Goal: Feedback & Contribution: Leave review/rating

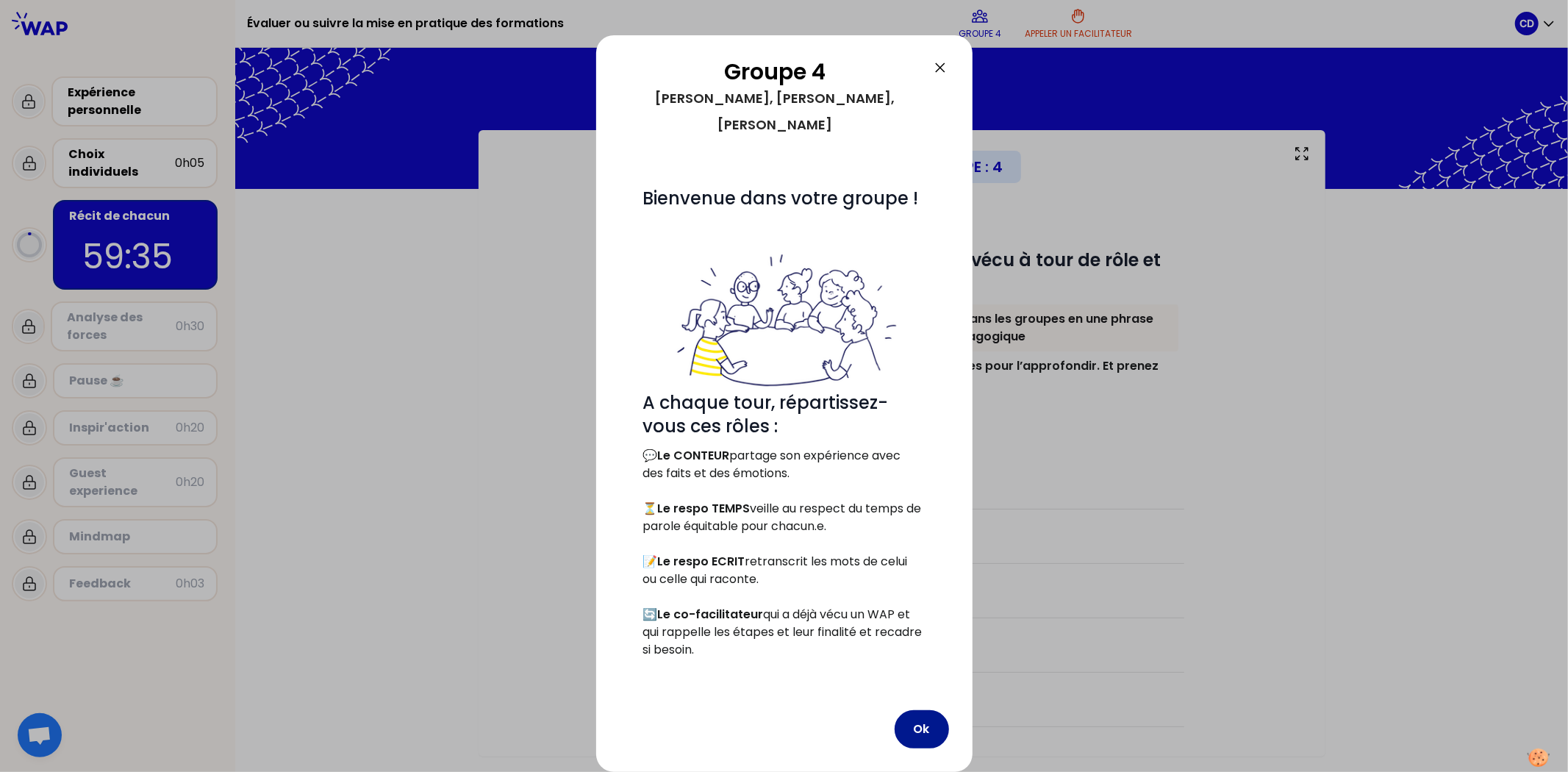
click at [932, 543] on button "Ok" at bounding box center [922, 729] width 55 height 39
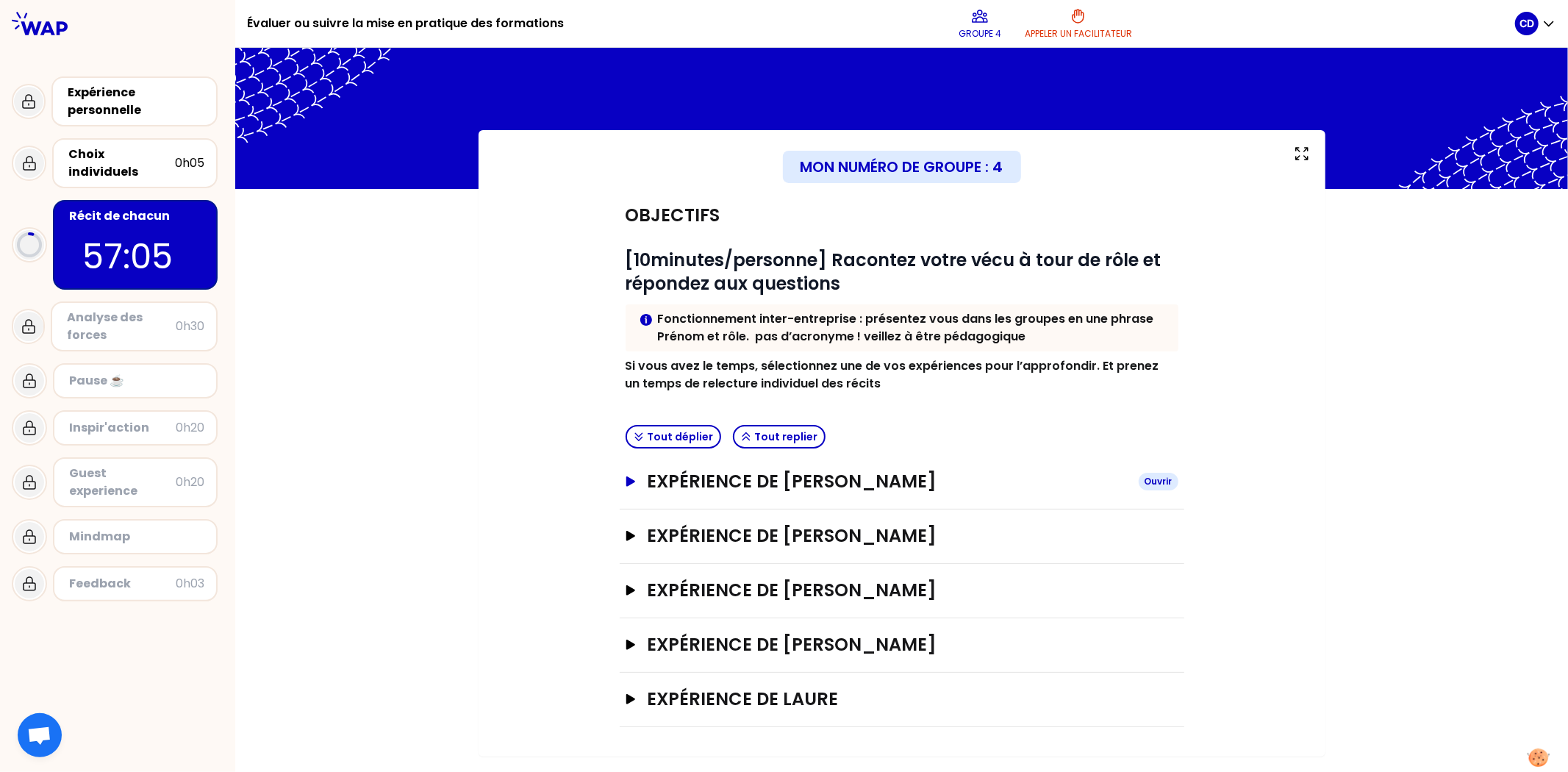
click at [625, 488] on button "Expérience de [PERSON_NAME]" at bounding box center [902, 481] width 553 height 23
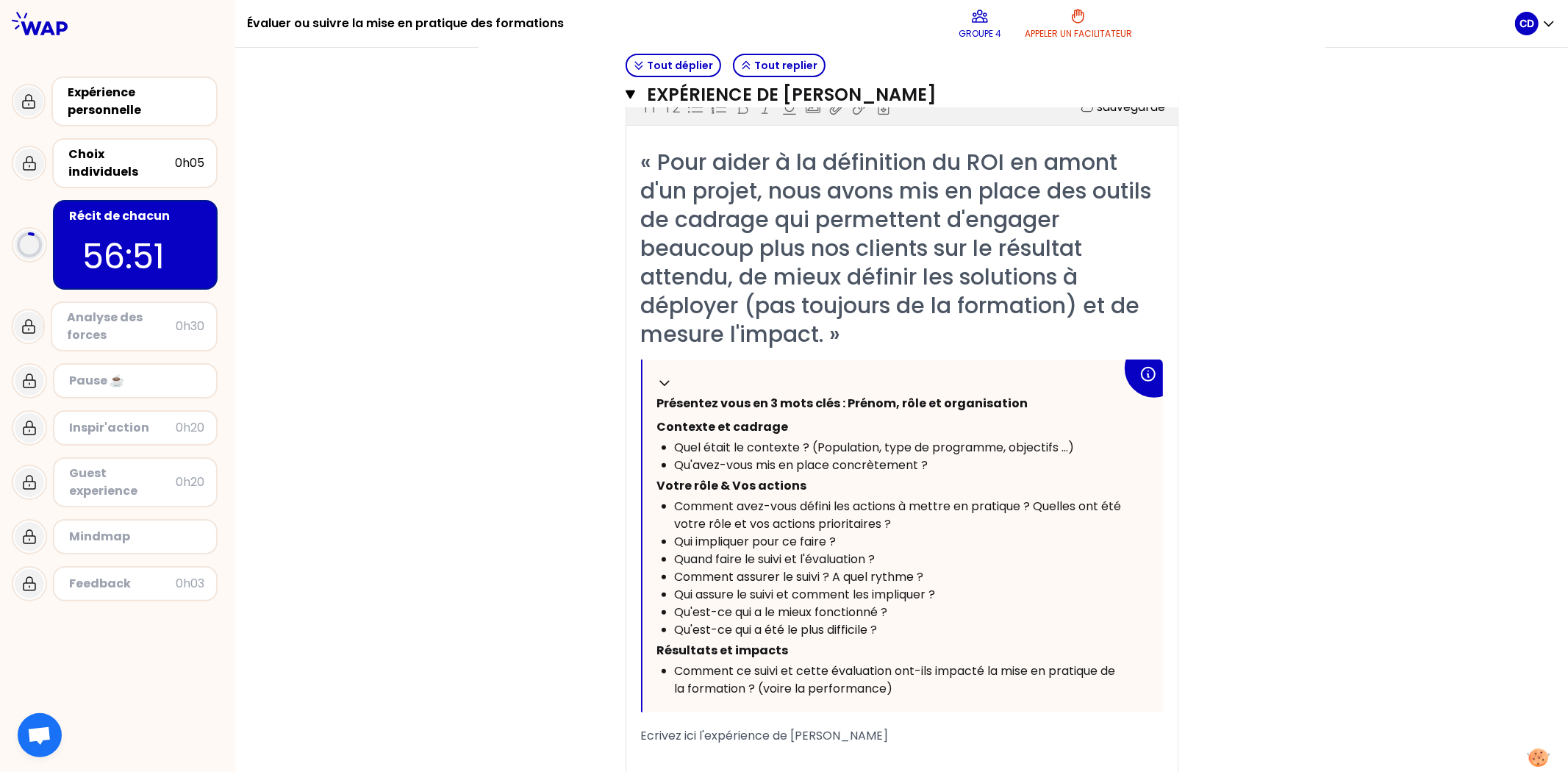
scroll to position [490, 0]
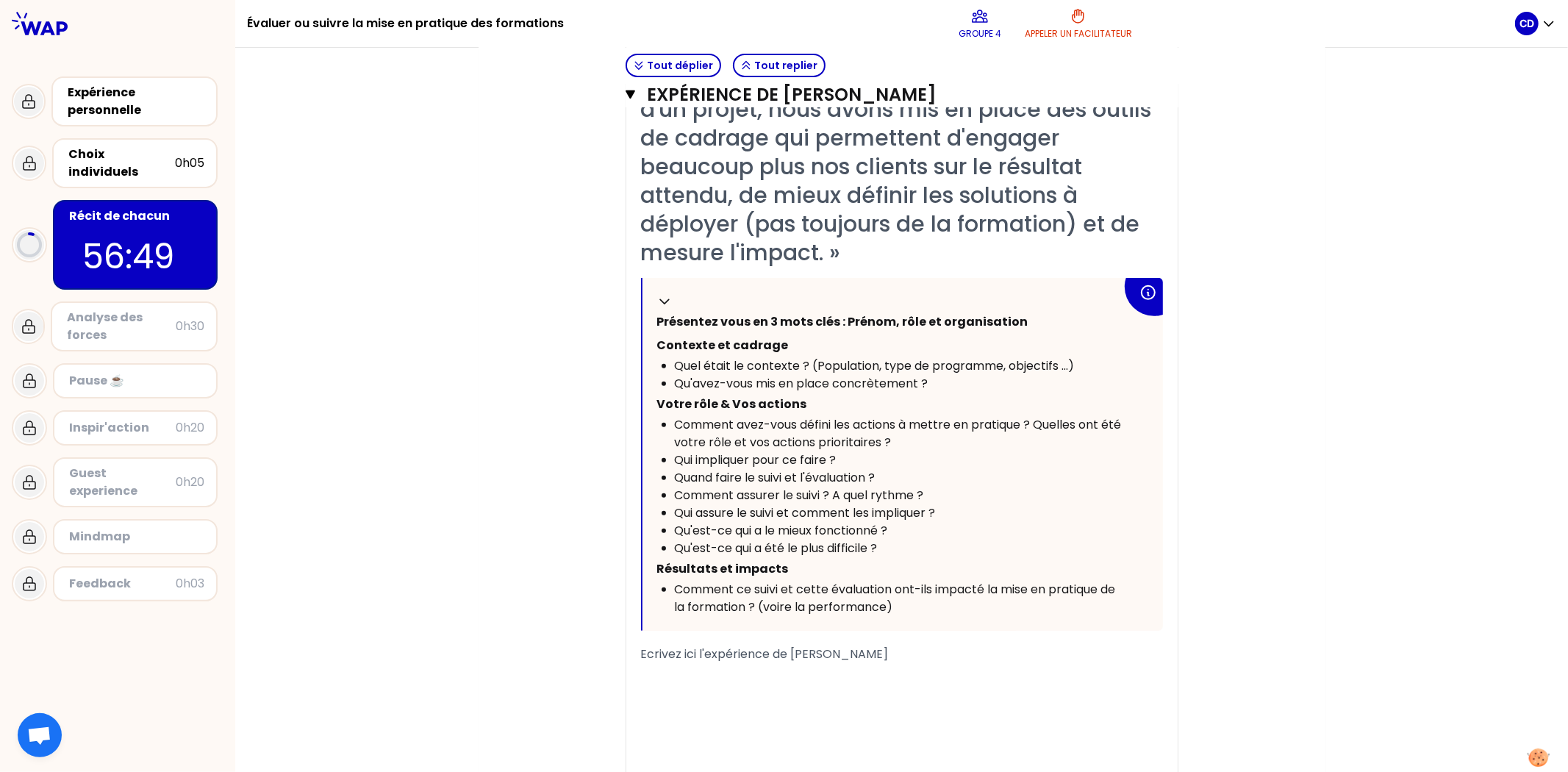
click at [791, 543] on div "﻿" at bounding box center [902, 713] width 522 height 18
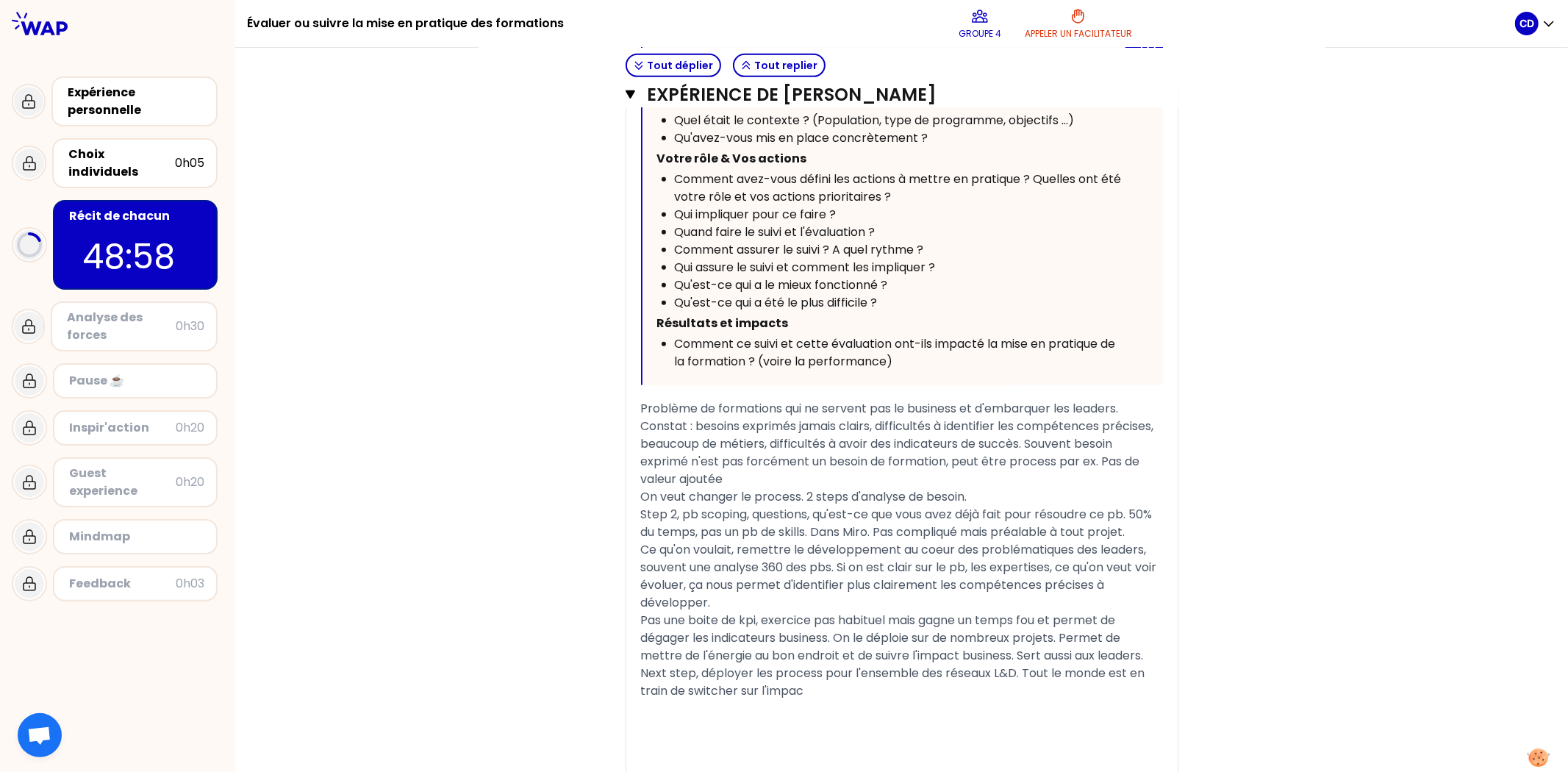
scroll to position [0, 0]
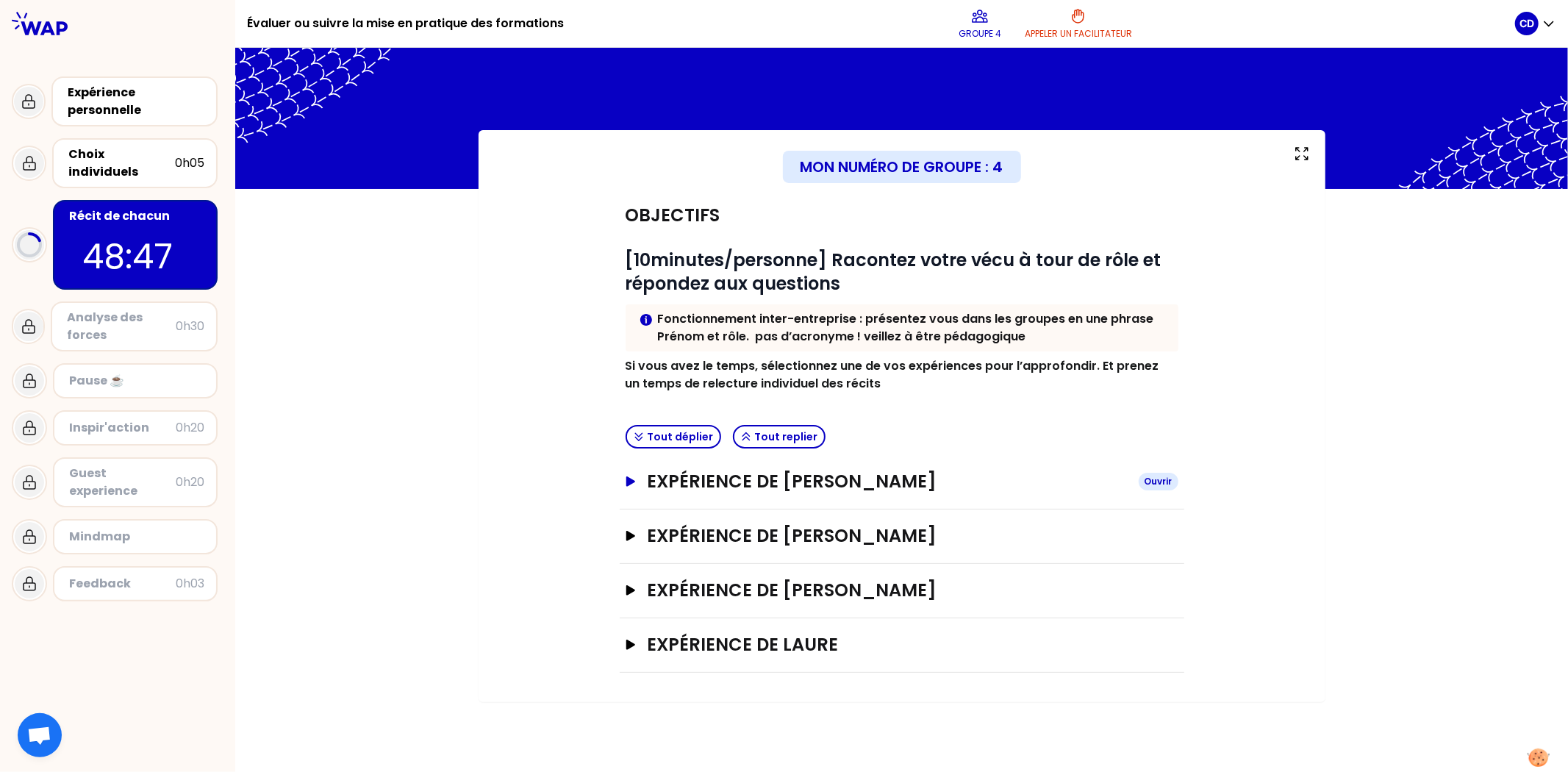
click at [629, 481] on icon "button" at bounding box center [629, 481] width 9 height 10
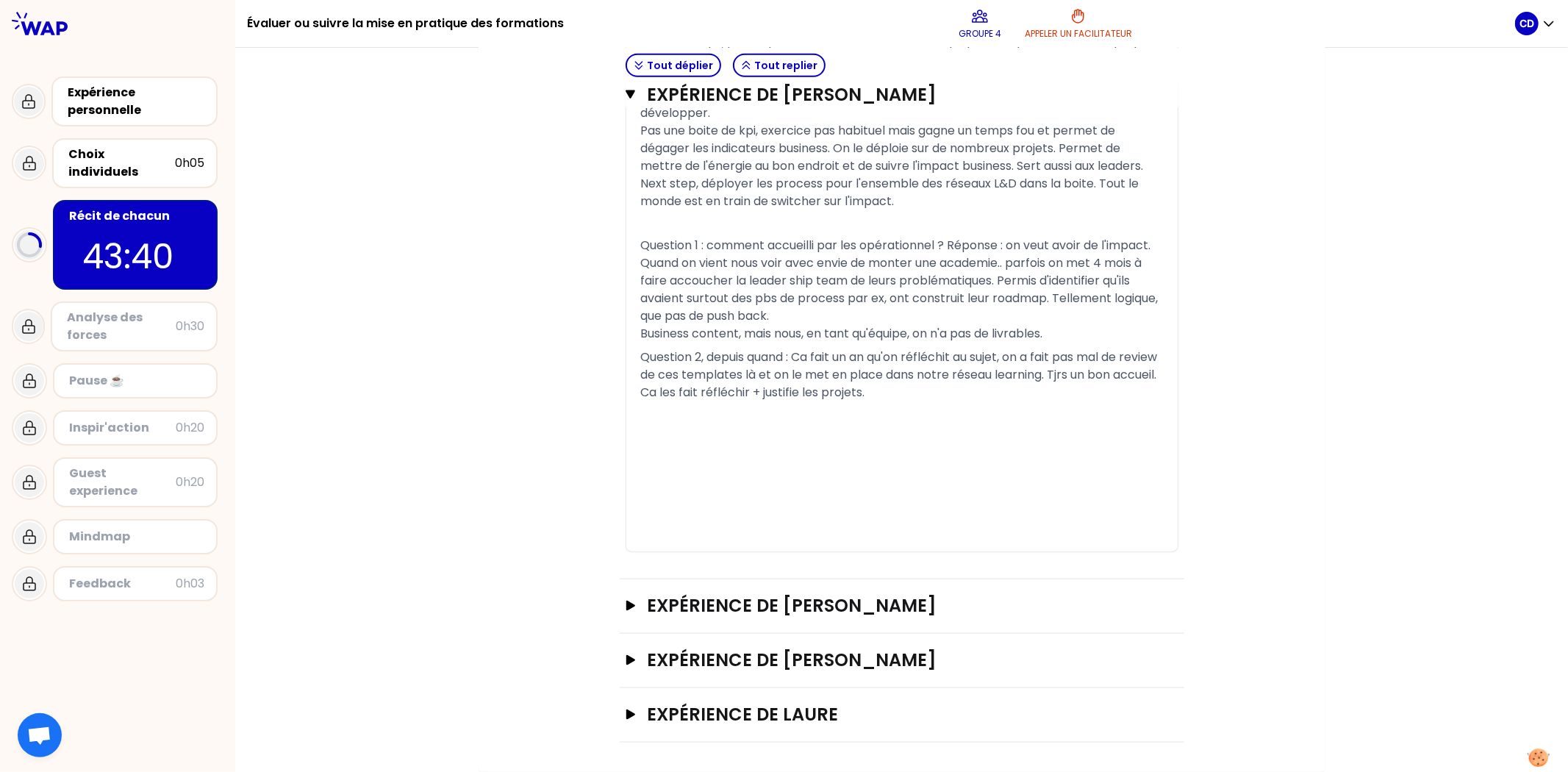
scroll to position [1401, 0]
click at [630, 543] on button "Expérience de [PERSON_NAME]" at bounding box center [902, 606] width 553 height 23
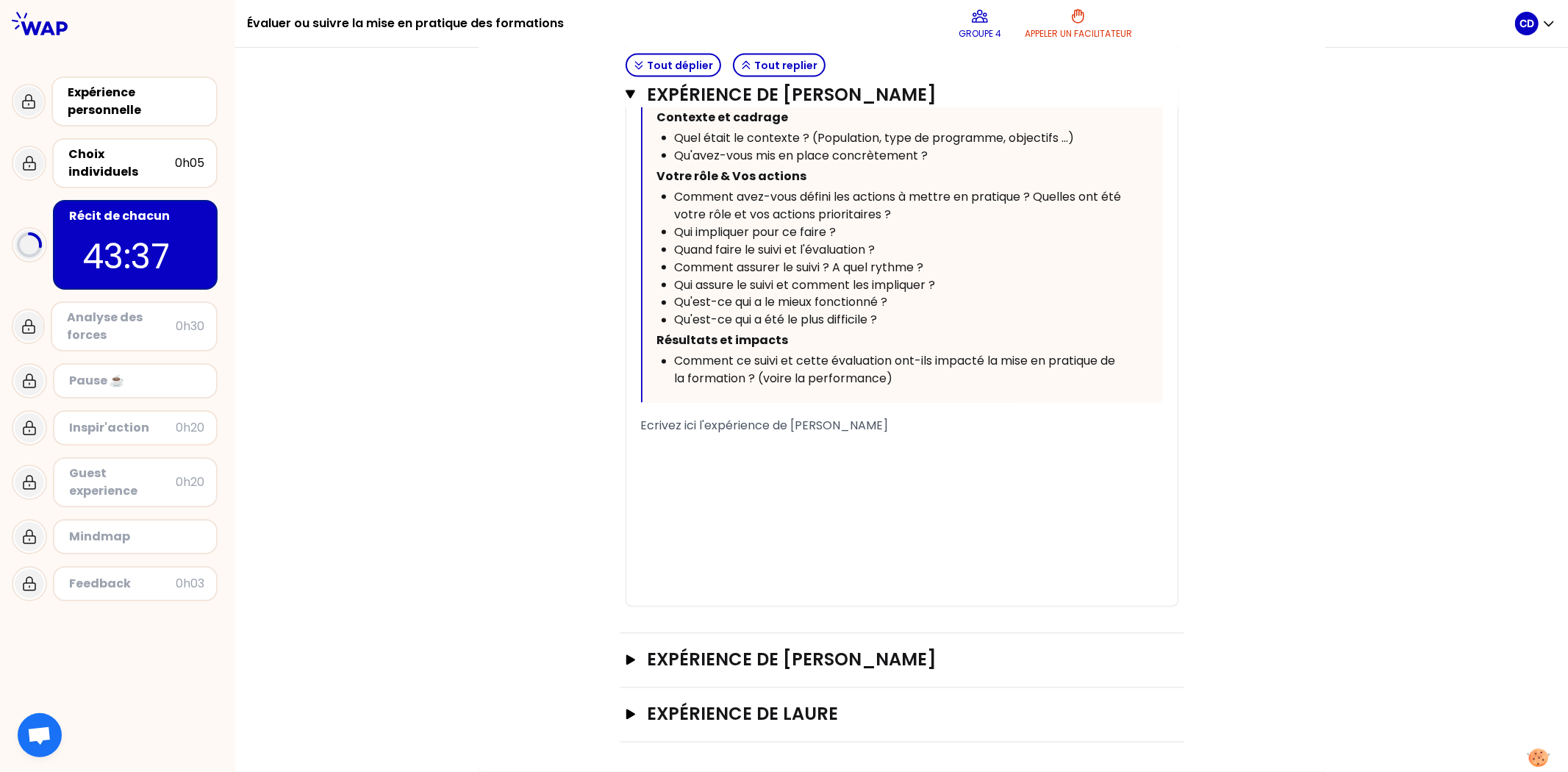
scroll to position [2163, 0]
click at [767, 459] on p "﻿" at bounding box center [902, 447] width 522 height 23
click at [869, 451] on p "2 formateurs internes -" at bounding box center [902, 447] width 522 height 23
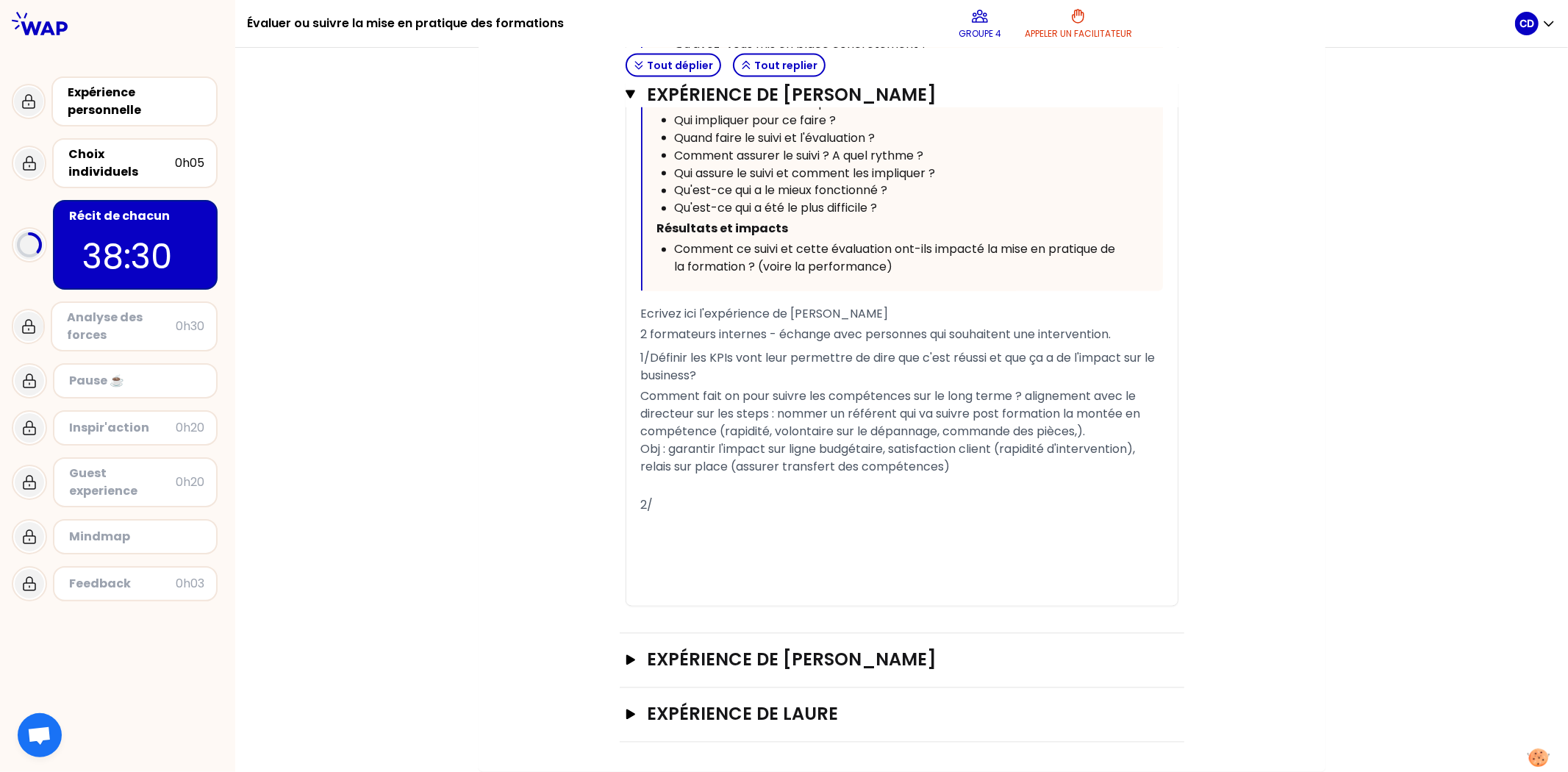
drag, startPoint x: 778, startPoint y: 443, endPoint x: 1071, endPoint y: 439, distance: 293.0
click at [1040, 434] on div "« Je mets en place une analyse de l'impact sur de certaines formations techniqu…" at bounding box center [902, 165] width 522 height 880
drag, startPoint x: 1119, startPoint y: 439, endPoint x: 1126, endPoint y: 443, distance: 8.1
click at [1045, 347] on p "2 formateurs internes - échange avec personnes qui souhaitent une intervention." at bounding box center [902, 335] width 522 height 23
drag, startPoint x: 1122, startPoint y: 447, endPoint x: 853, endPoint y: 460, distance: 269.3
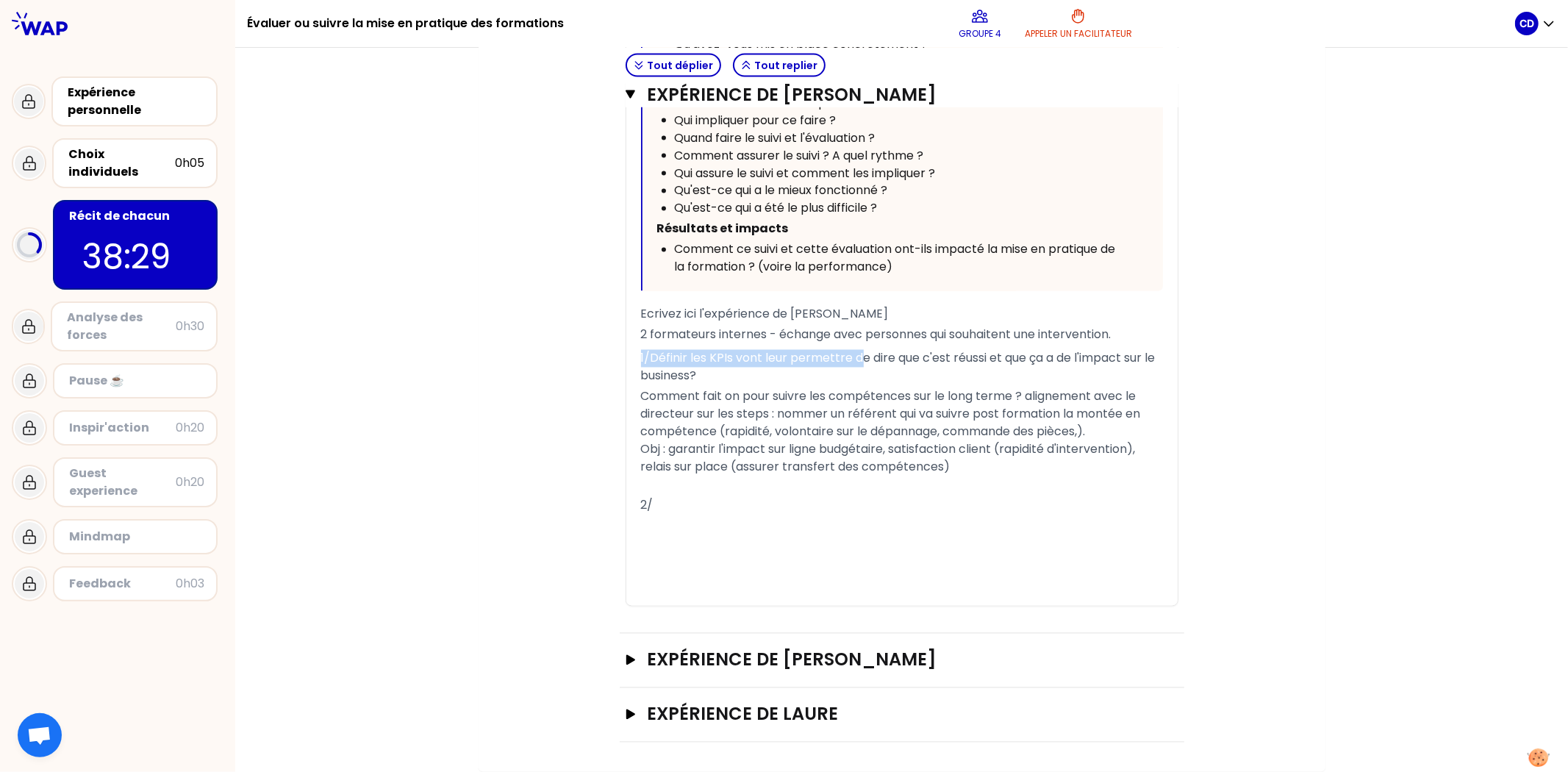
click at [853, 460] on div "« Je mets en place une analyse de l'impact sur de certaines formations techniqu…" at bounding box center [902, 165] width 522 height 880
click at [669, 440] on span "Comment fait on pour suivre les compétences sur le long terme ? alignement avec…" at bounding box center [892, 414] width 503 height 52
click at [633, 510] on div "« Je mets en place une analyse de l'impact sur de certaines formations techniqu…" at bounding box center [902, 165] width 552 height 880
click at [641, 440] on span "Comment fait on pour suivre les compétences sur le long terme ? alignement avec…" at bounding box center [892, 414] width 503 height 52
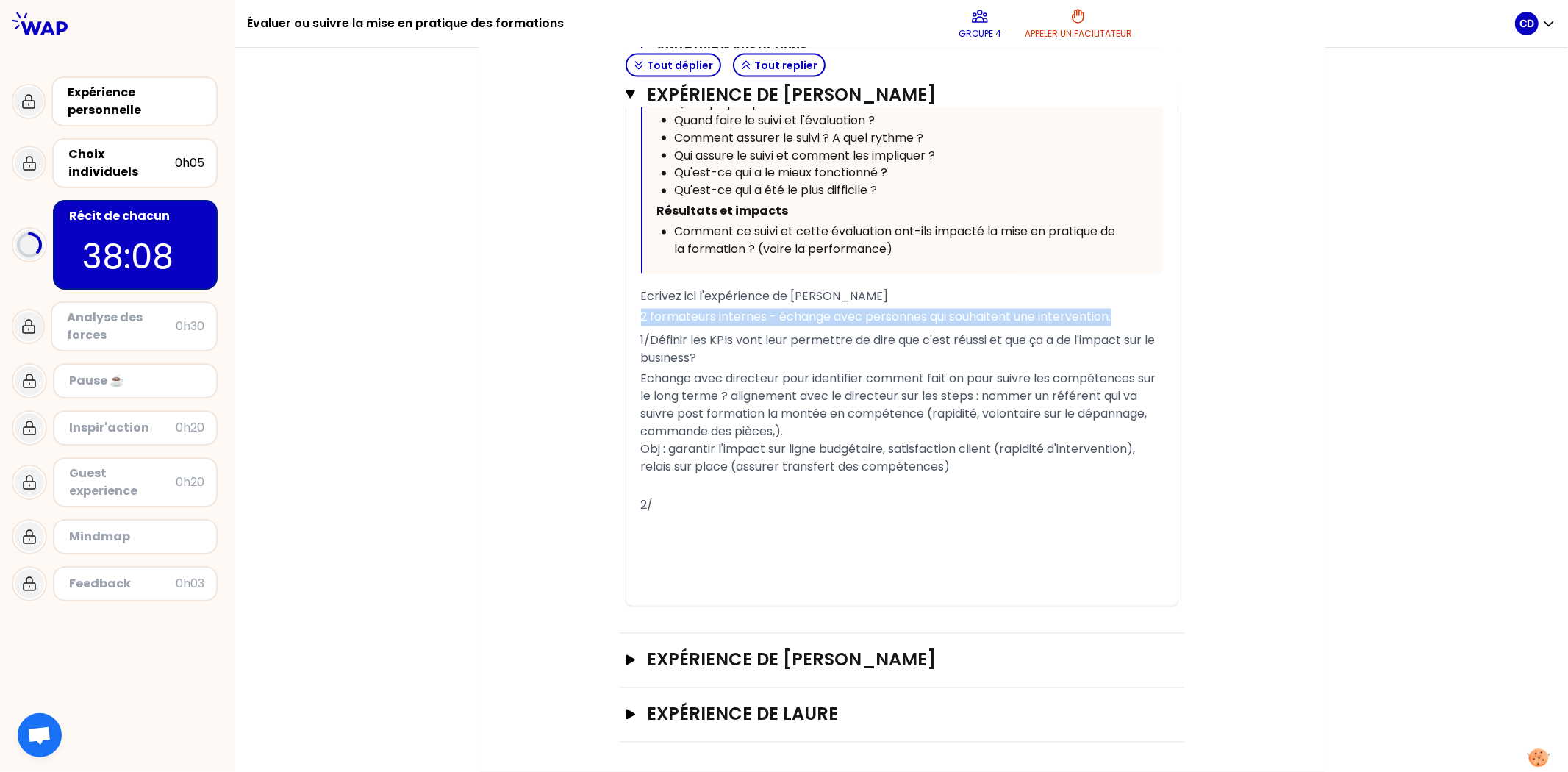
drag, startPoint x: 634, startPoint y: 446, endPoint x: 1118, endPoint y: 449, distance: 484.0
click at [1045, 329] on p "2 formateurs internes - échange avec personnes qui souhaitent une intervention." at bounding box center [902, 317] width 522 height 23
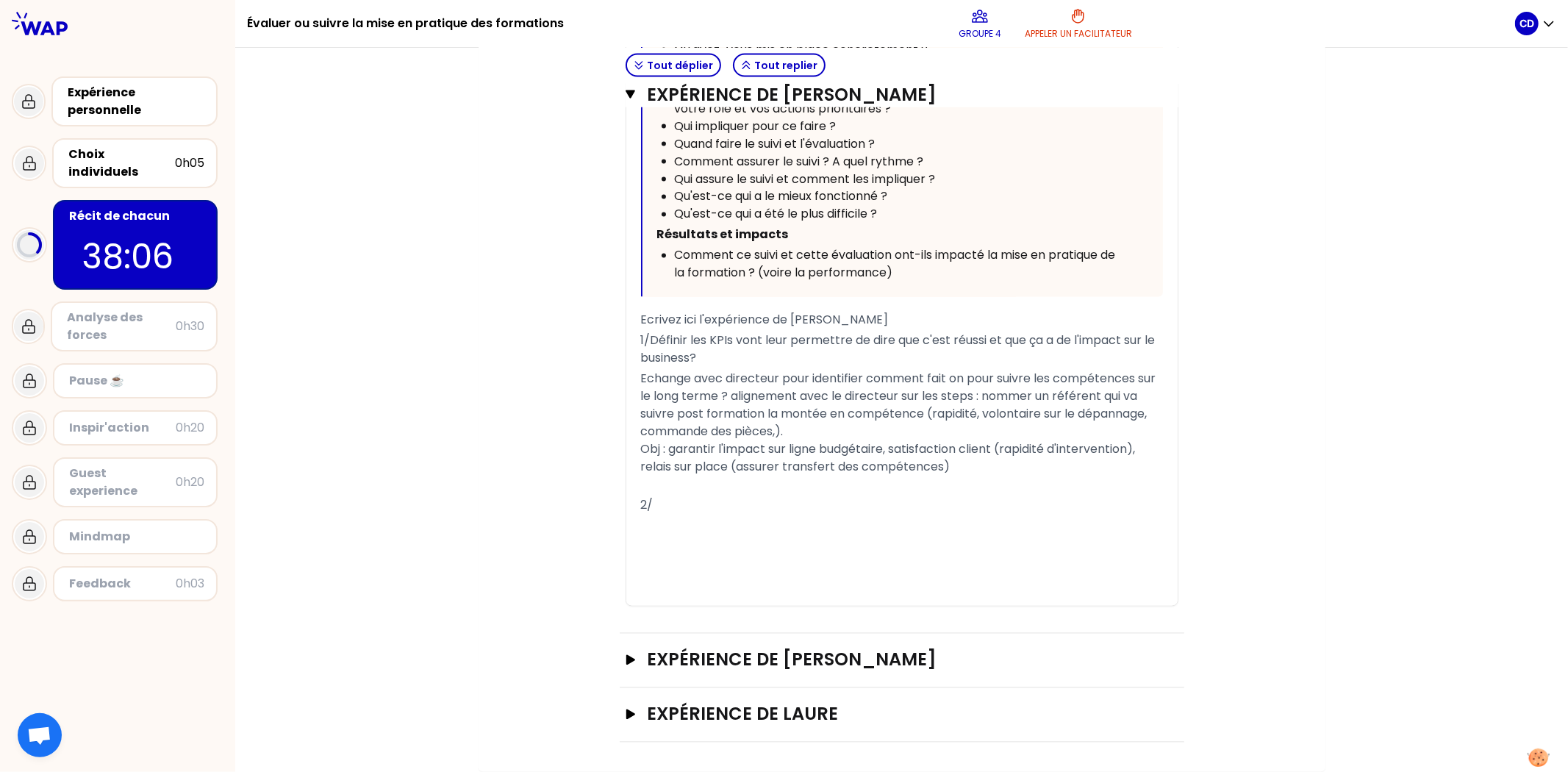
click at [814, 518] on p "2/" at bounding box center [902, 505] width 522 height 23
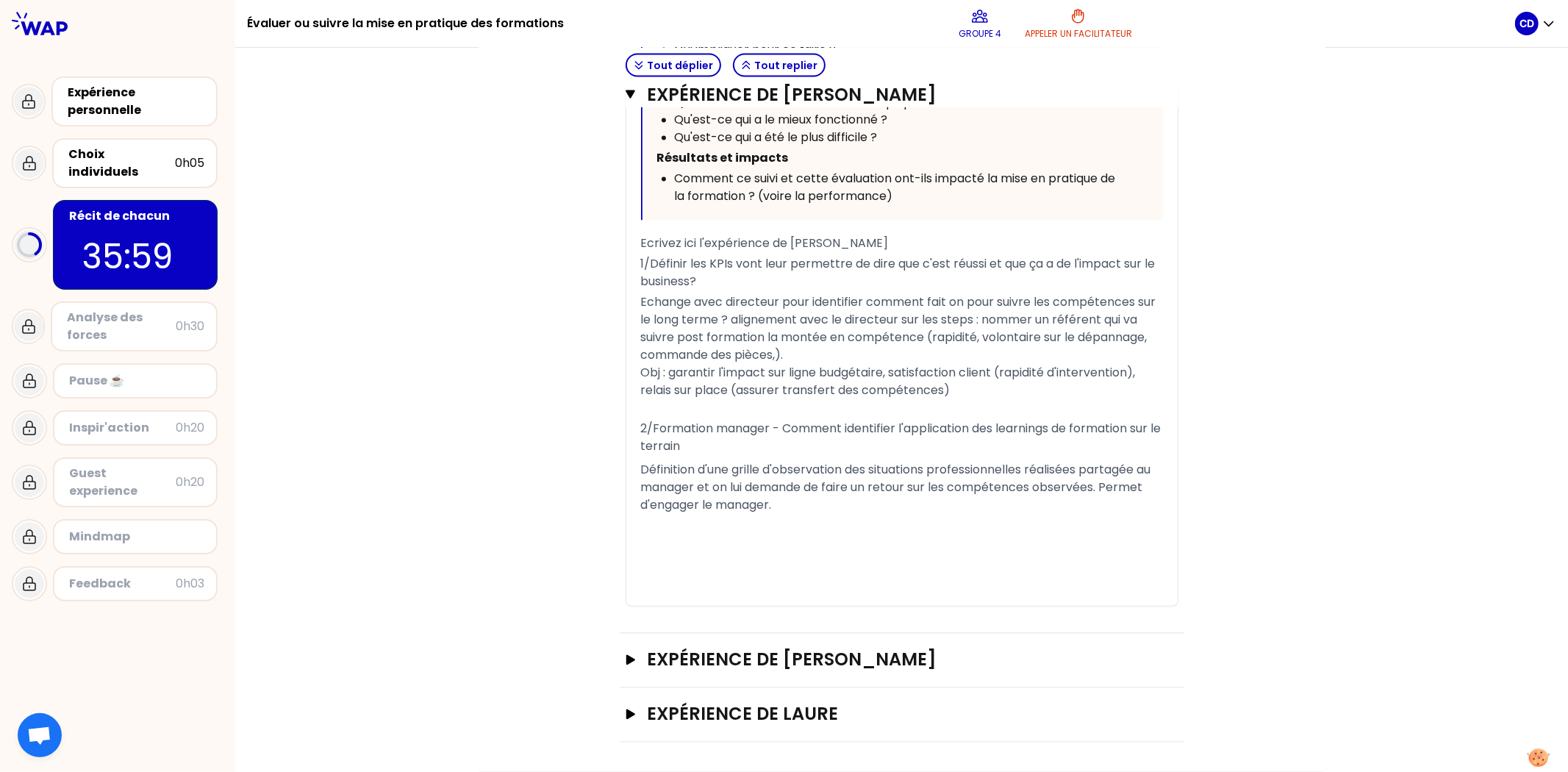
scroll to position [2408, 0]
click at [787, 536] on div "﻿" at bounding box center [902, 527] width 522 height 18
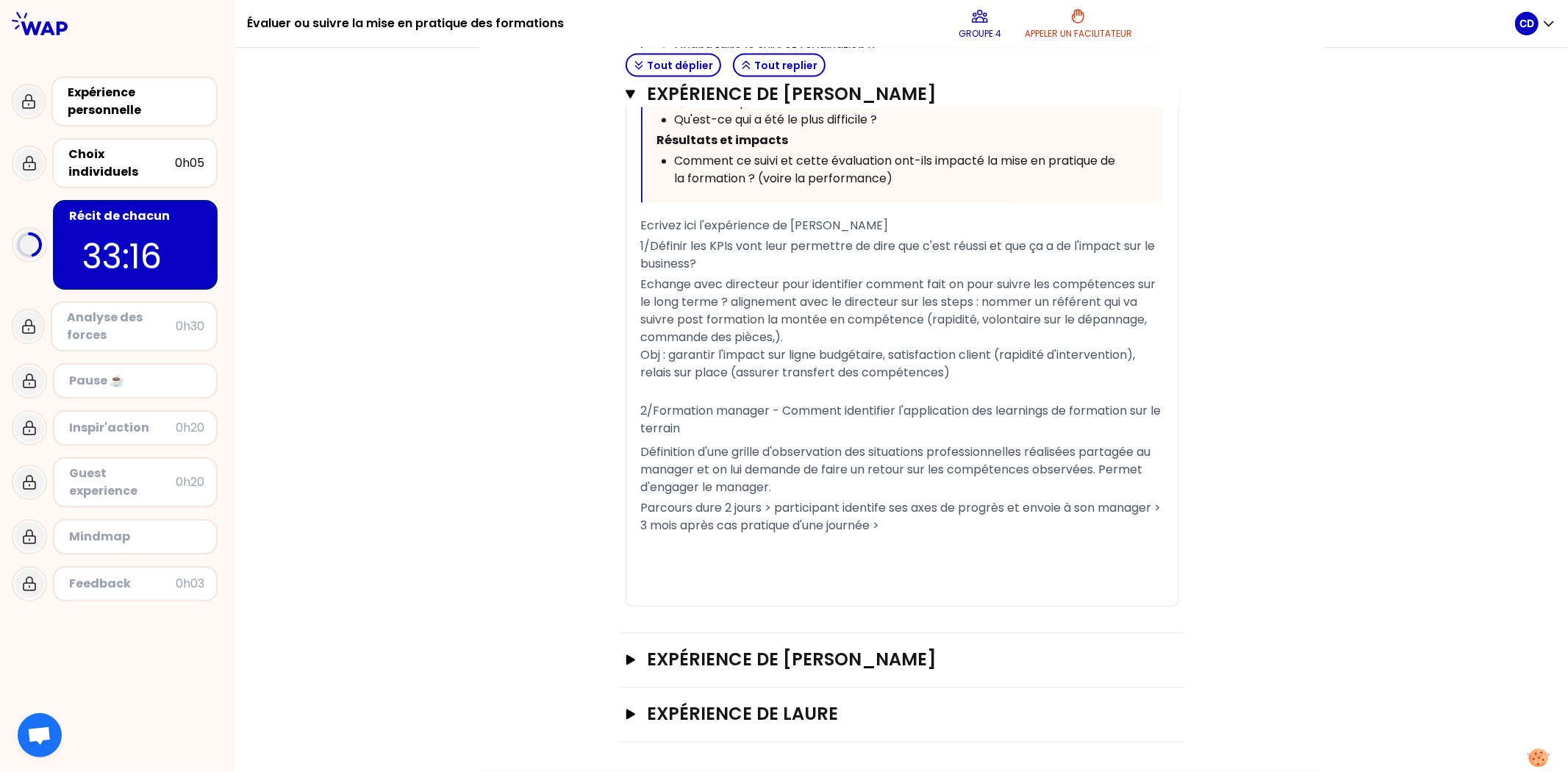
click at [898, 536] on div "Parcours dure 2 jours > participant identife ses axes de progrès et envoie à so…" at bounding box center [902, 518] width 522 height 35
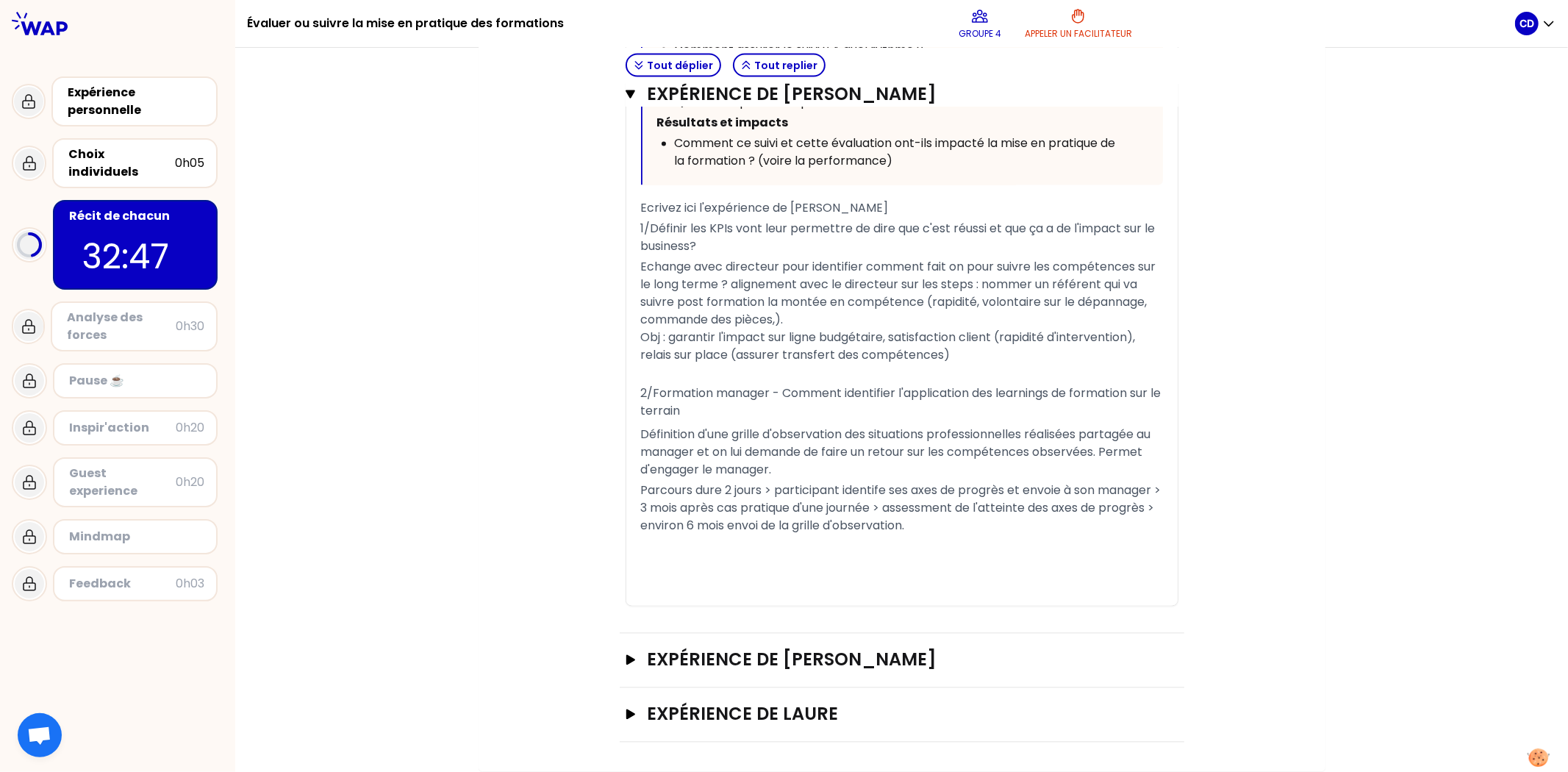
click at [783, 535] on span "Parcours dure 2 jours > participant identife ses axes de progrès et envoie à so…" at bounding box center [902, 509] width 523 height 52
drag, startPoint x: 1055, startPoint y: 540, endPoint x: 1076, endPoint y: 608, distance: 71.2
click at [1045, 535] on span "Parcours dure 2 jours > participant identife ses axes de progrès et envoie à so…" at bounding box center [902, 509] width 523 height 52
click at [625, 543] on button "Expérience de [PERSON_NAME]" at bounding box center [902, 660] width 553 height 23
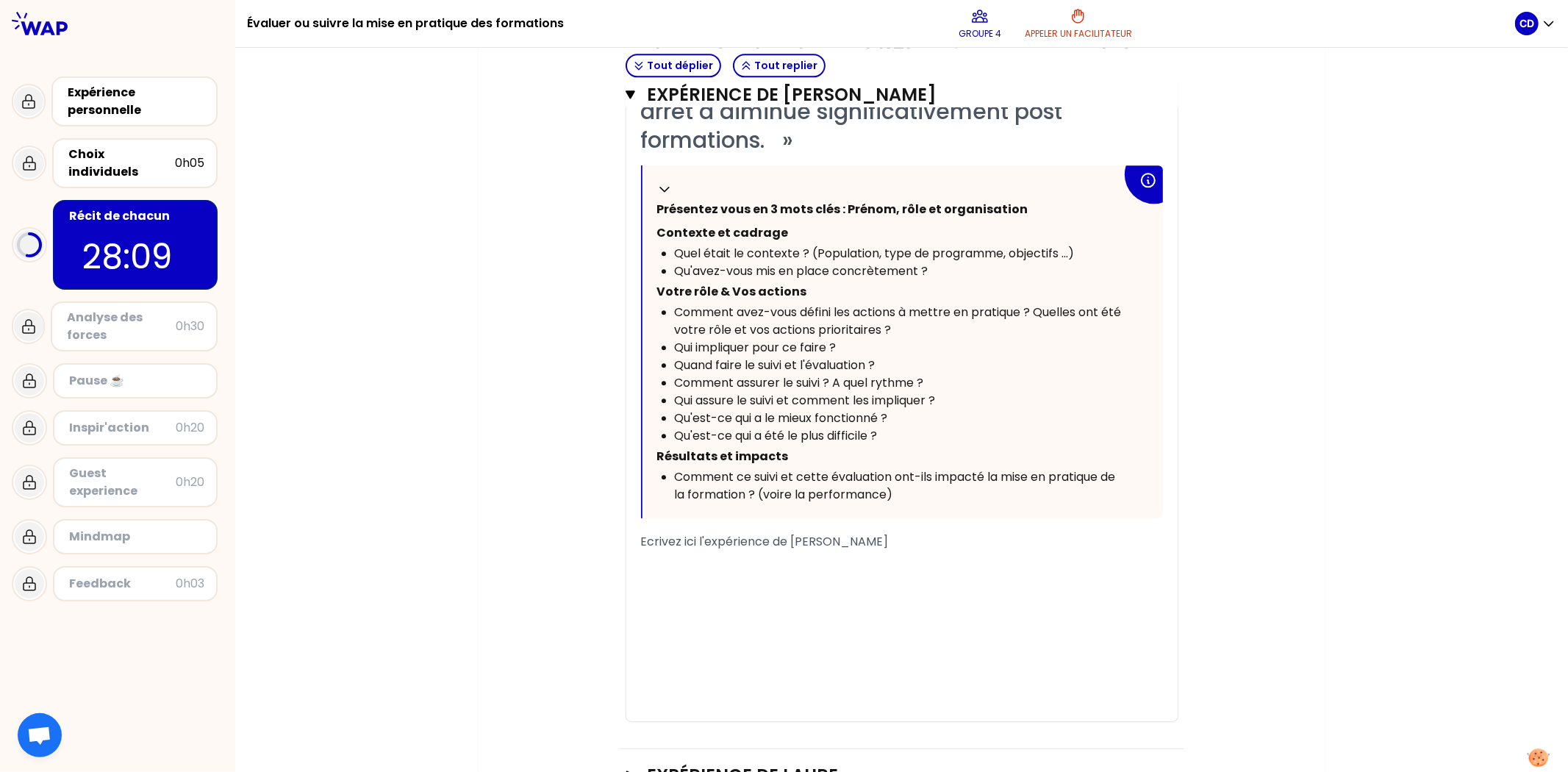
scroll to position [3305, 0]
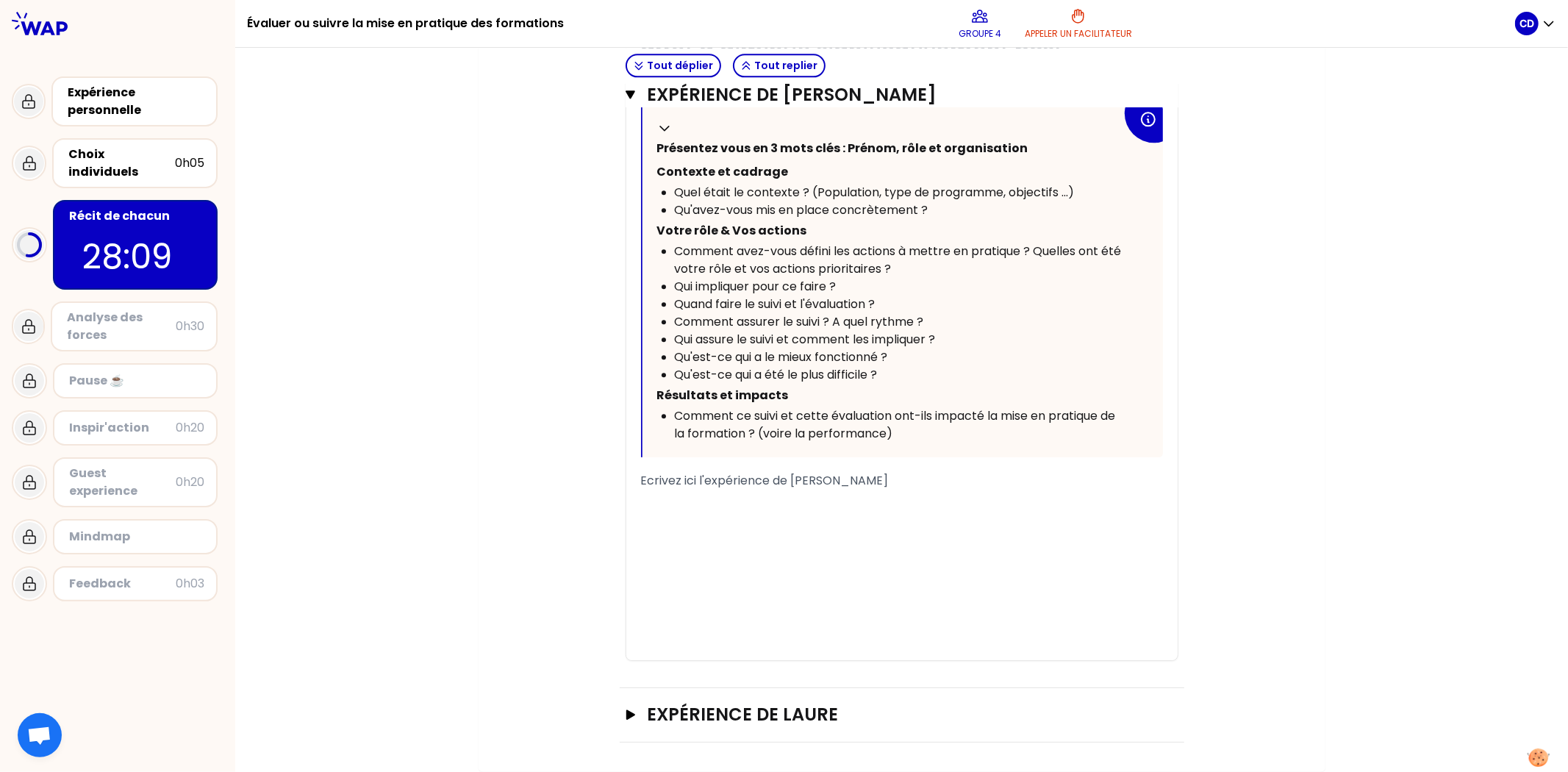
click at [788, 543] on p "﻿" at bounding box center [902, 560] width 522 height 23
click at [810, 526] on div "﻿" at bounding box center [902, 522] width 522 height 18
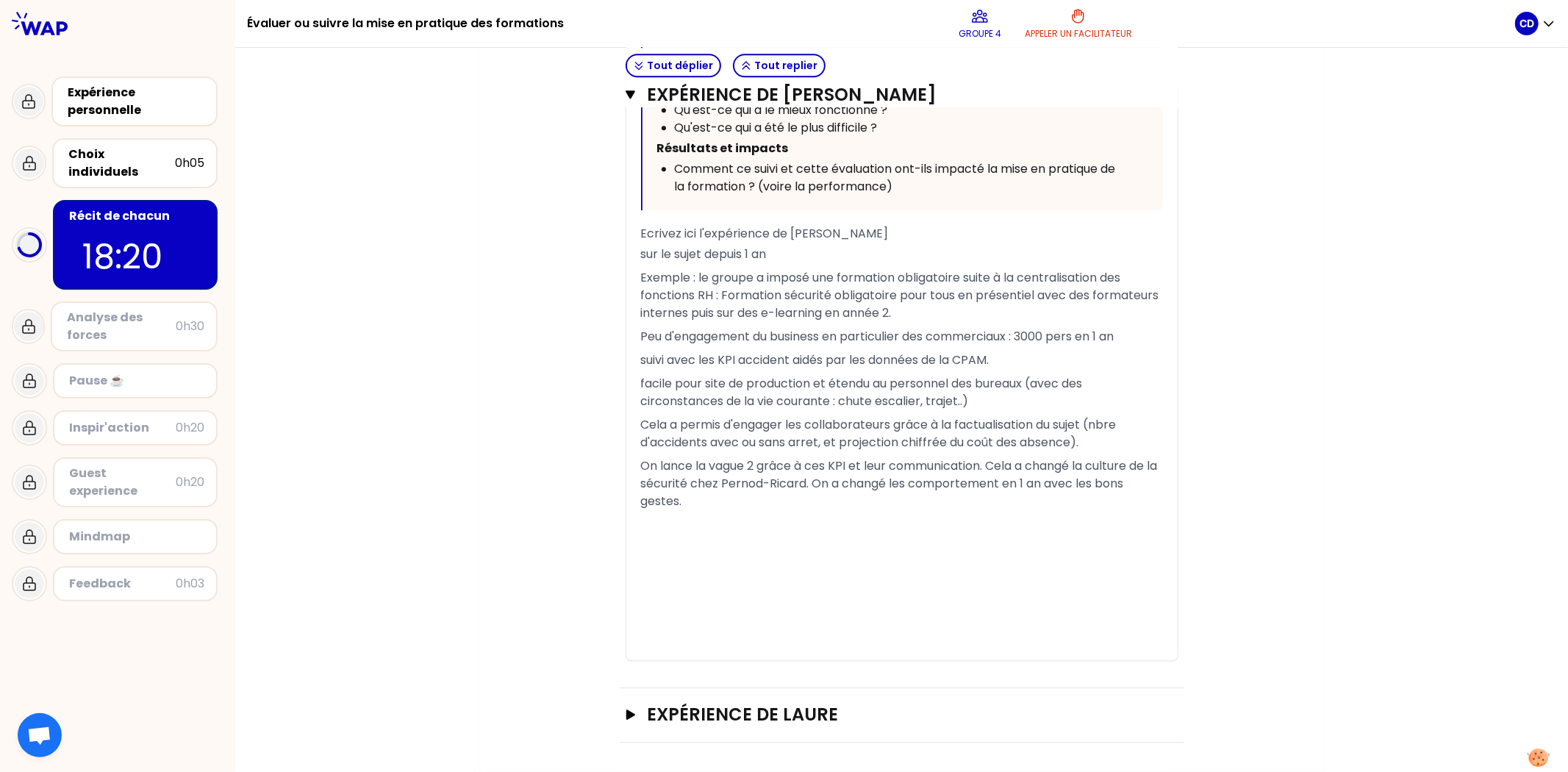
scroll to position [3552, 0]
click at [625, 543] on icon "button" at bounding box center [629, 715] width 9 height 10
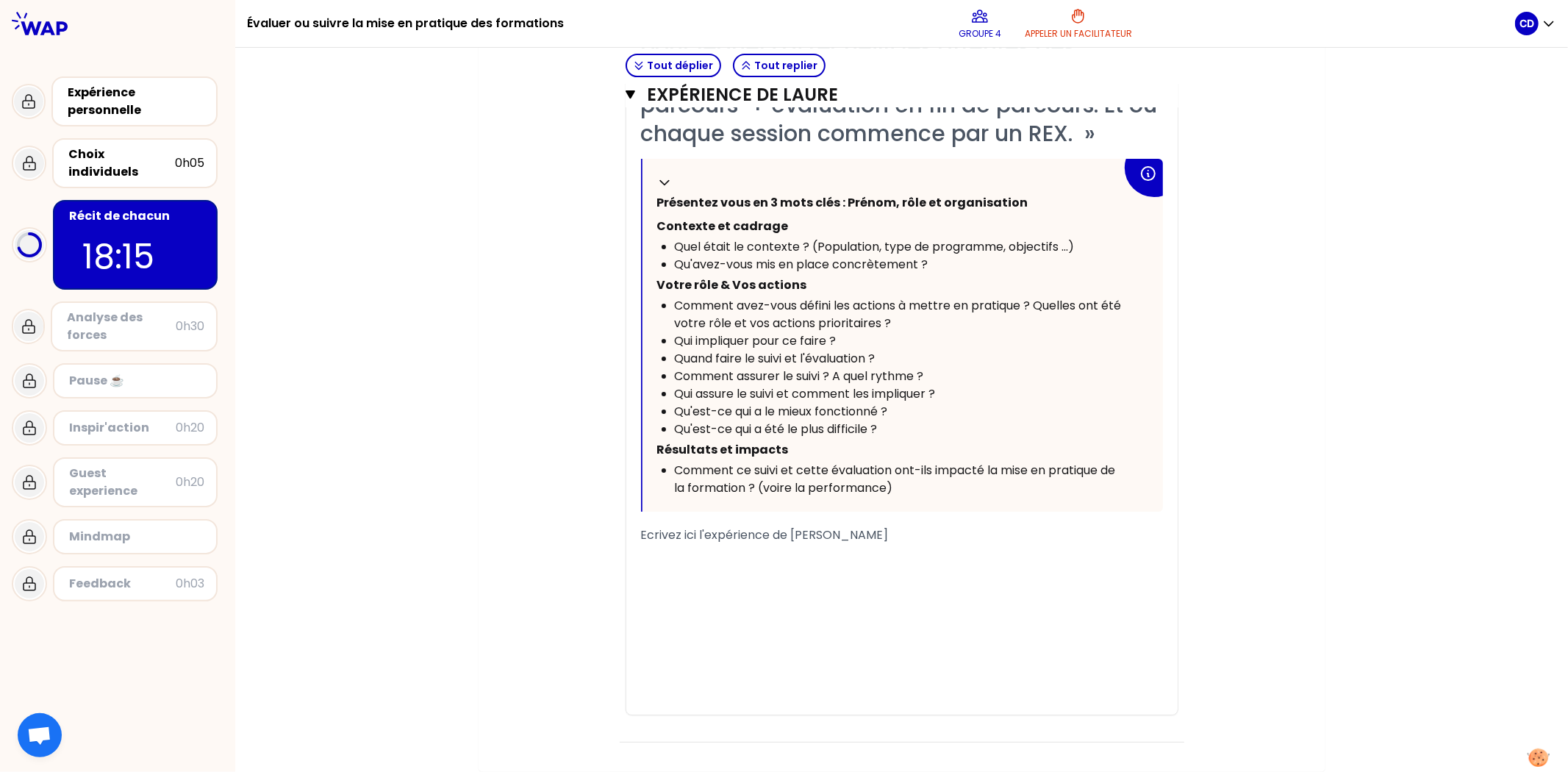
scroll to position [4336, 0]
click at [693, 543] on div "﻿" at bounding box center [902, 594] width 522 height 18
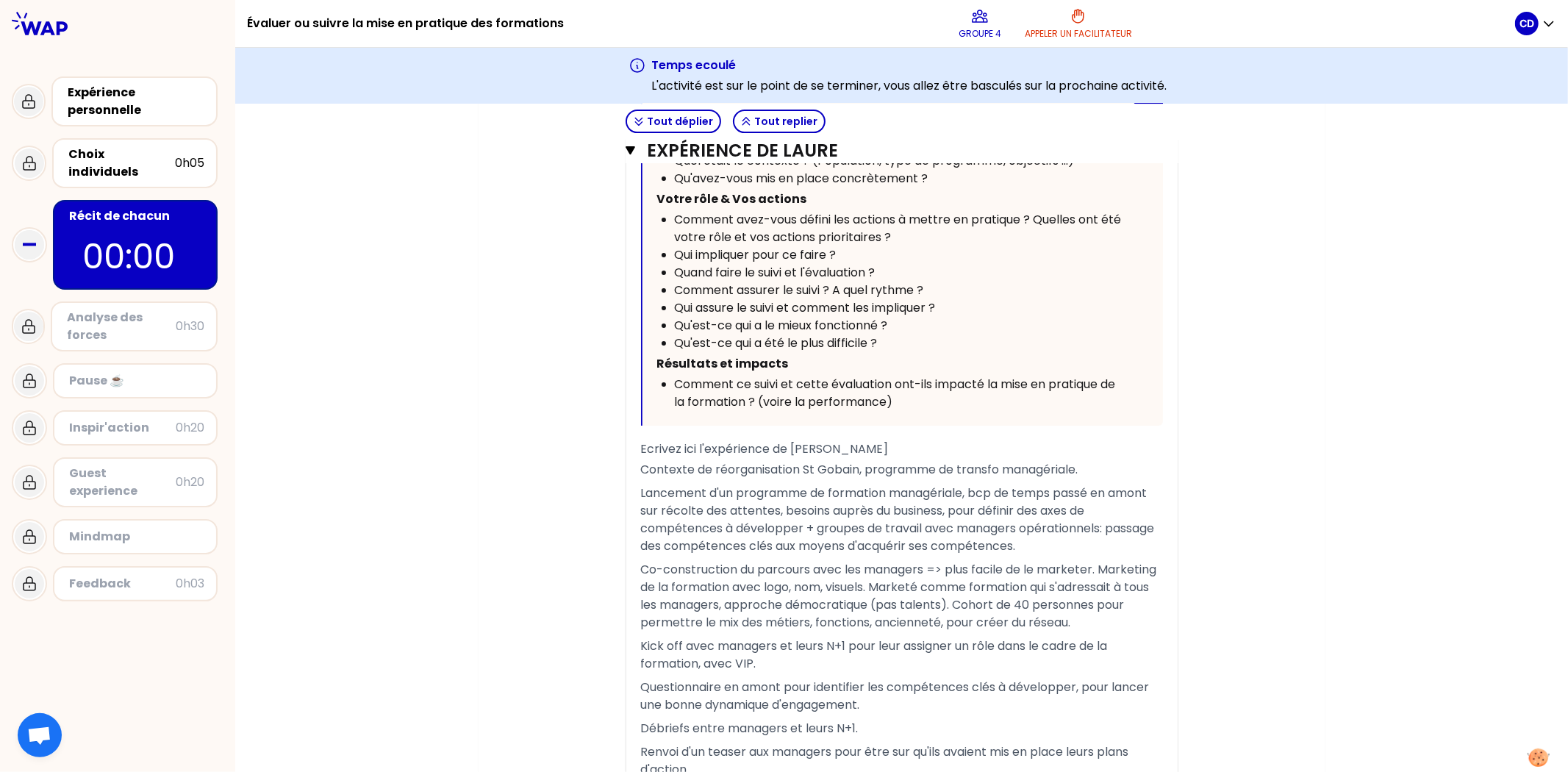
click at [149, 325] on div "Analyse des forces" at bounding box center [121, 327] width 109 height 35
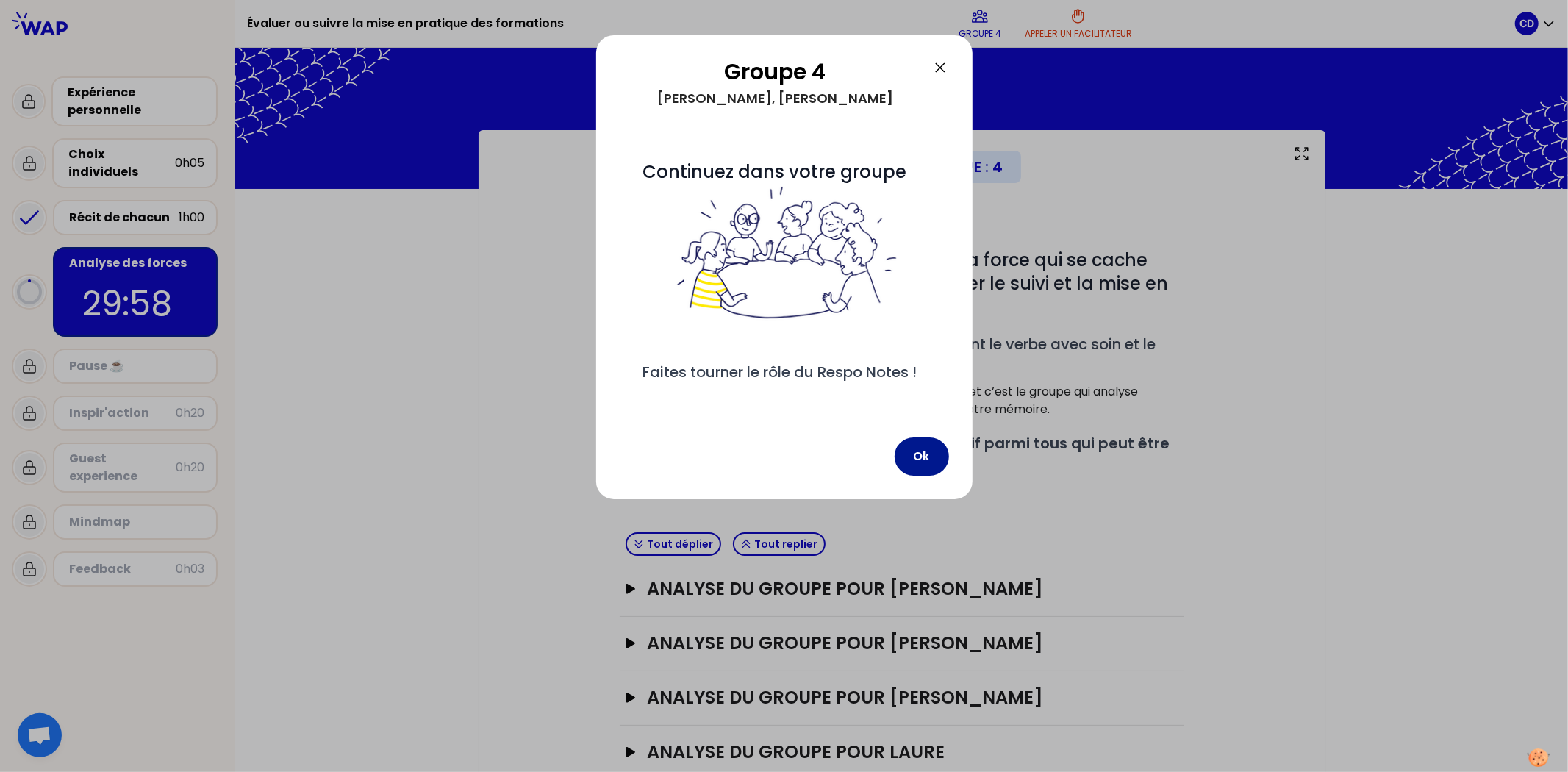
click at [916, 476] on button "Ok" at bounding box center [922, 457] width 55 height 39
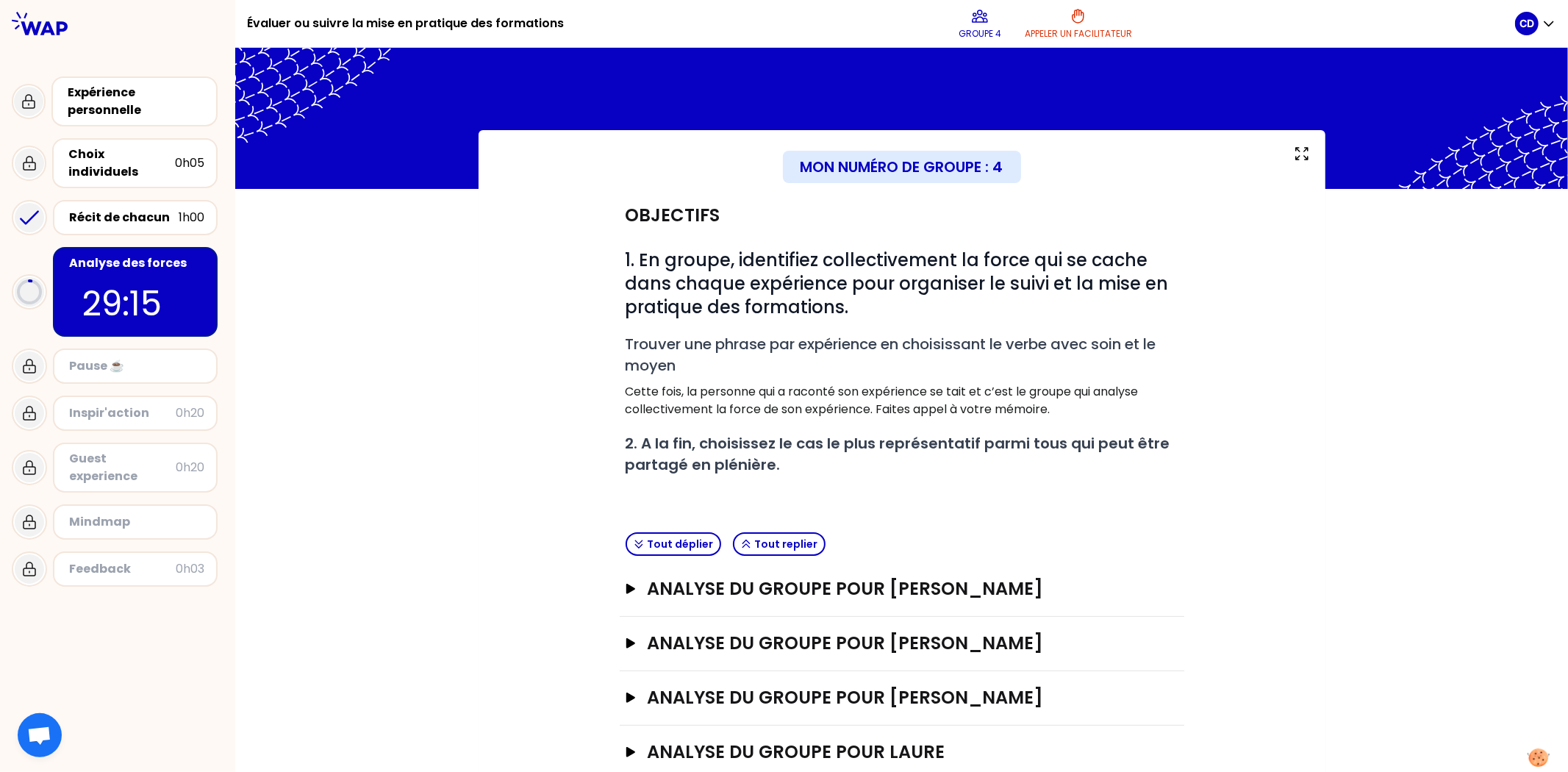
scroll to position [37, 0]
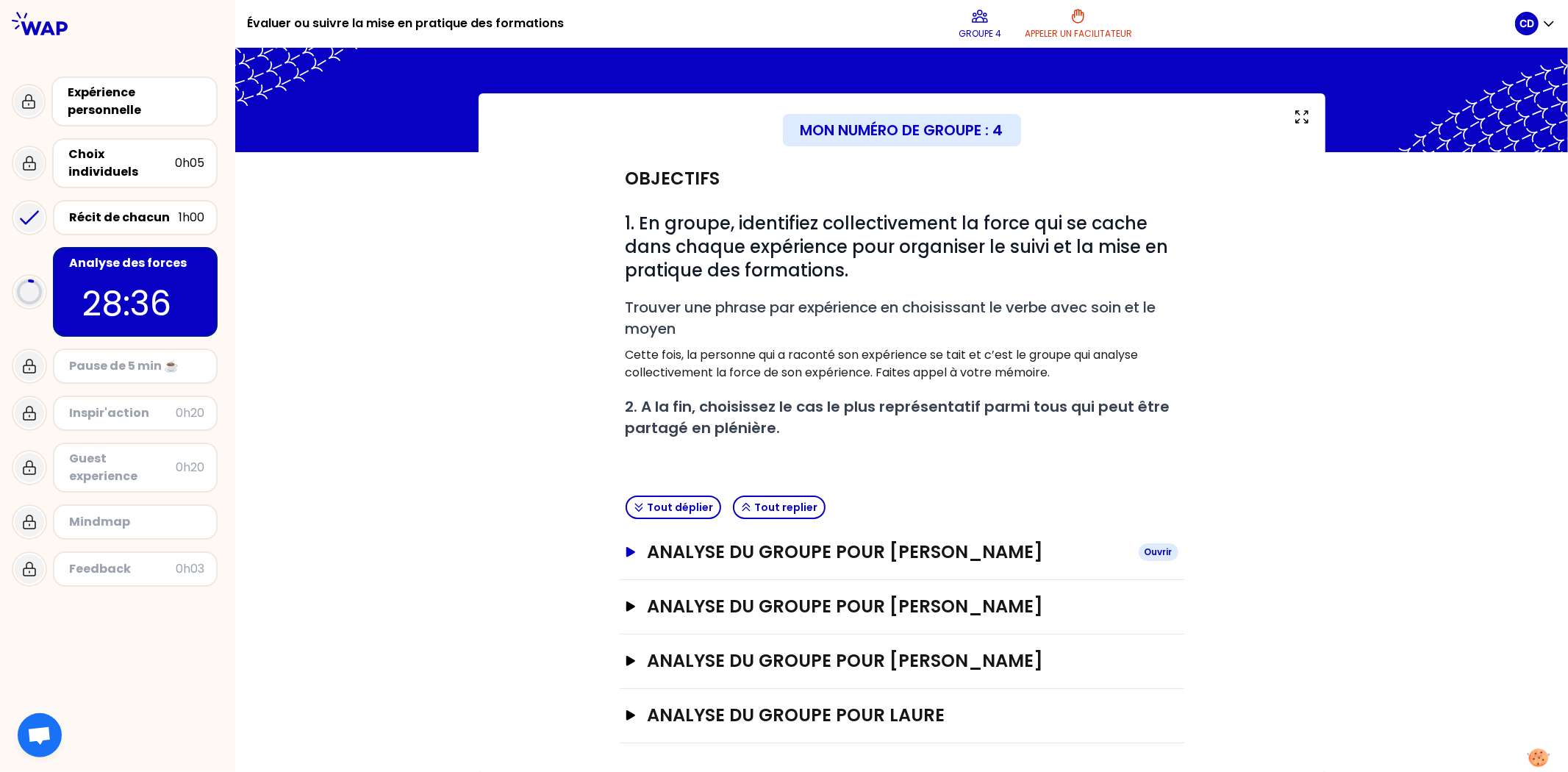
click at [624, 543] on icon "button" at bounding box center [629, 552] width 12 height 10
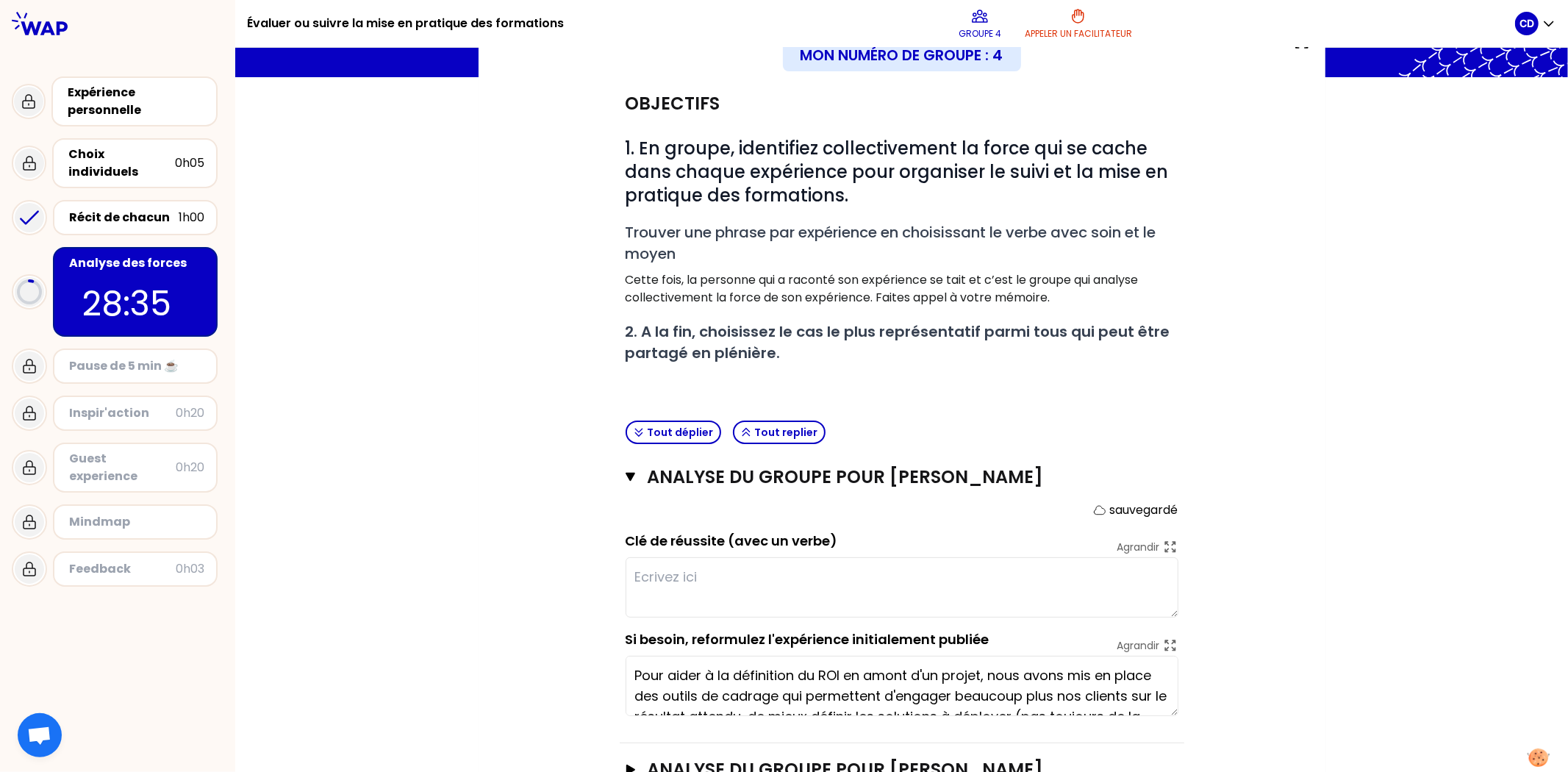
scroll to position [275, 0]
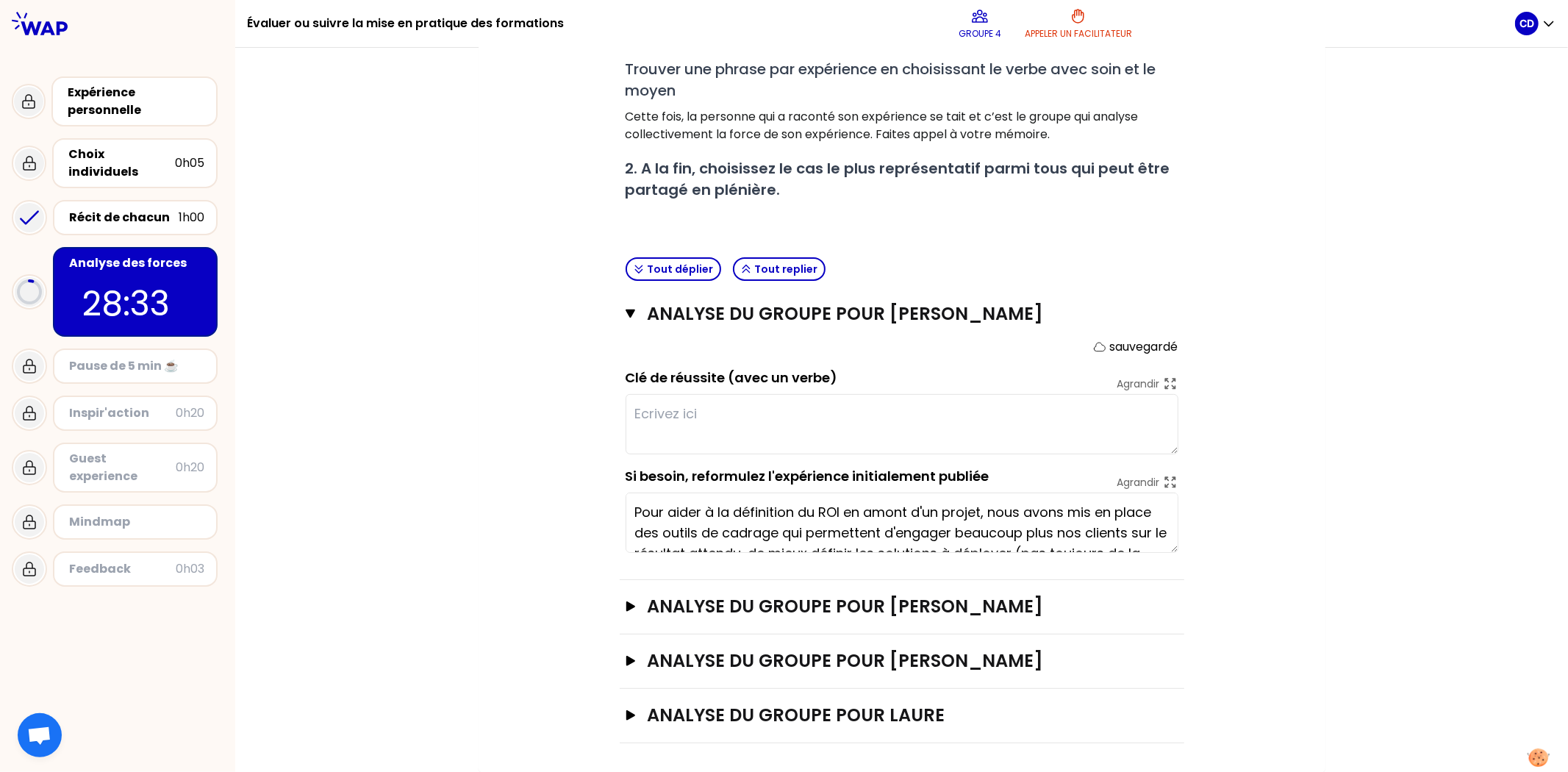
click at [693, 419] on textarea at bounding box center [902, 424] width 553 height 60
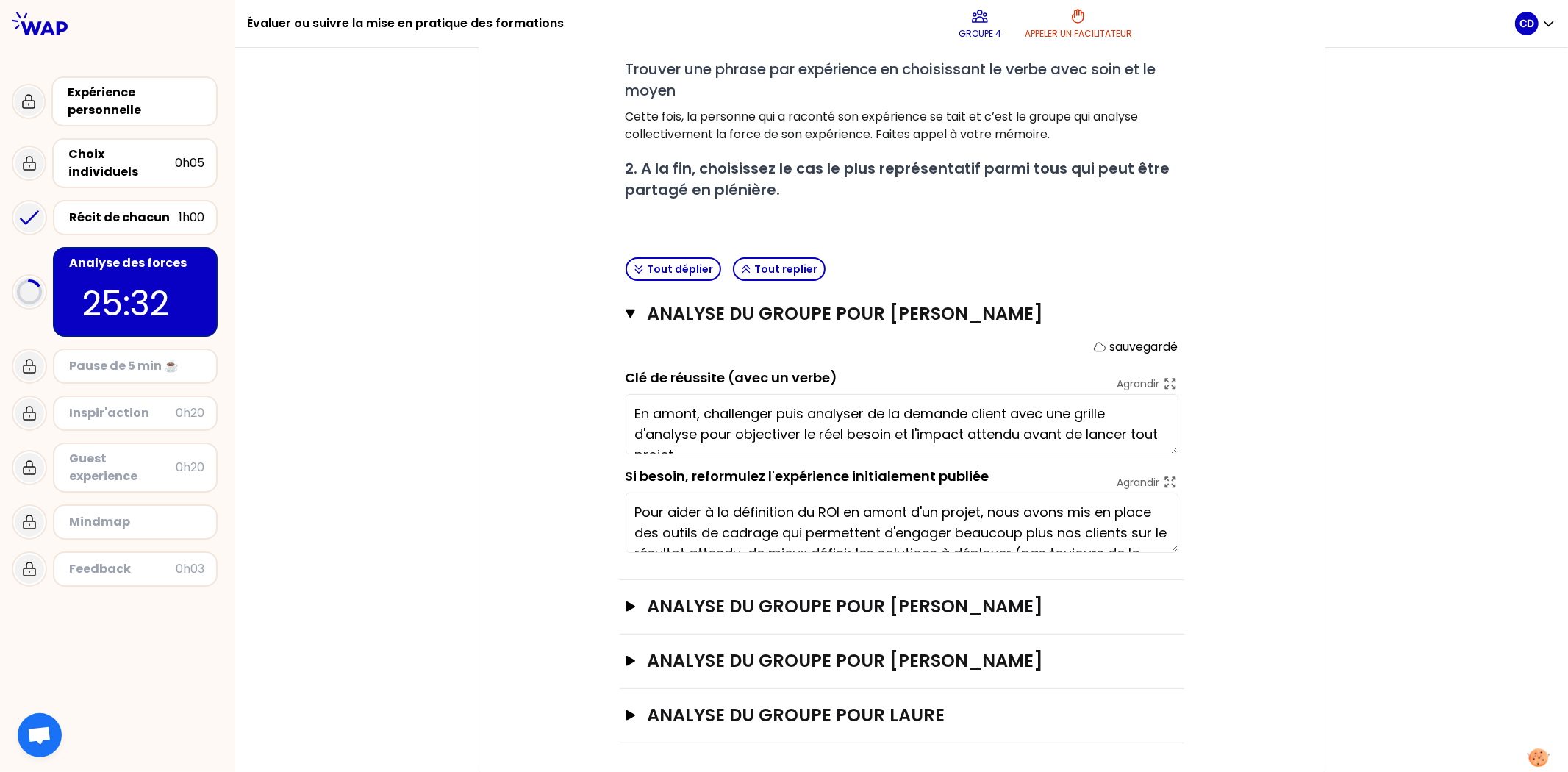
type textarea "En amont, challenger puis analyser de la demande client avec une grille d'analy…"
click at [626, 543] on button "analyse du groupe pour [PERSON_NAME]" at bounding box center [902, 607] width 553 height 23
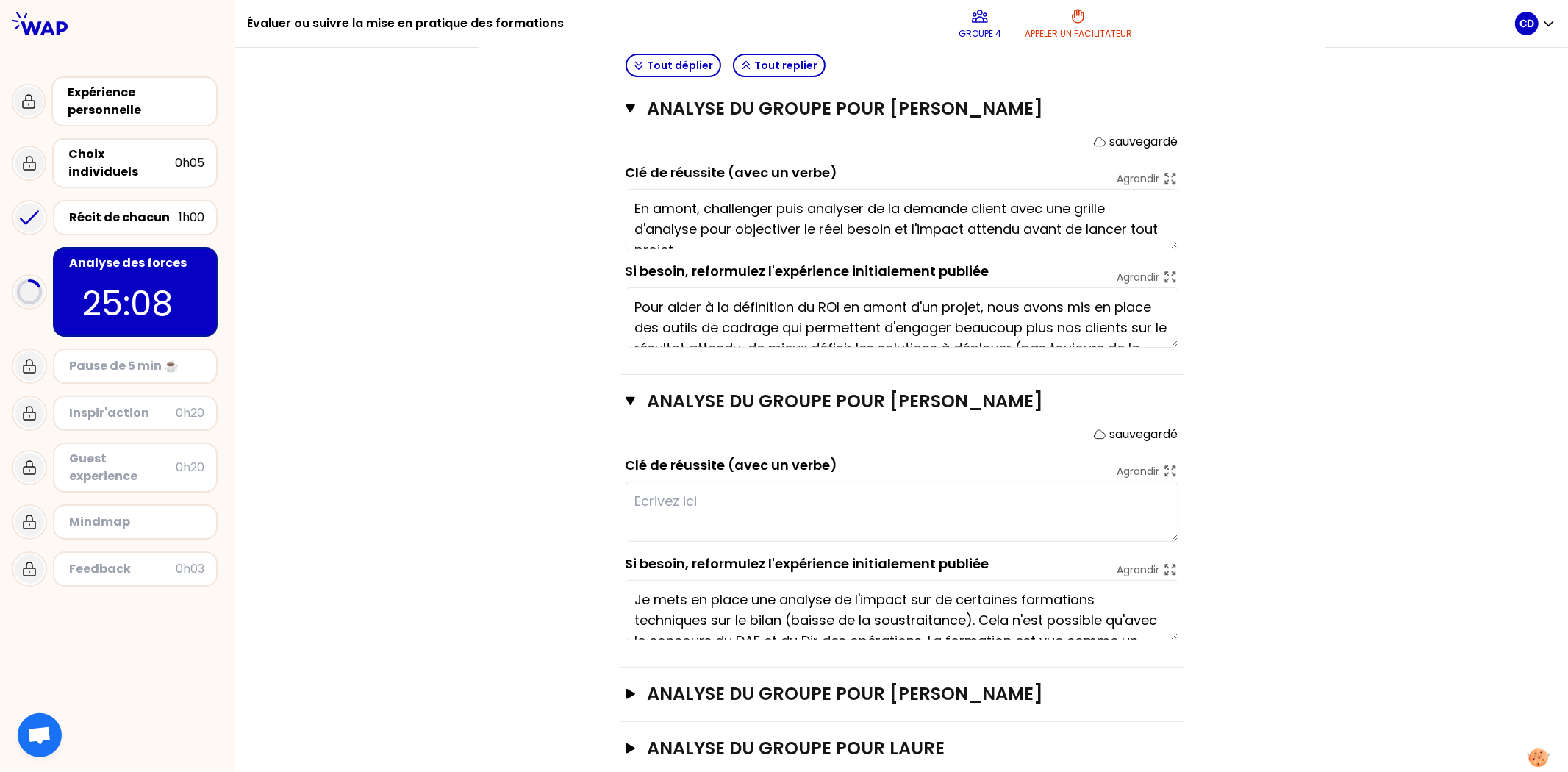
scroll to position [513, 0]
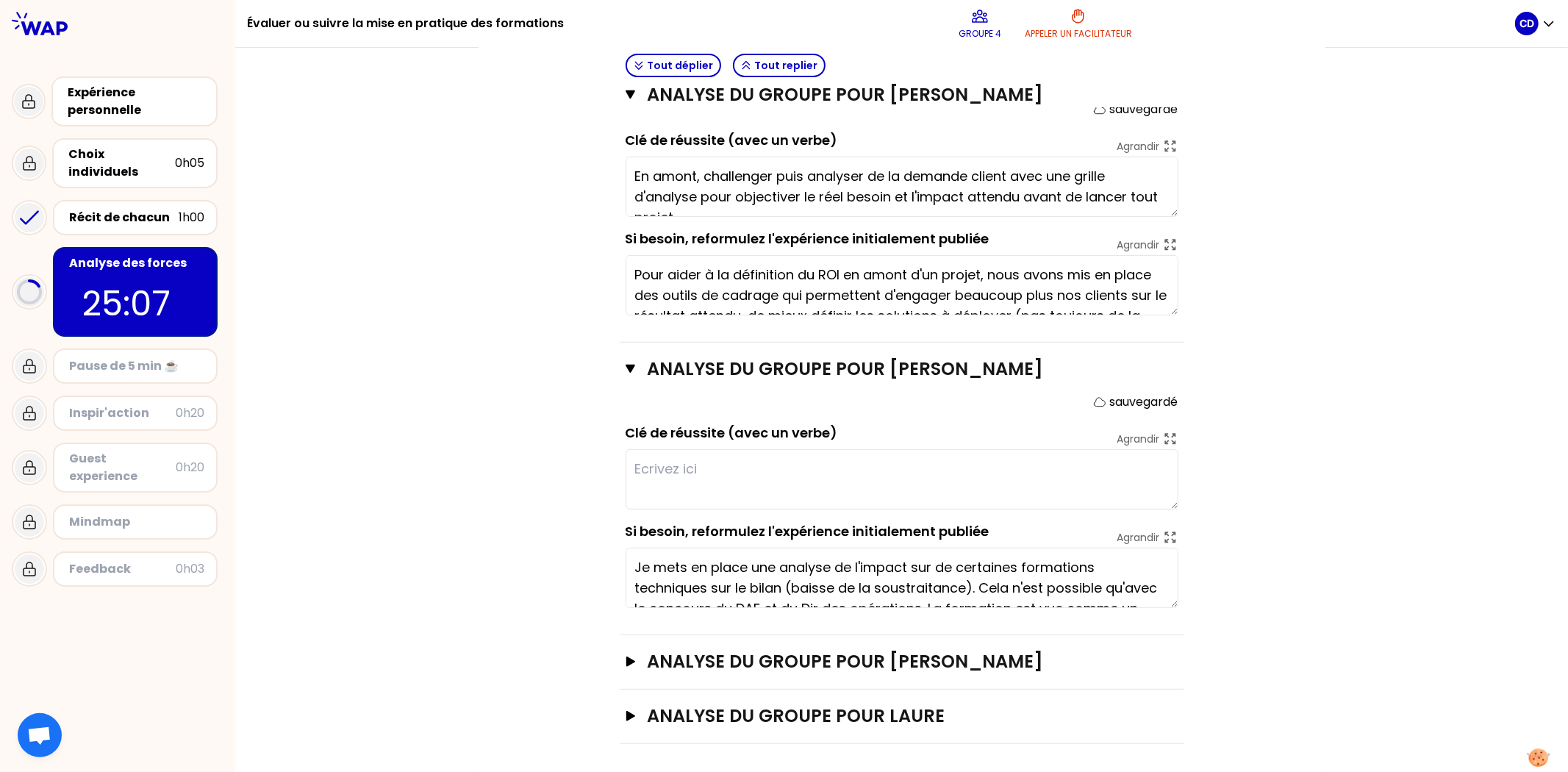
click at [697, 468] on textarea at bounding box center [902, 479] width 553 height 60
click at [136, 209] on div "Récit de chacun" at bounding box center [124, 218] width 109 height 18
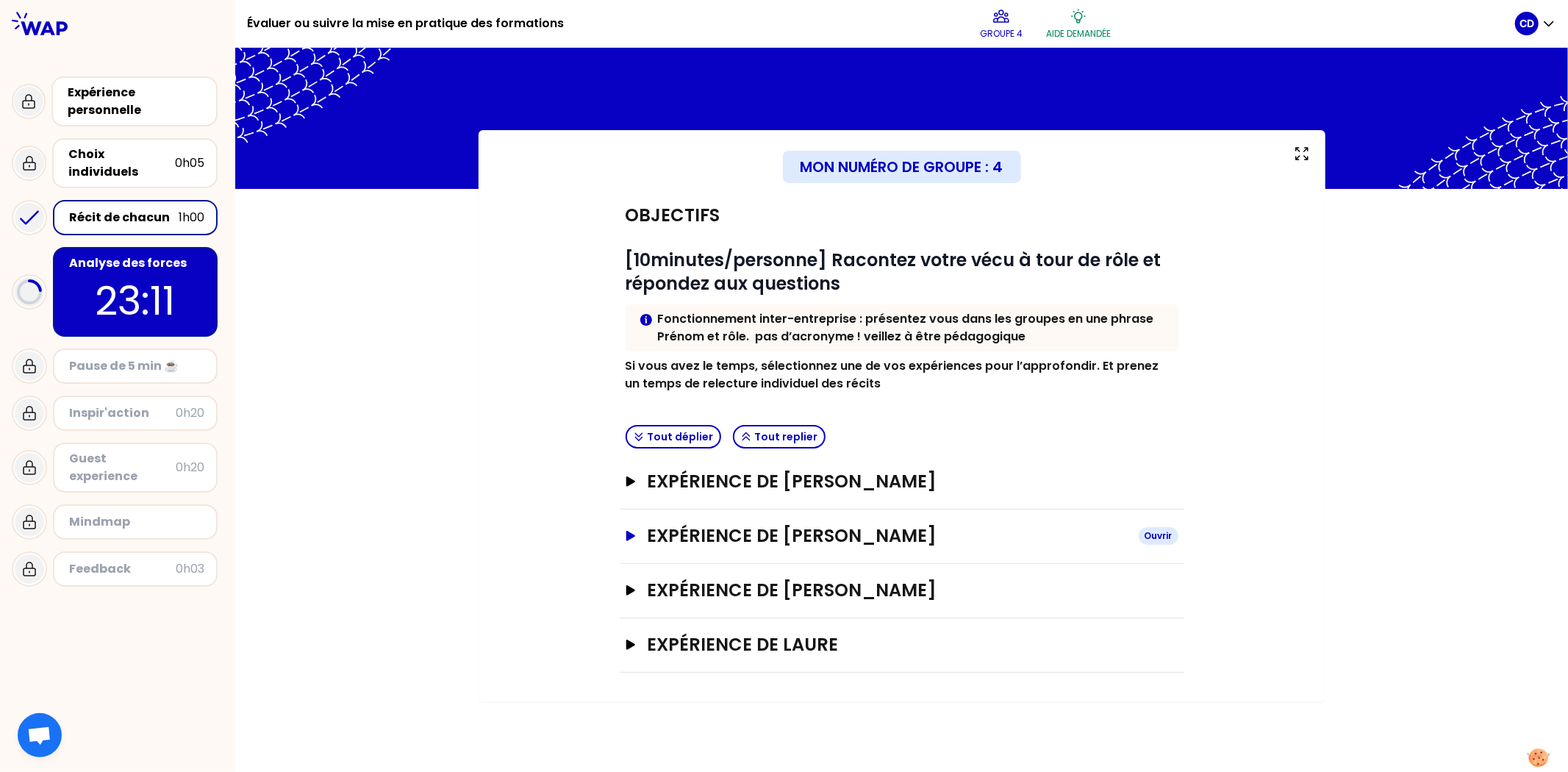
click at [631, 533] on icon "button" at bounding box center [629, 536] width 12 height 10
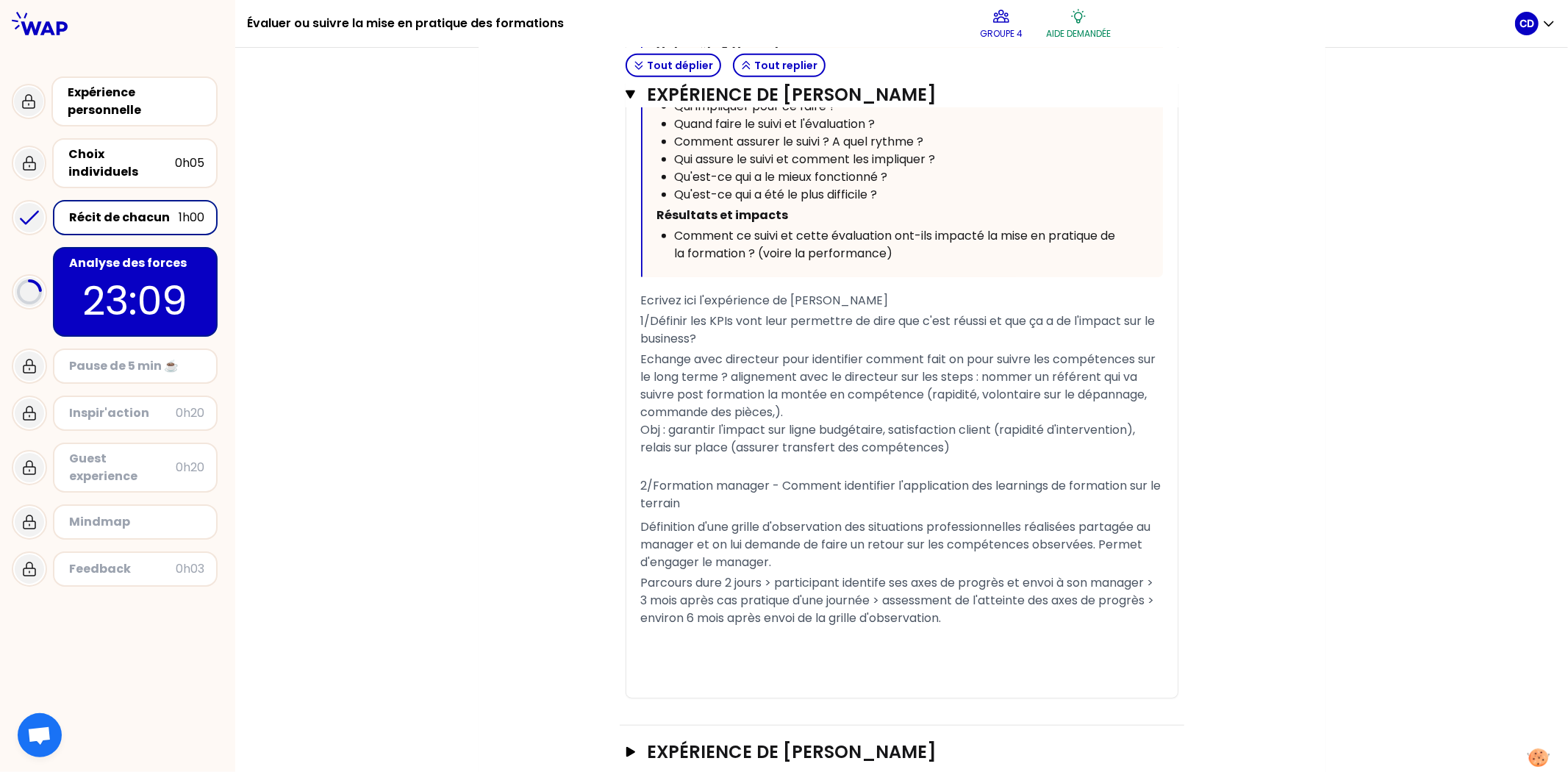
scroll to position [899, 0]
click at [140, 299] on p "21:02" at bounding box center [135, 300] width 138 height 57
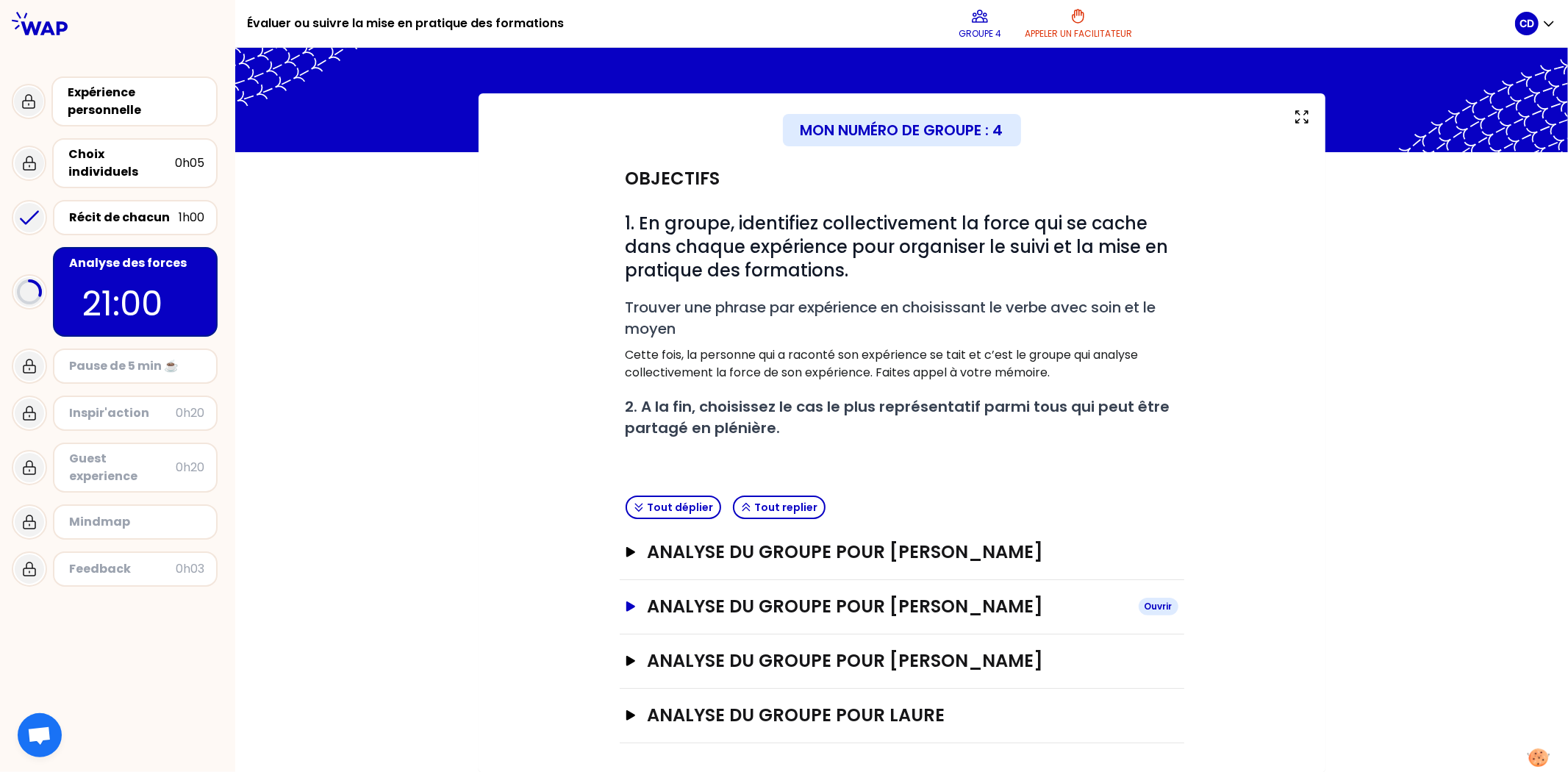
click at [829, 543] on h3 "analyse du groupe pour [PERSON_NAME]" at bounding box center [886, 607] width 479 height 23
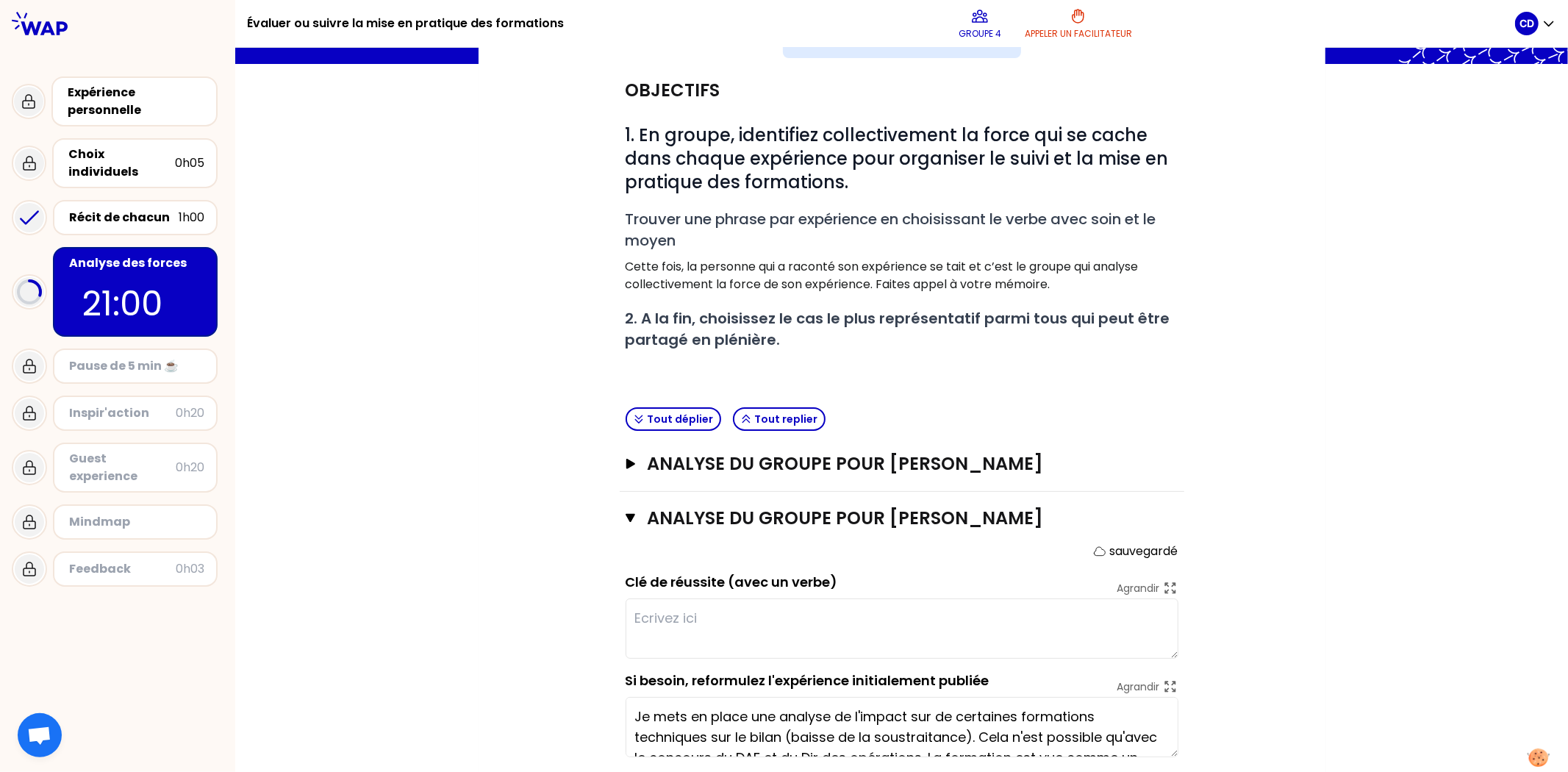
scroll to position [275, 0]
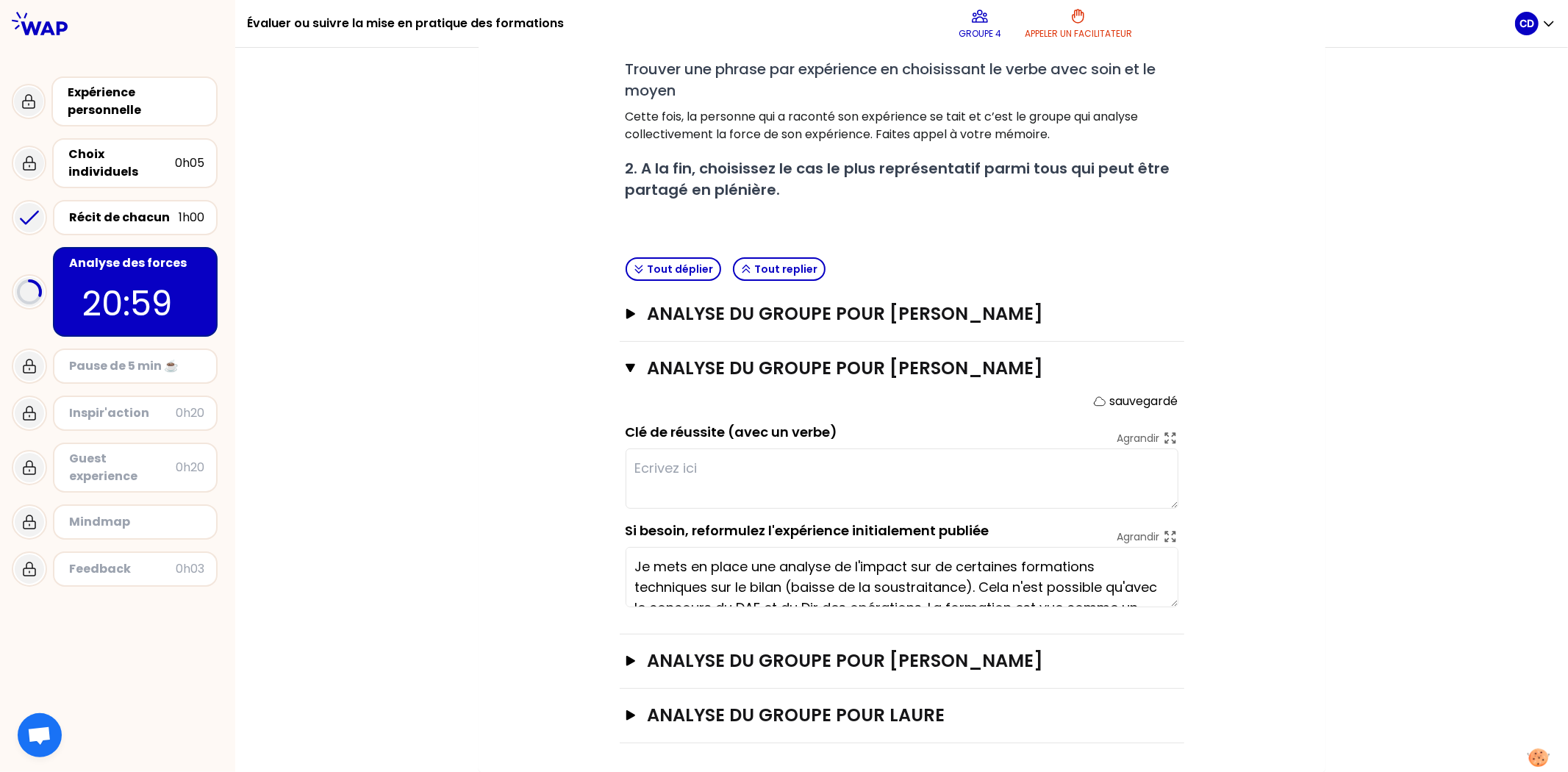
click at [771, 478] on textarea at bounding box center [902, 479] width 553 height 60
paste textarea "- Avoir des KPIs business qui permettent de piloter l’impact des actions - Impl…"
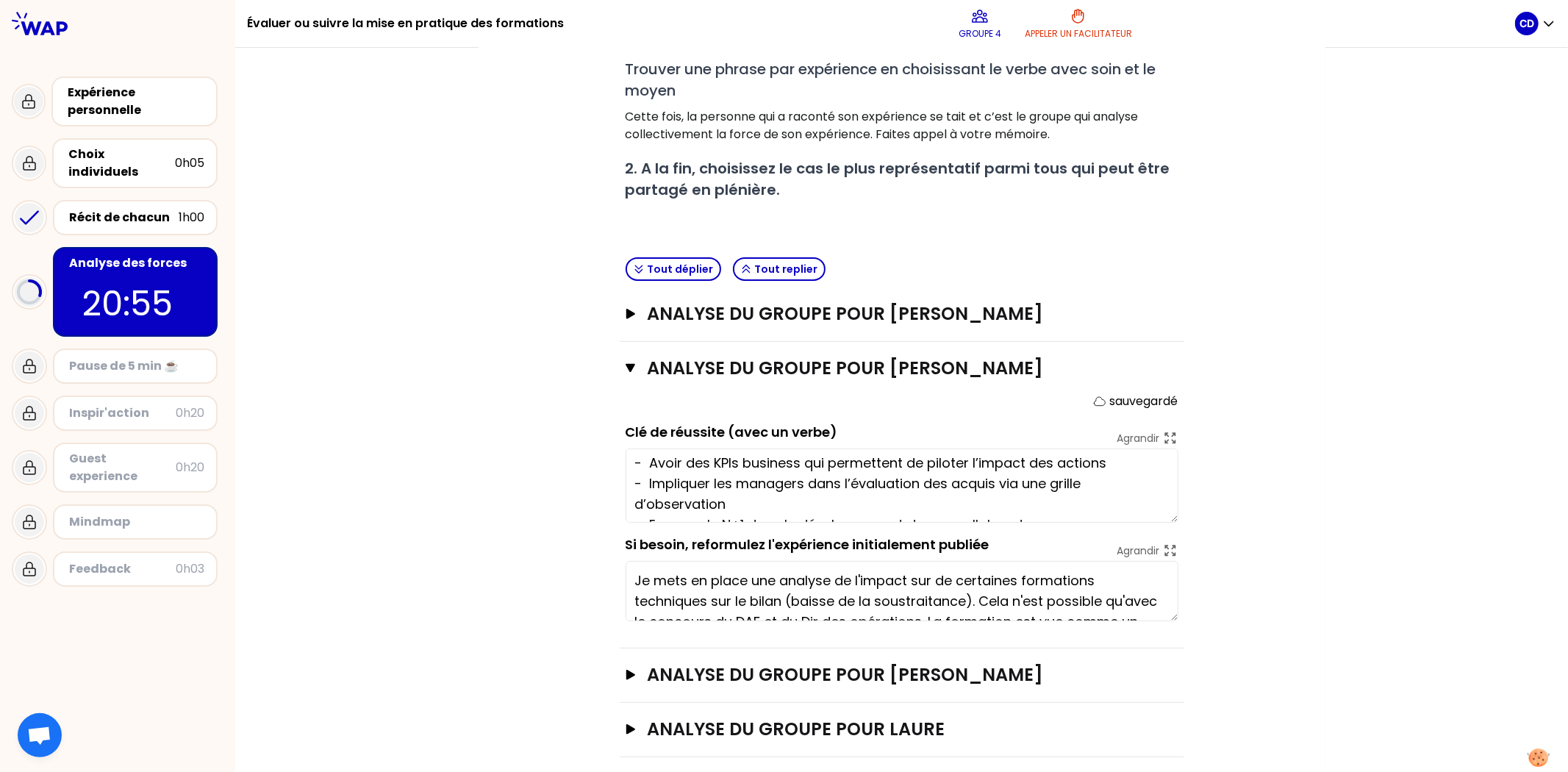
scroll to position [0, 0]
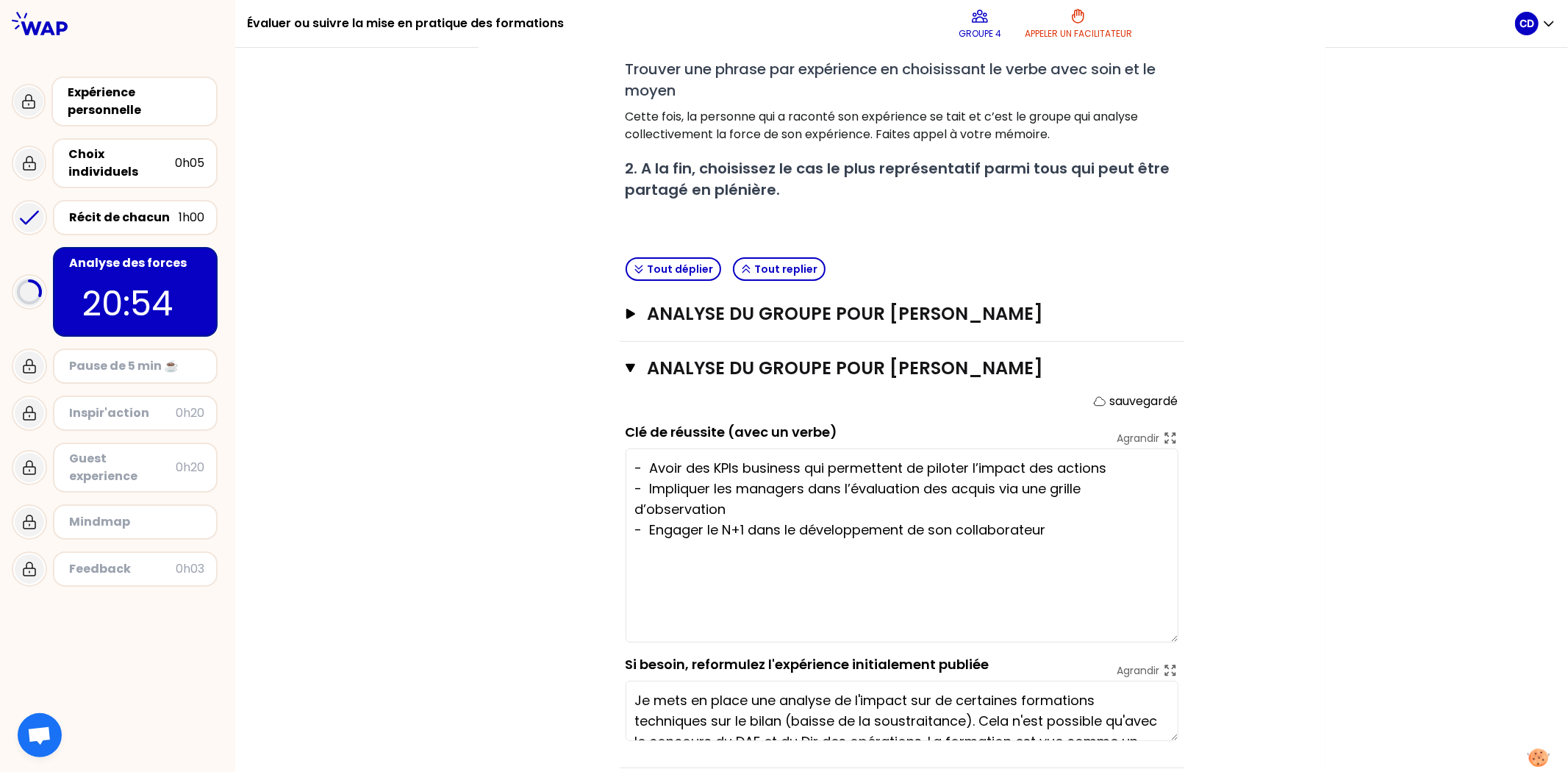
drag, startPoint x: 1166, startPoint y: 505, endPoint x: 1183, endPoint y: 640, distance: 136.1
click at [1045, 543] on div "Objectifs # 1. En groupe, identifiez collectivement la force qui se cache dans …" at bounding box center [902, 395] width 788 height 963
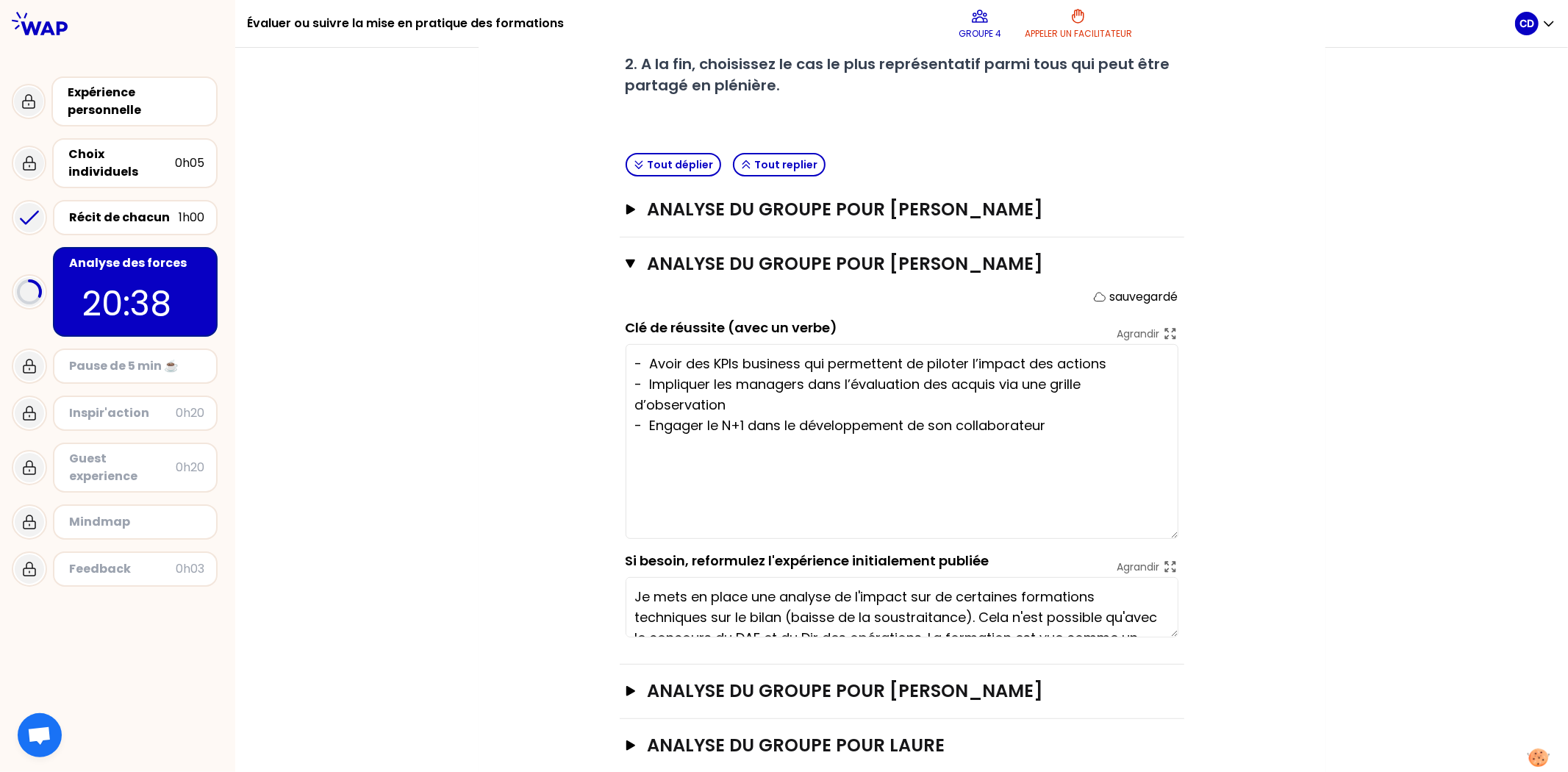
scroll to position [409, 0]
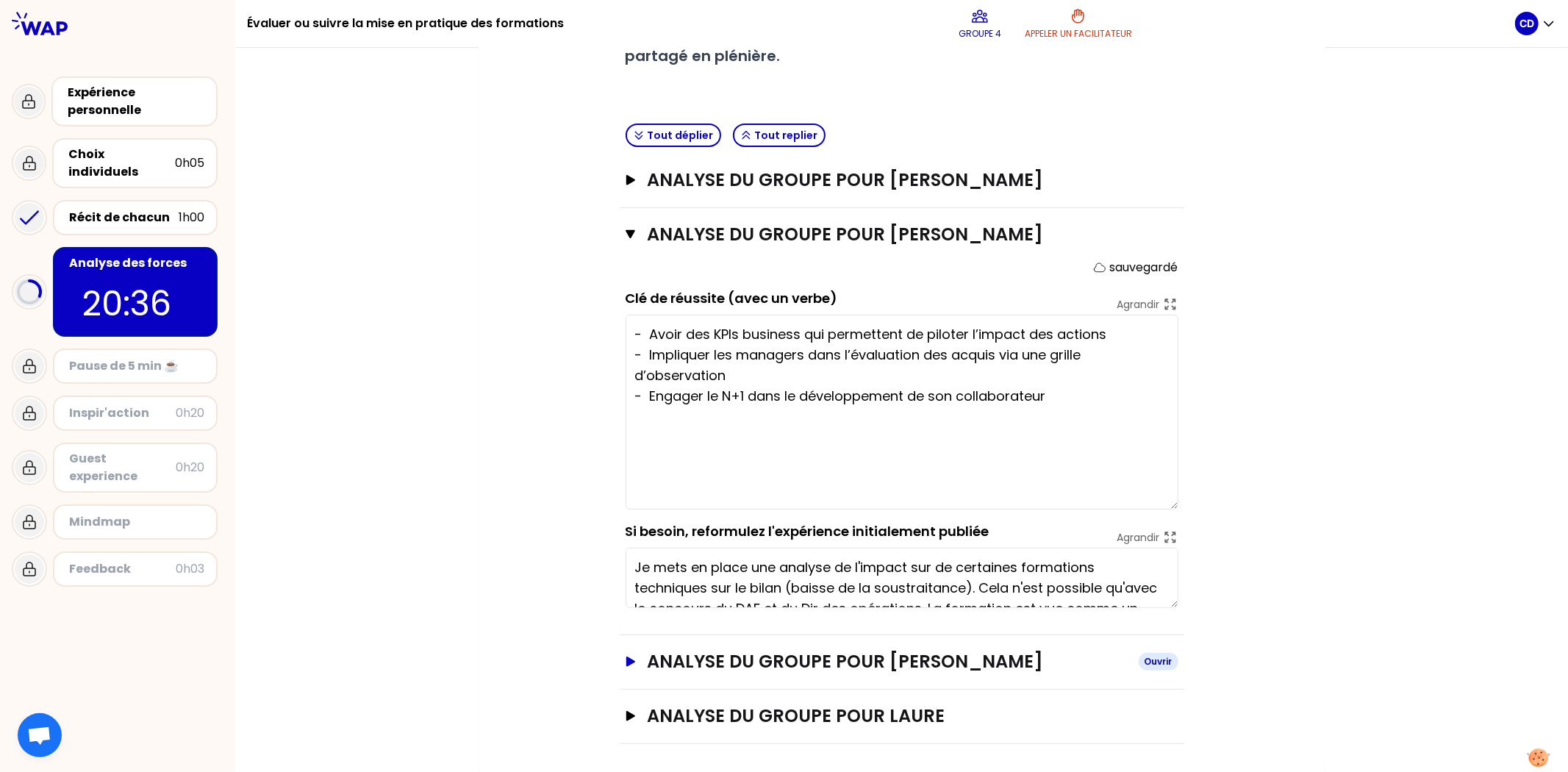
type textarea "- Avoir des KPIs business qui permettent de piloter l’impact des actions - Impl…"
click at [625, 543] on icon "button" at bounding box center [629, 662] width 9 height 10
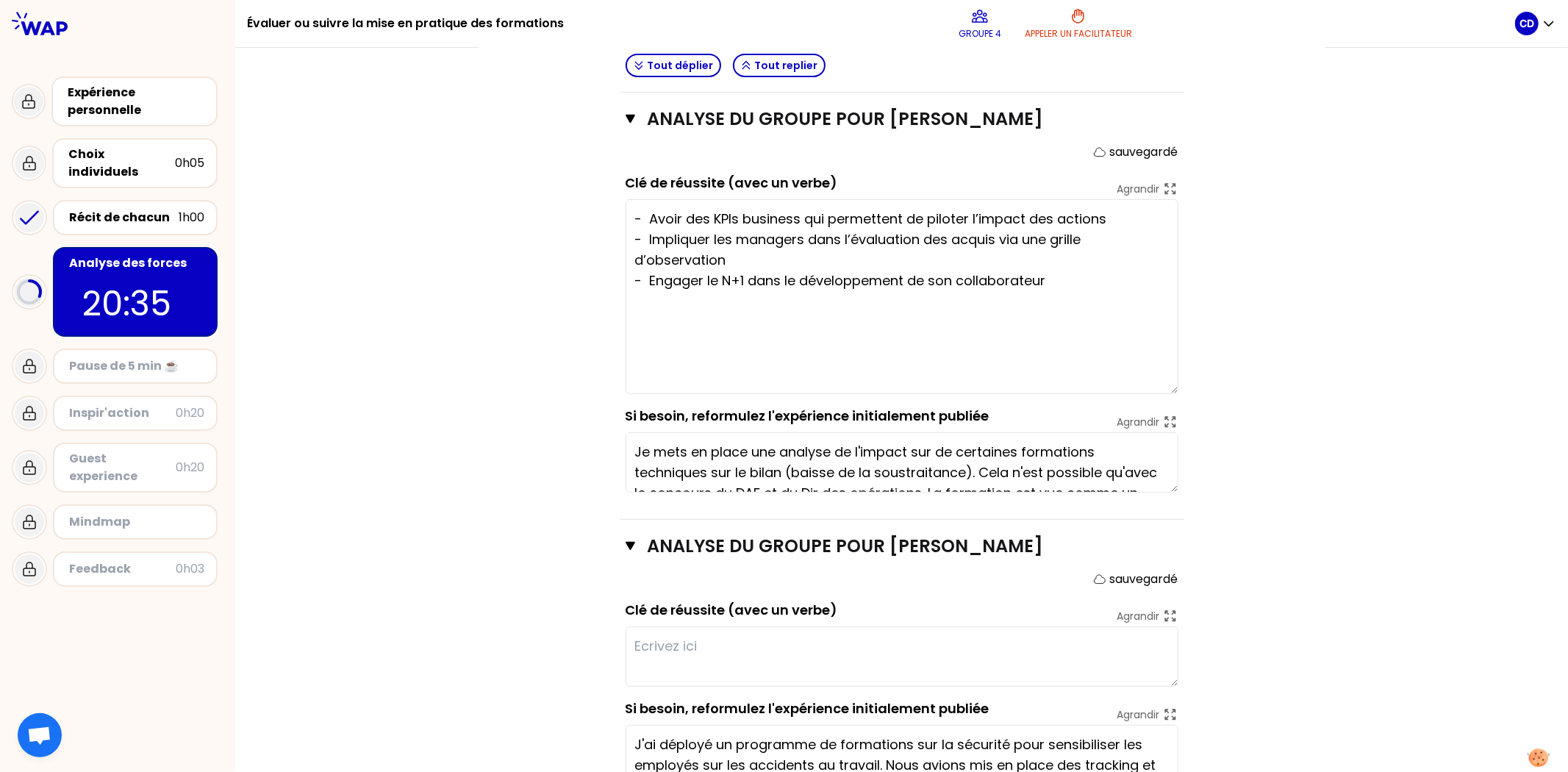
scroll to position [648, 0]
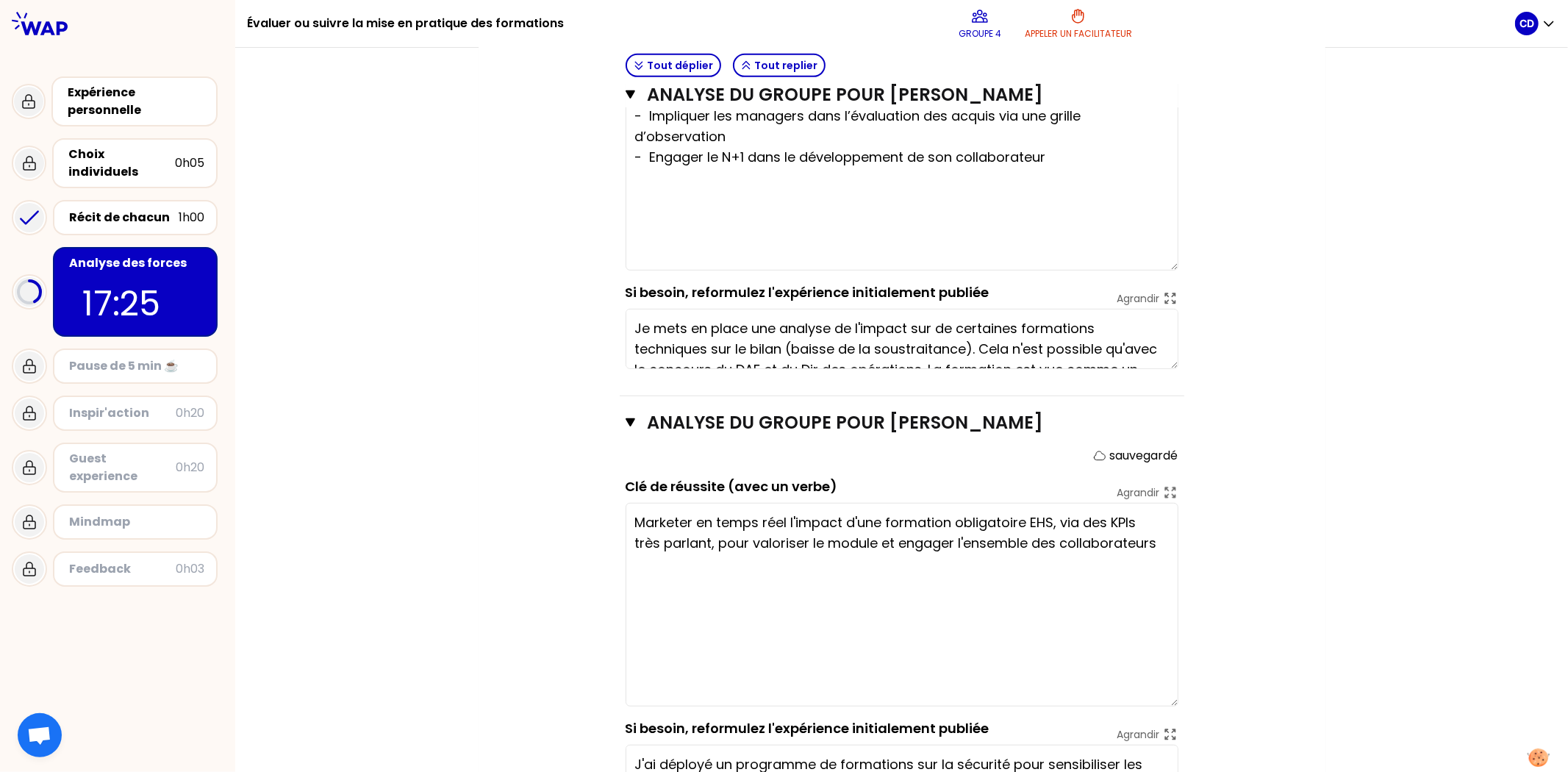
drag, startPoint x: 1170, startPoint y: 560, endPoint x: 1230, endPoint y: 703, distance: 155.1
click at [1045, 543] on div "Objectifs # 1. En groupe, identifiez collectivement la force qui se cache dans …" at bounding box center [902, 214] width 788 height 1346
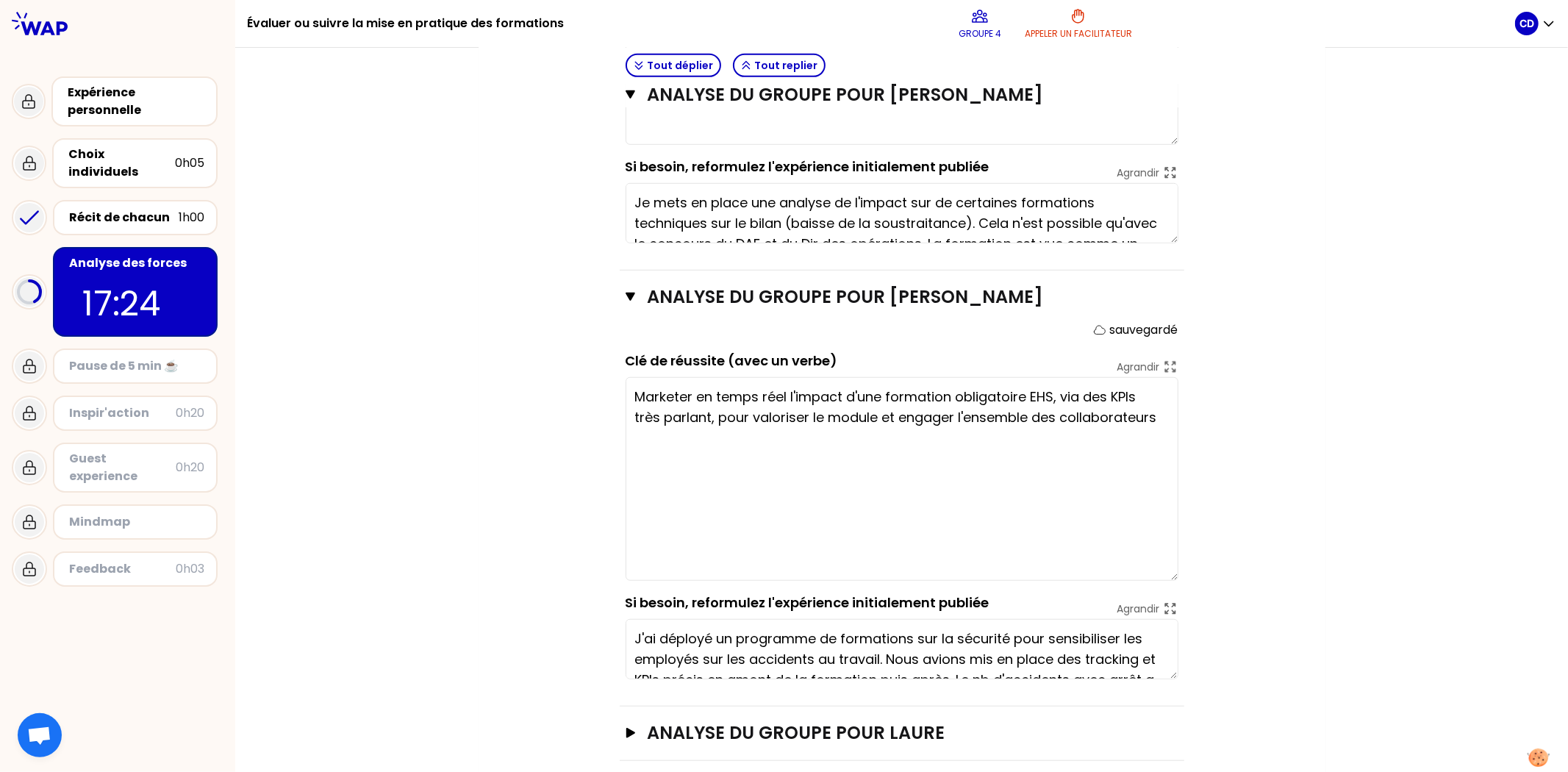
scroll to position [790, 0]
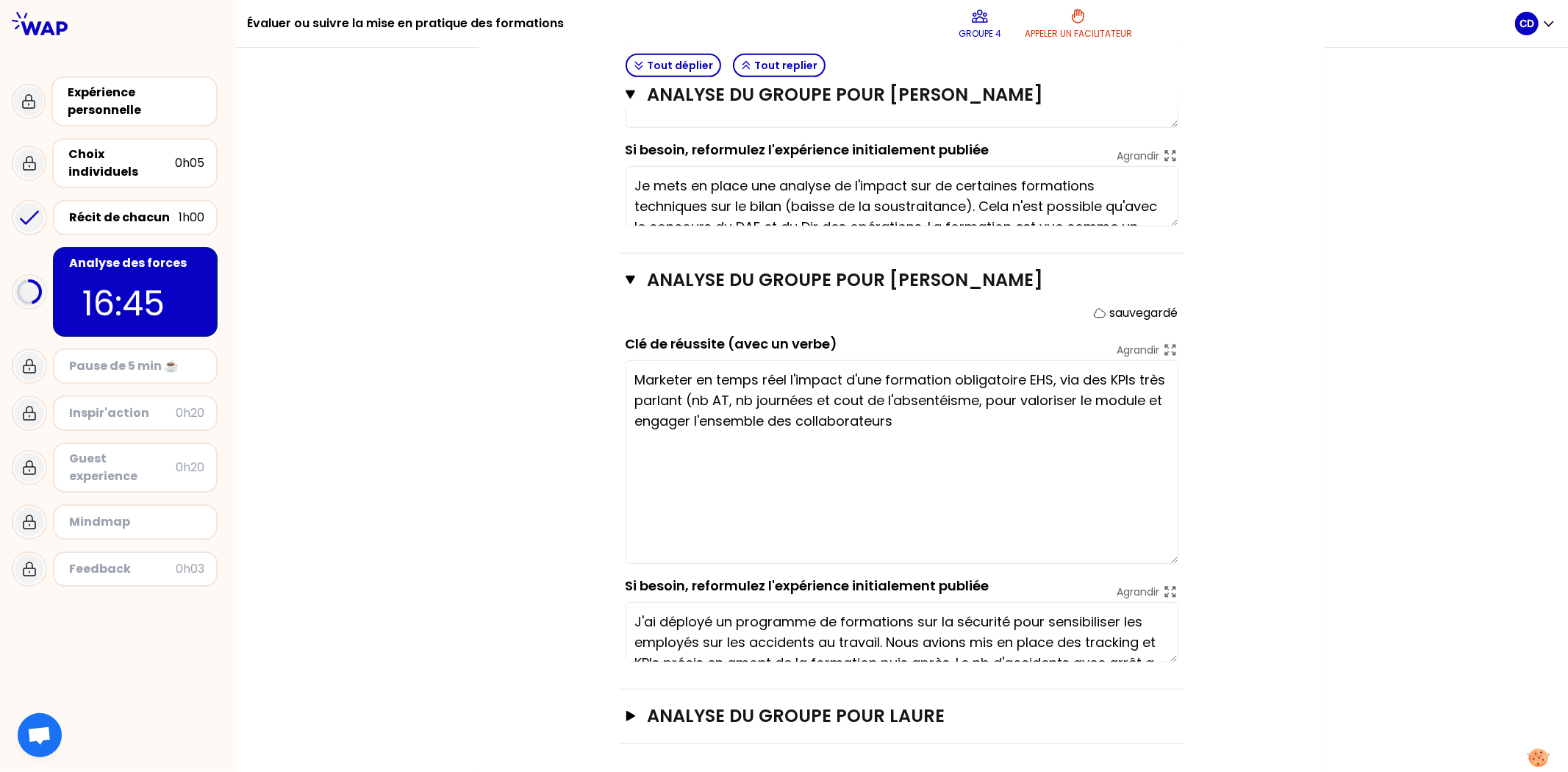
type textarea "Marketer en temps réel l'impact d'une formation obligatoire EHS, via des KPIs t…"
click at [626, 543] on icon "button" at bounding box center [629, 716] width 12 height 10
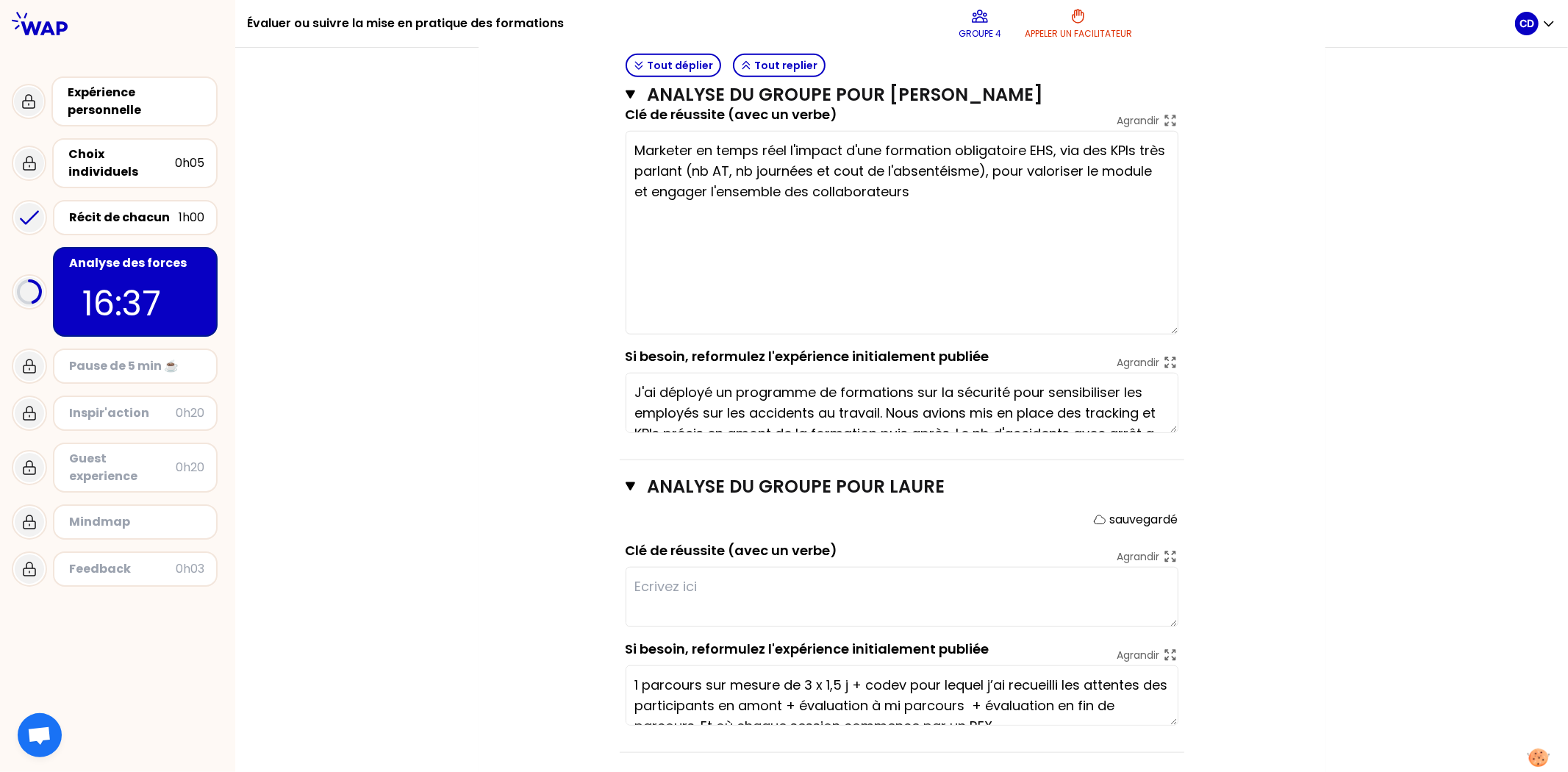
scroll to position [1030, 0]
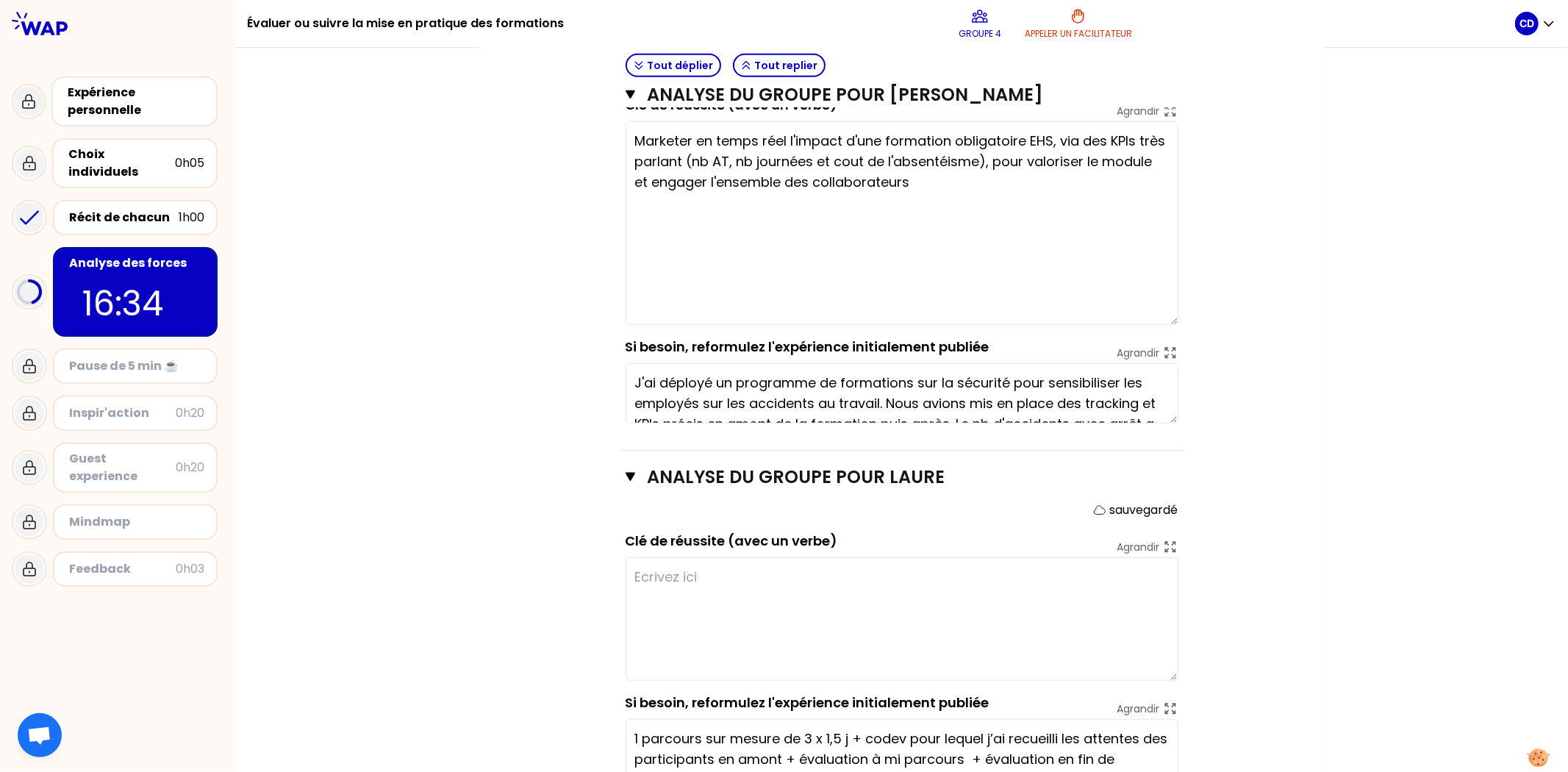
drag, startPoint x: 1170, startPoint y: 614, endPoint x: 1183, endPoint y: 677, distance: 64.3
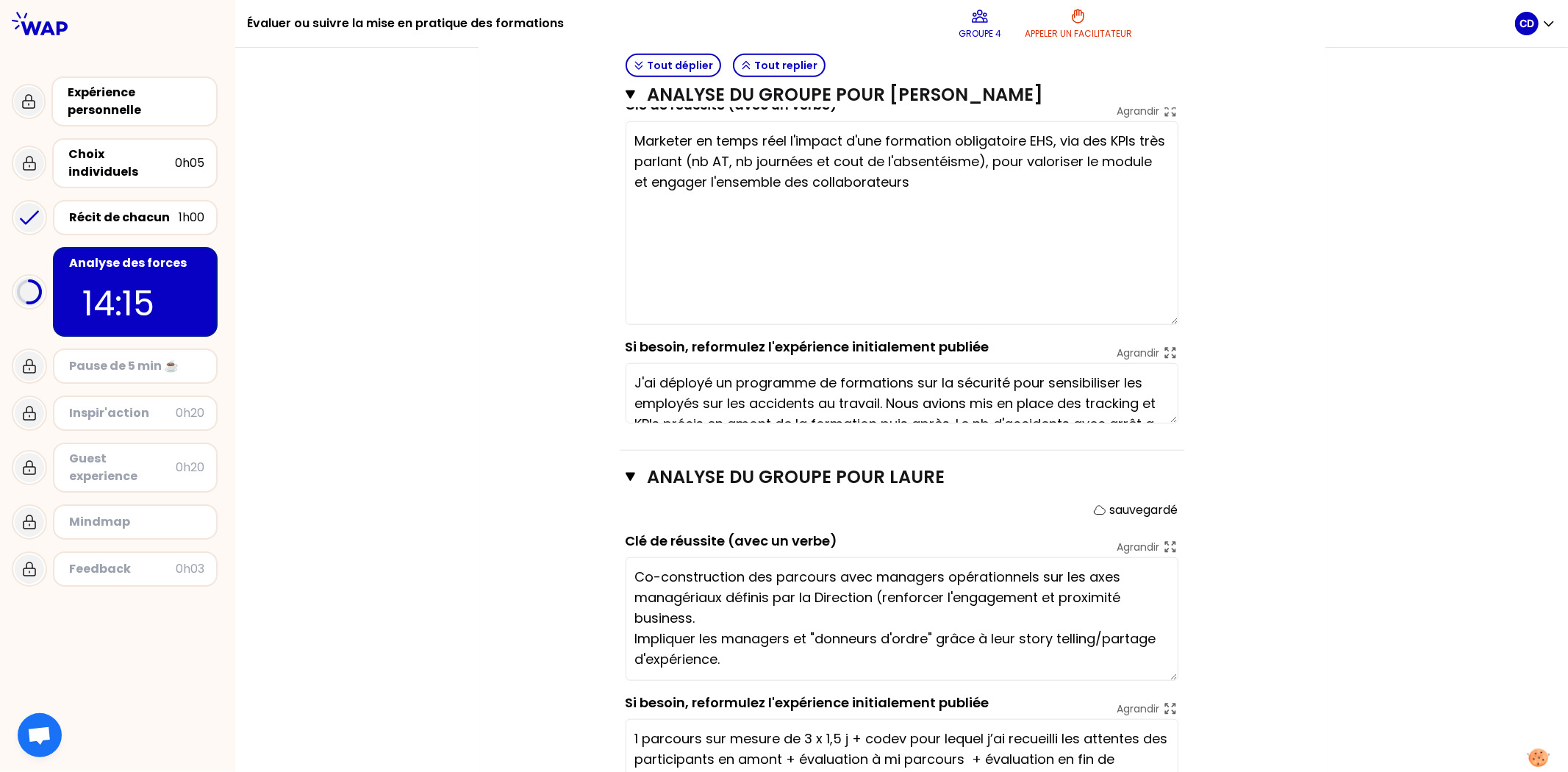
type textarea "Co-construction des parcours avec managers opérationnels sur les axes managéria…"
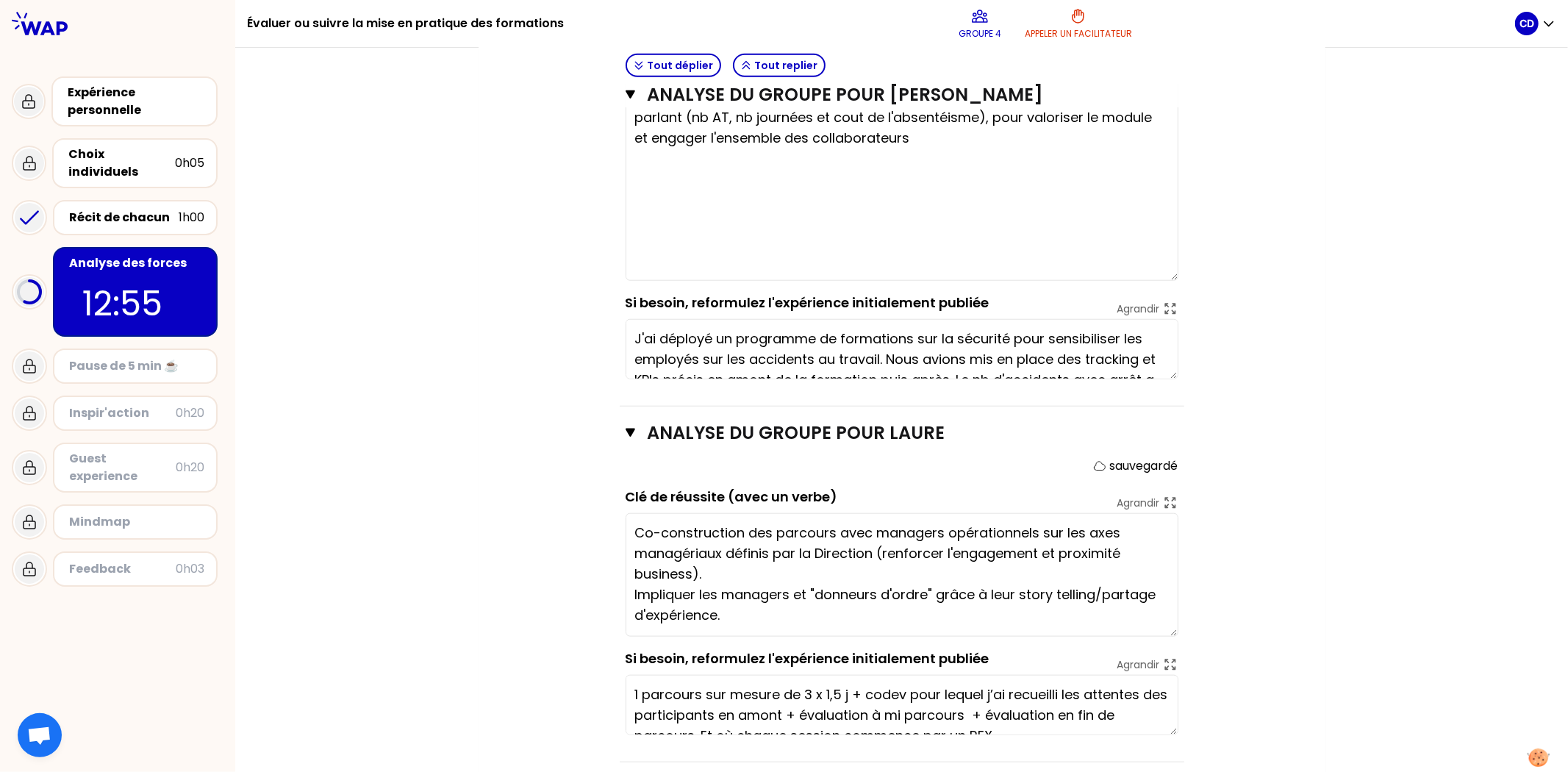
scroll to position [1093, 0]
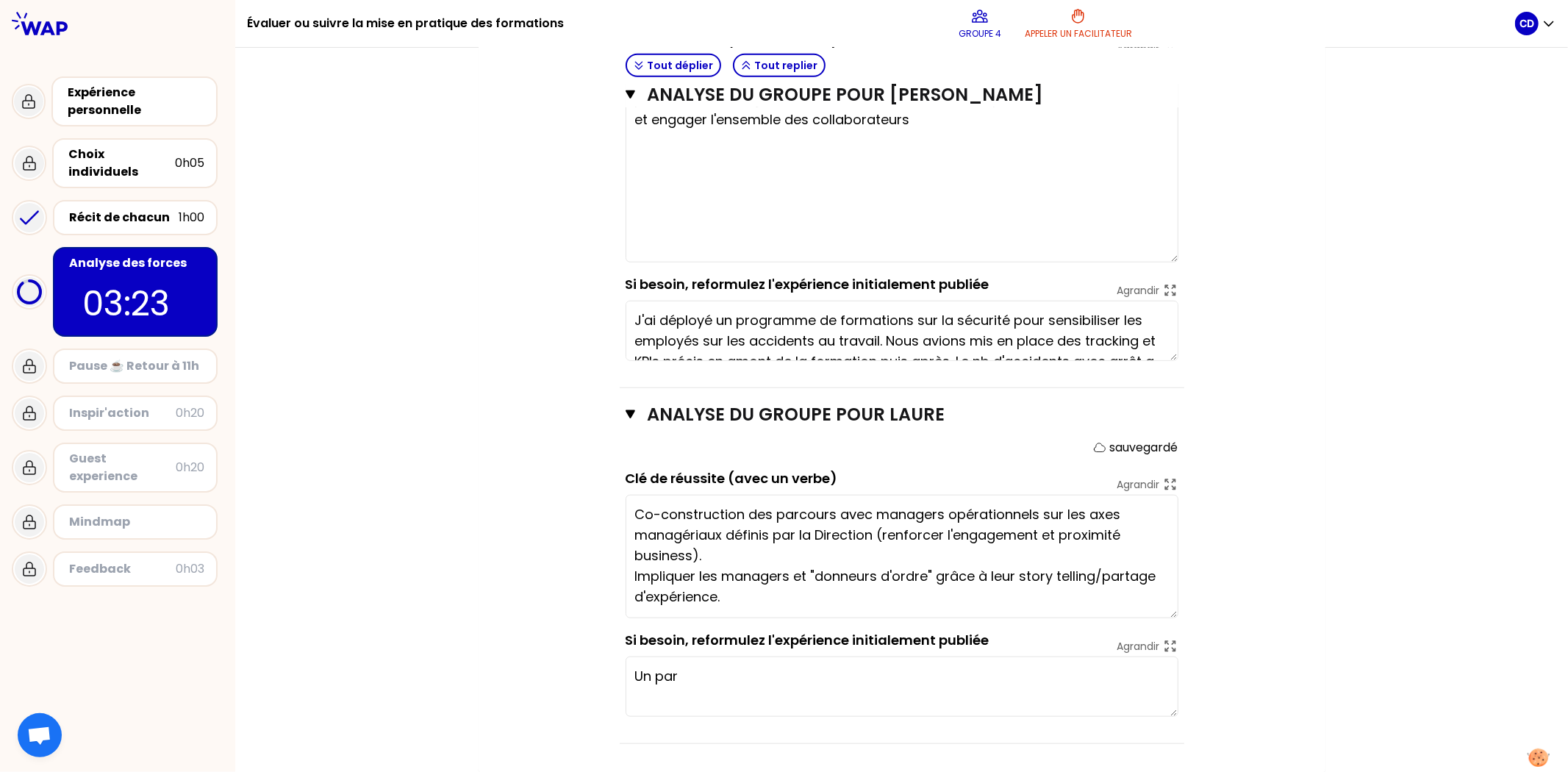
type textarea "Un parcours de management en 2 ou 3 étapes, avec recueil des attentes en amont …"
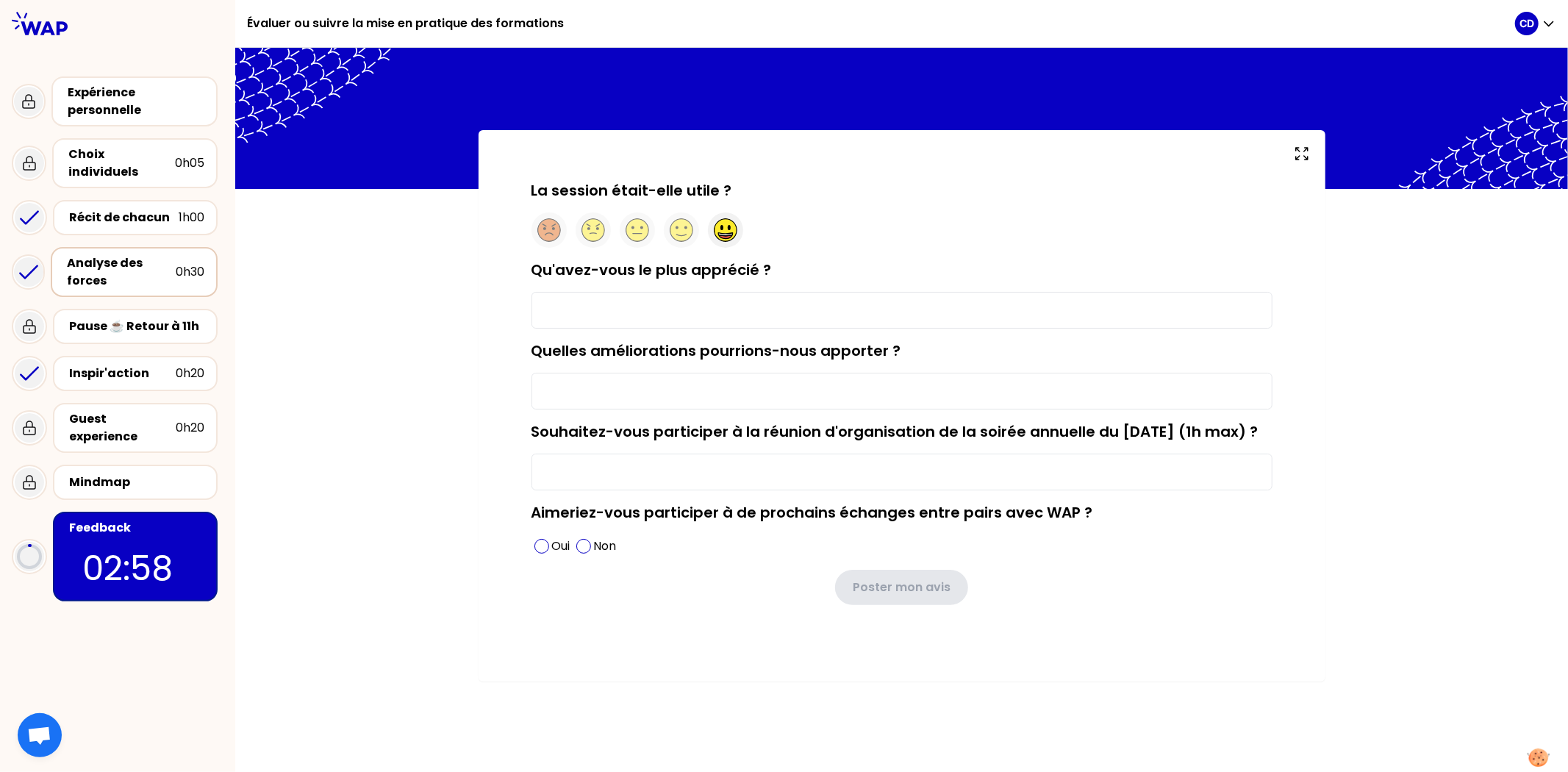
click at [716, 231] on circle at bounding box center [725, 231] width 22 height 22
click at [686, 317] on input "Qu'avez-vous le plus apprécié ?" at bounding box center [902, 310] width 741 height 37
click at [666, 311] on input "Qu'avez-vous le plus apprécié ?" at bounding box center [902, 310] width 741 height 37
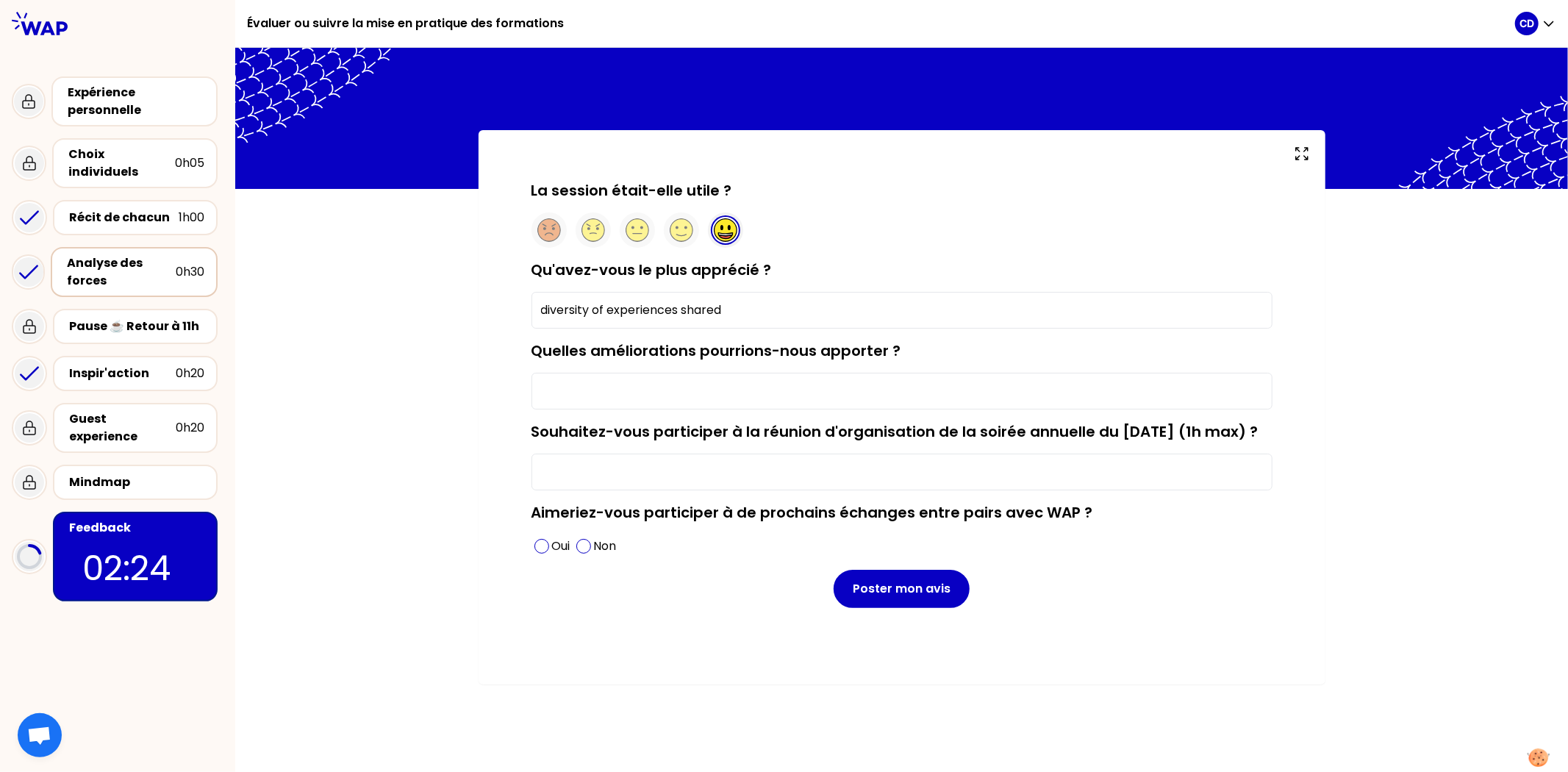
click at [739, 296] on input "diversity of experiences shared" at bounding box center [902, 310] width 741 height 37
drag, startPoint x: 751, startPoint y: 309, endPoint x: 474, endPoint y: 308, distance: 277.0
click at [491, 312] on div "La session était-elle utile ? Qu'avez-vous le plus apprécié ? diversity of expe…" at bounding box center [902, 407] width 847 height 554
type input "d"
type input "s"
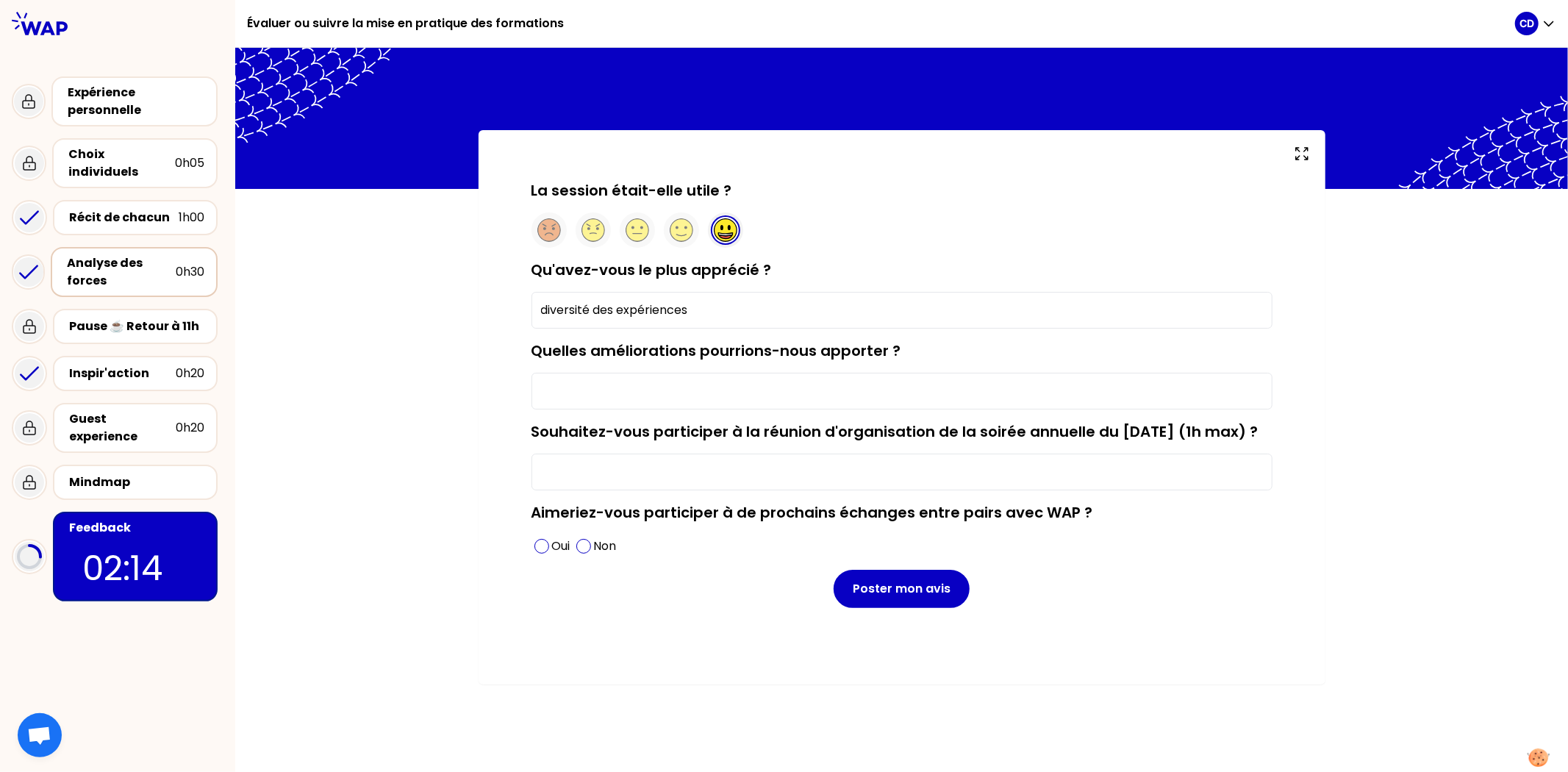
type input "diversité des expériences"
click at [548, 543] on span at bounding box center [542, 546] width 14 height 14
click at [693, 491] on input "Souhaitez-vous participer à la réunion d'organisation de la soirée annuelle du …" at bounding box center [902, 472] width 741 height 37
click at [932, 491] on input "oui je peux aider - je ne sais pas encore si je pourrai venir" at bounding box center [902, 472] width 741 height 37
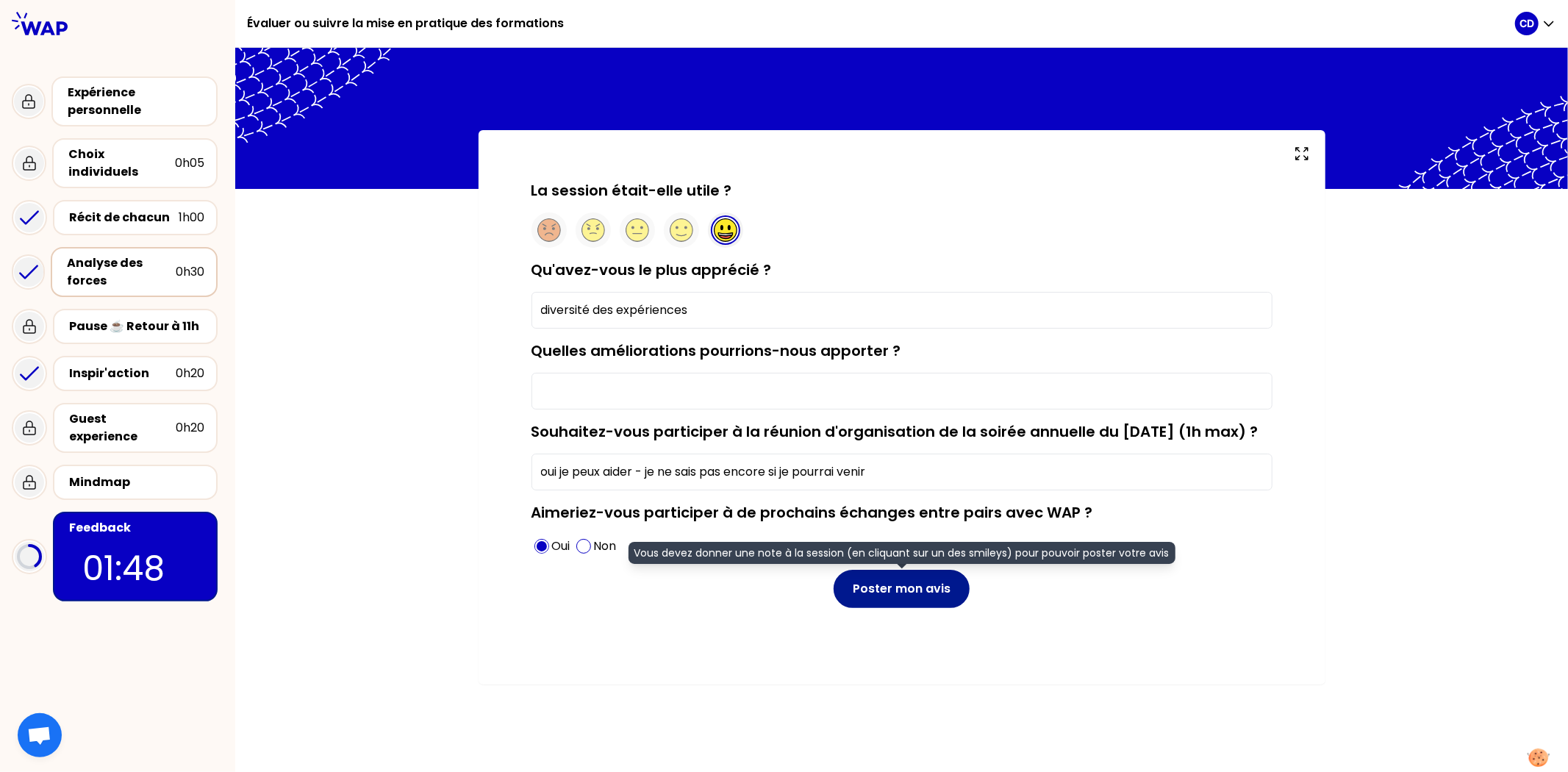
type input "oui je peux aider - je ne sais pas encore si je pourrai venir"
click at [919, 543] on button "Poster mon avis" at bounding box center [901, 590] width 136 height 39
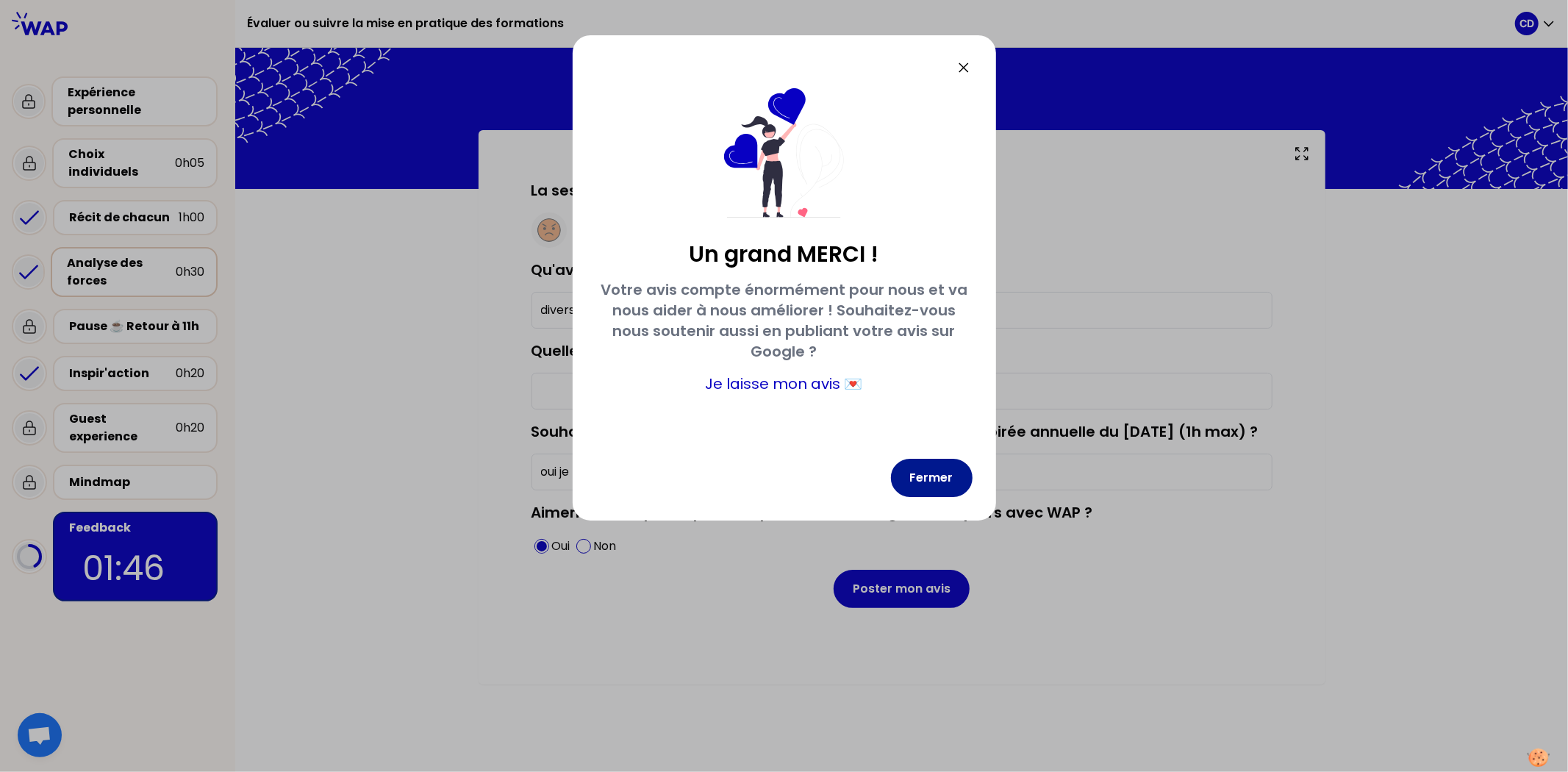
click at [947, 475] on button "Fermer" at bounding box center [932, 478] width 82 height 39
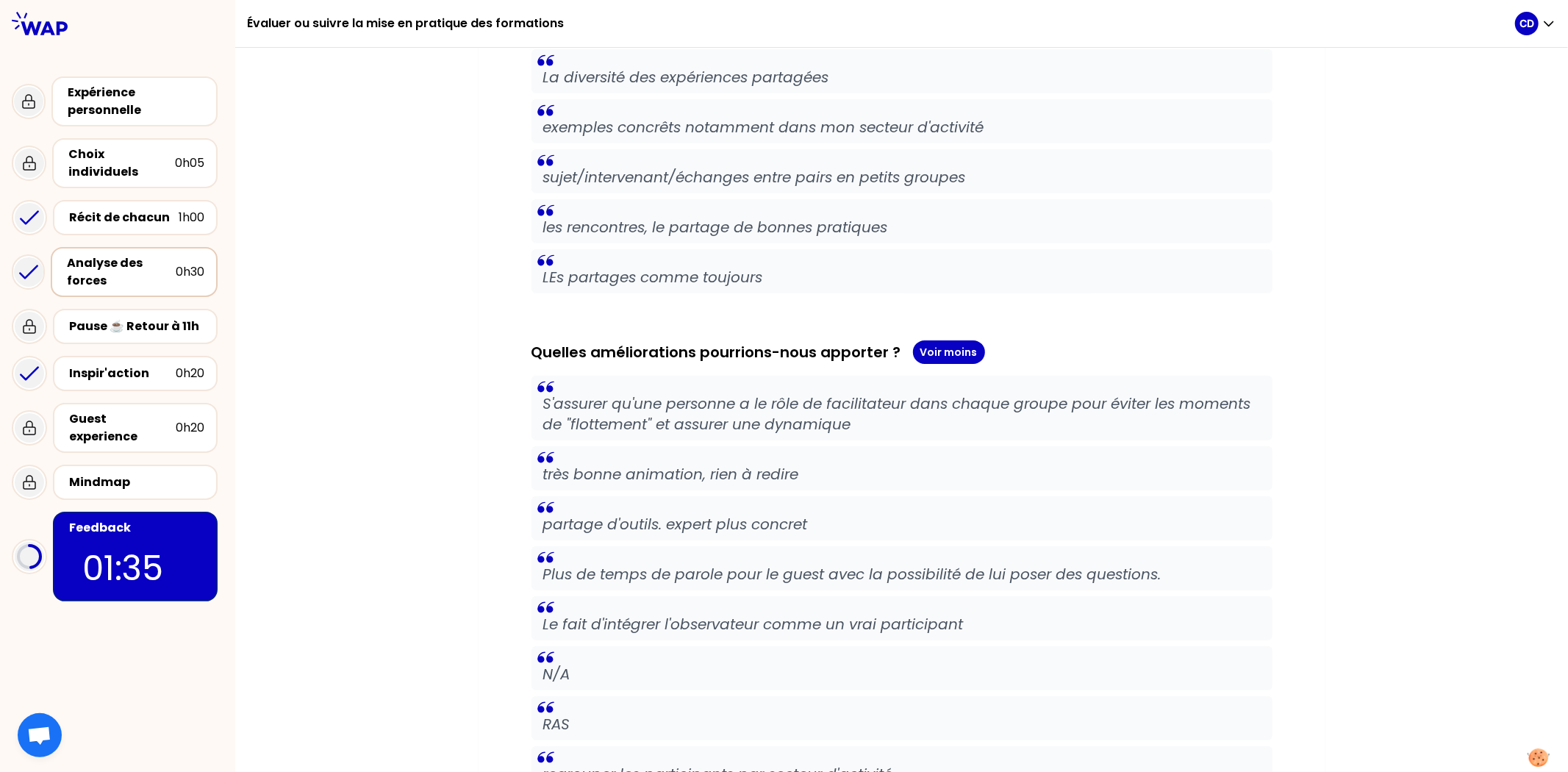
scroll to position [571, 0]
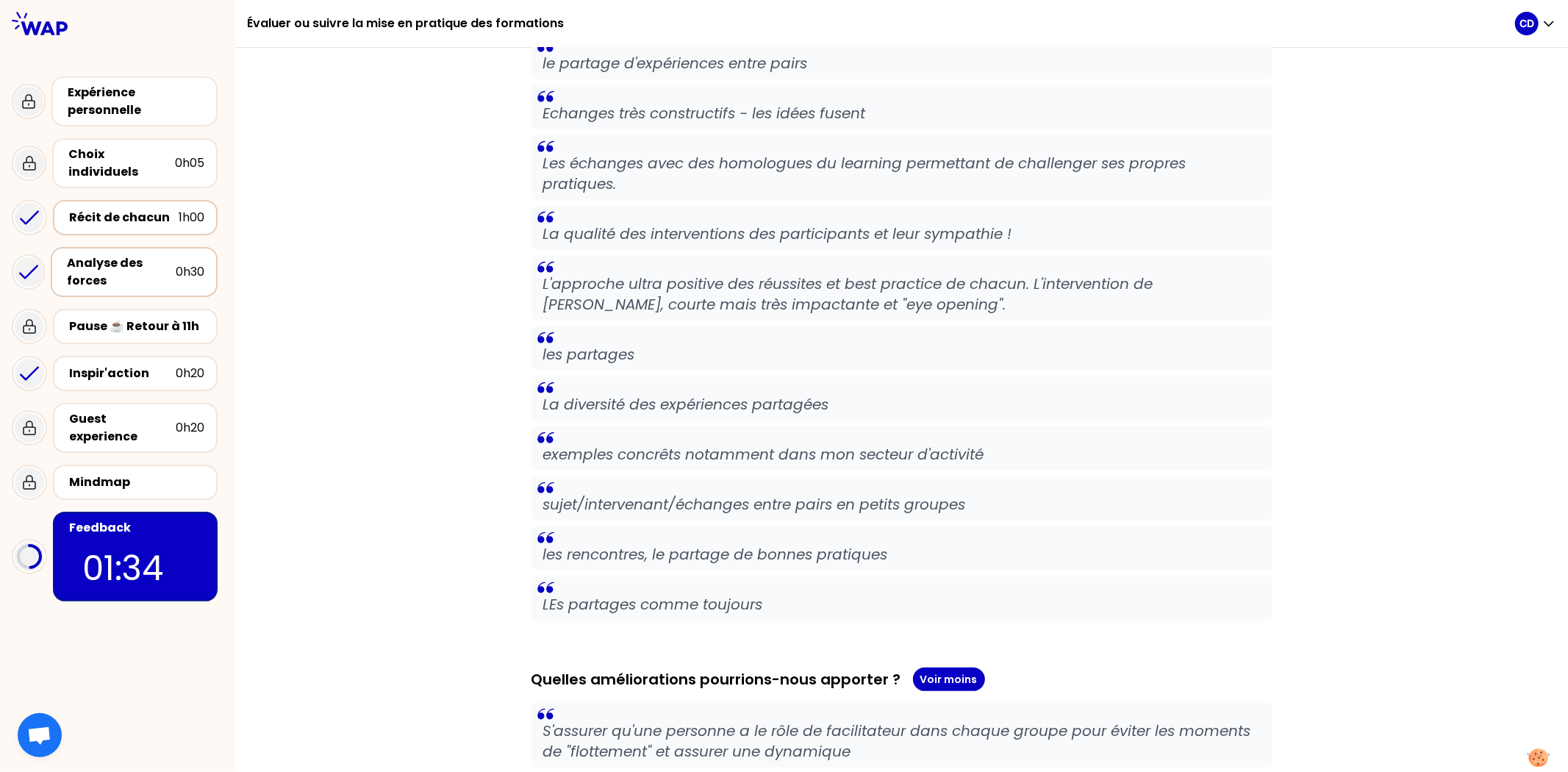
click at [161, 209] on div "Récit de chacun" at bounding box center [124, 218] width 109 height 18
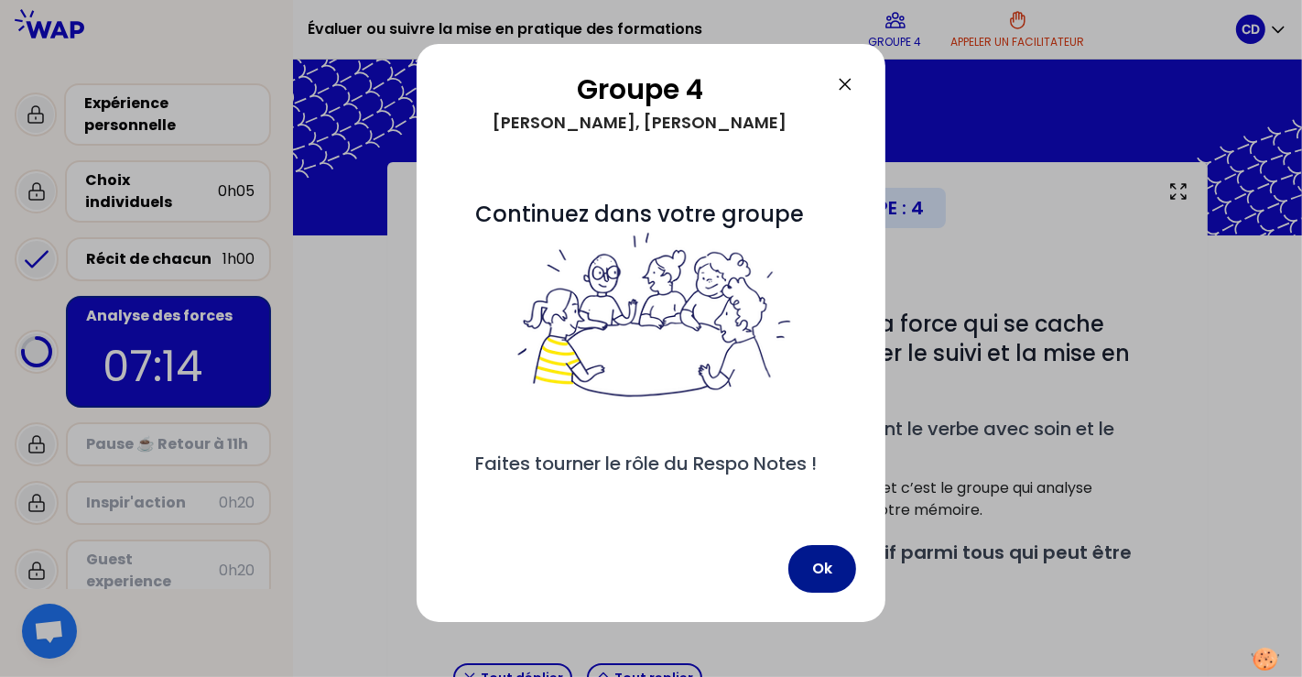
click at [810, 592] on button "Ok" at bounding box center [822, 569] width 68 height 48
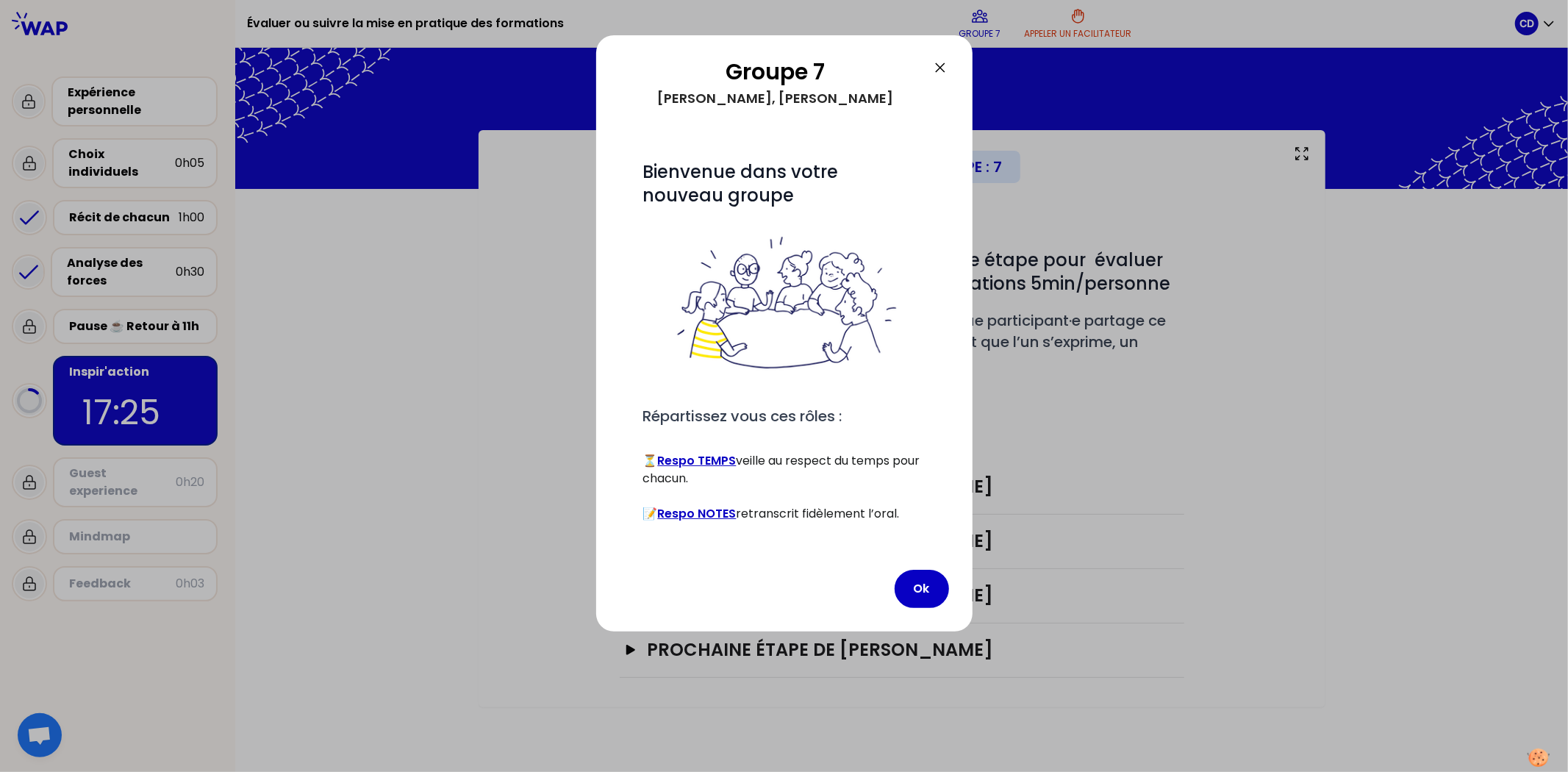
click at [781, 74] on h2 "Groupe 7" at bounding box center [776, 71] width 312 height 27
click at [931, 543] on button "Ok" at bounding box center [922, 590] width 55 height 39
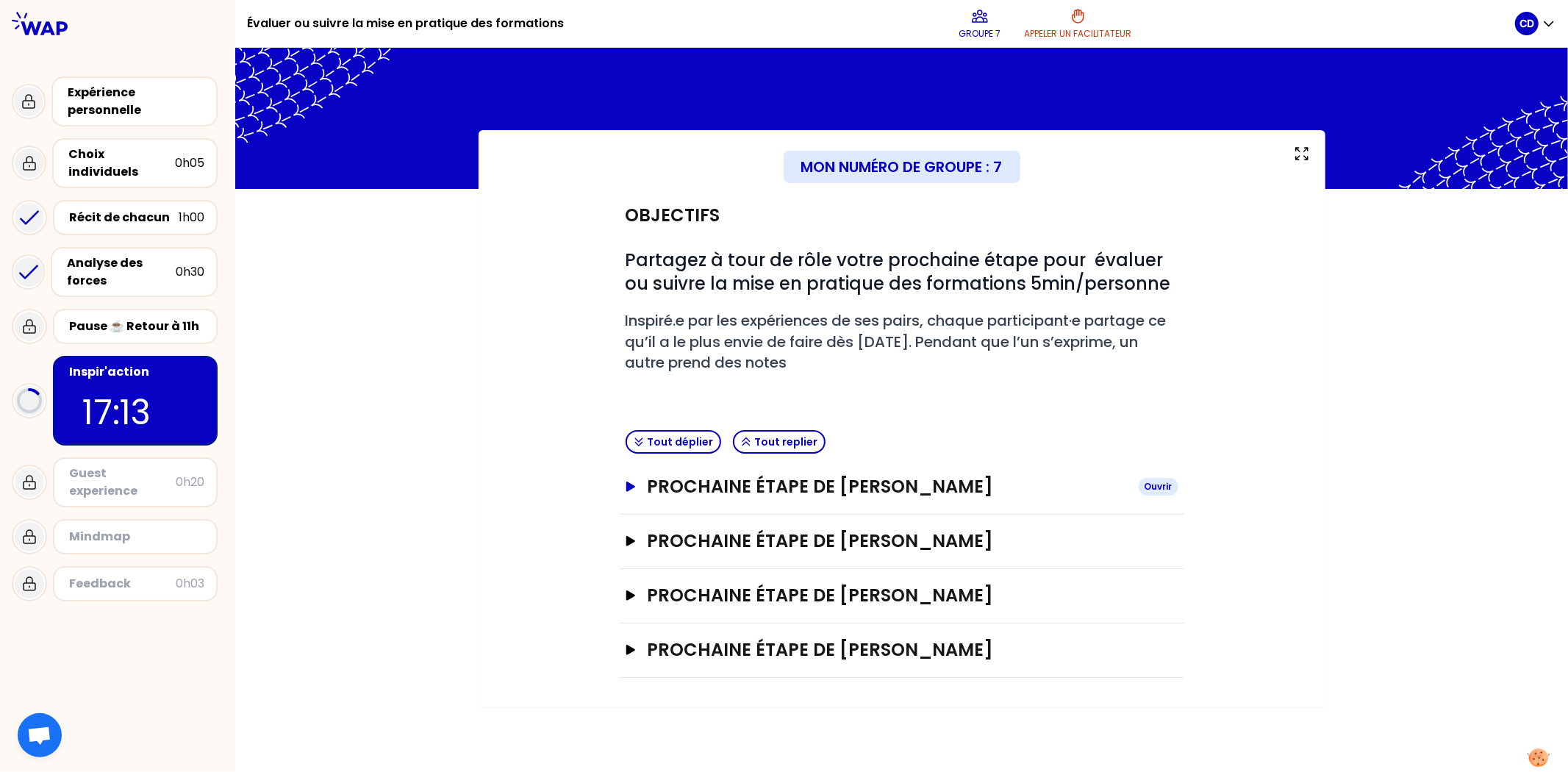
click at [630, 483] on icon "button" at bounding box center [629, 487] width 9 height 10
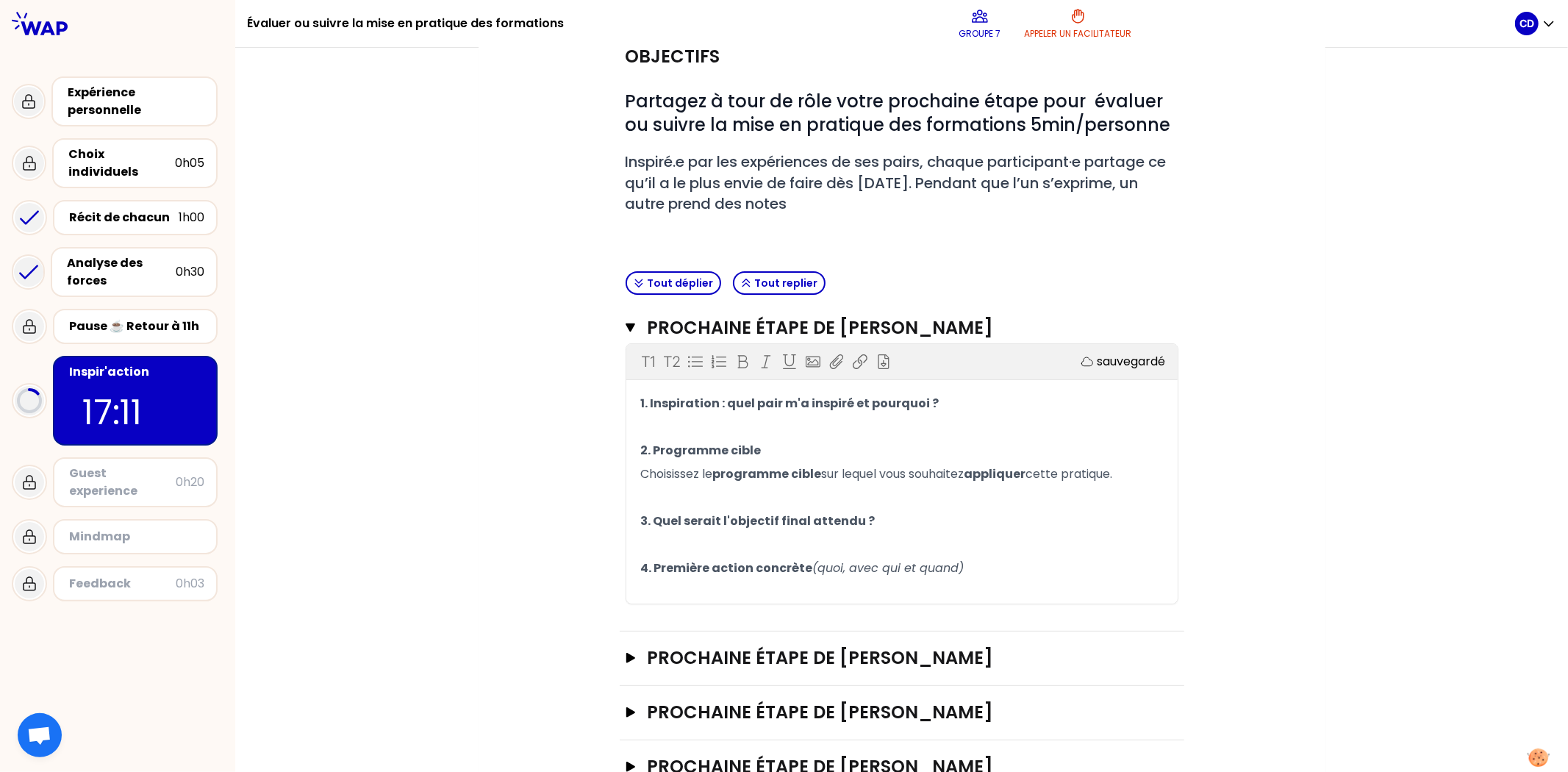
scroll to position [163, 0]
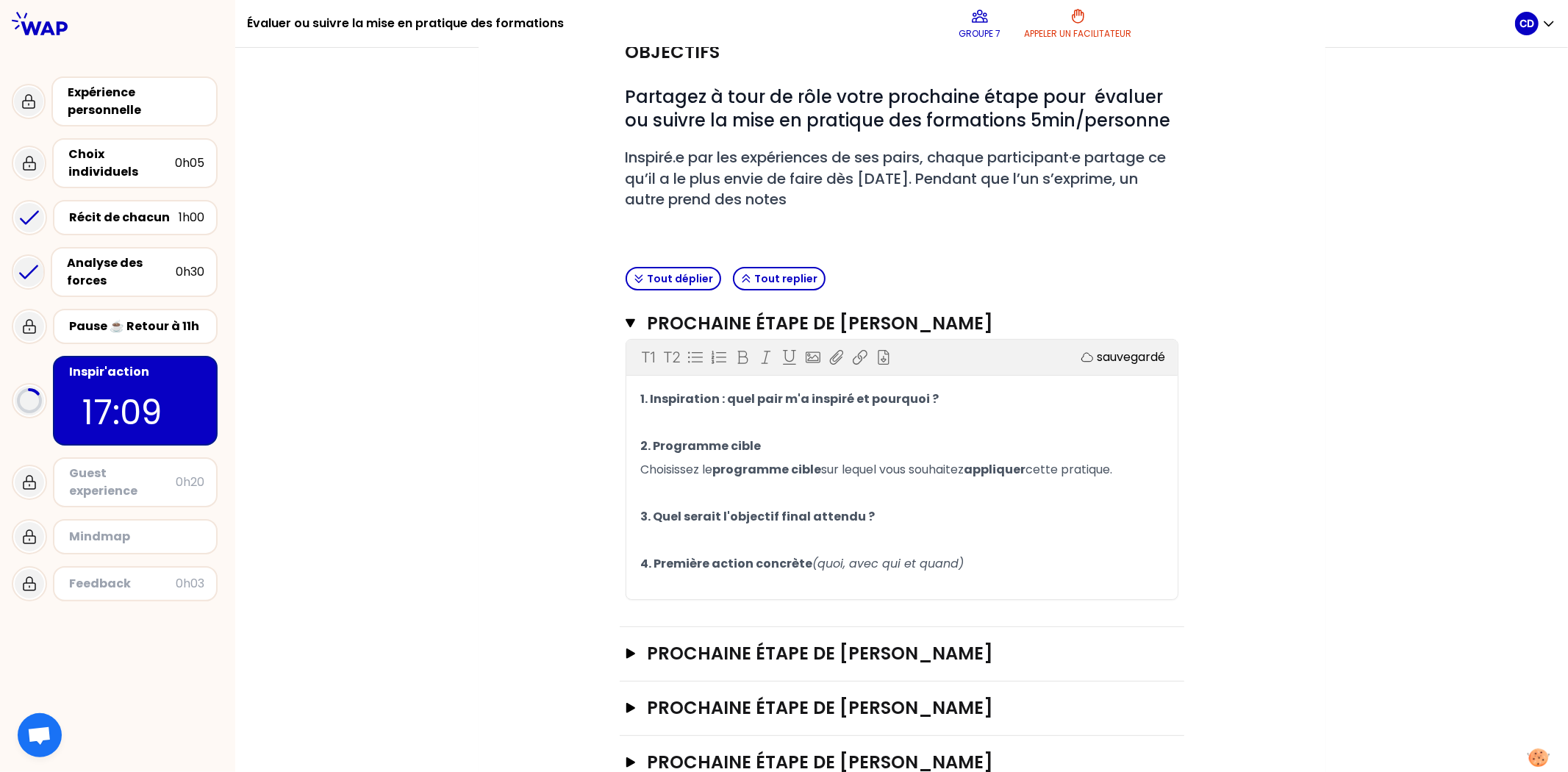
click at [835, 414] on p "﻿" at bounding box center [902, 423] width 522 height 23
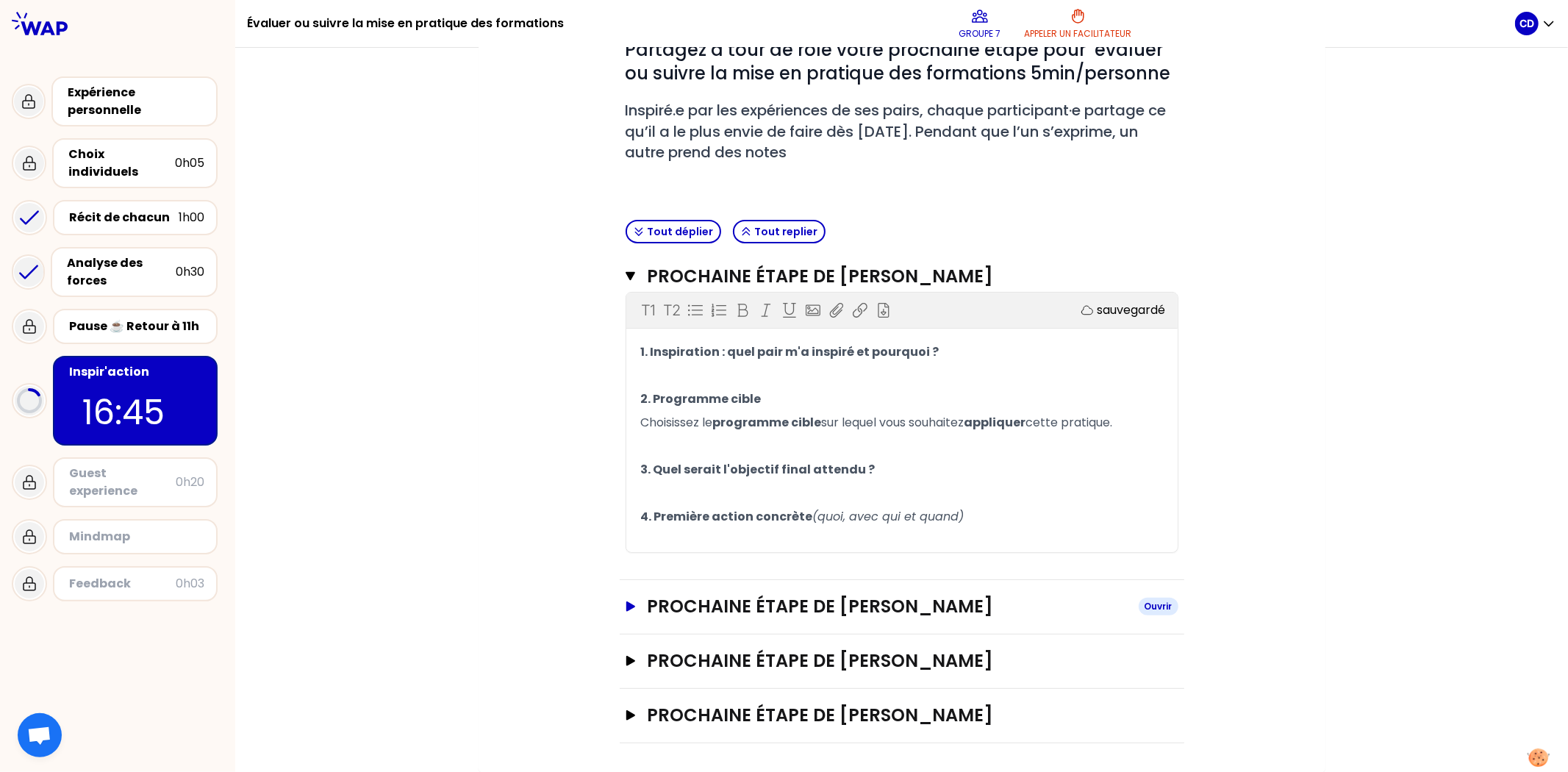
click at [624, 543] on icon "button" at bounding box center [629, 607] width 12 height 10
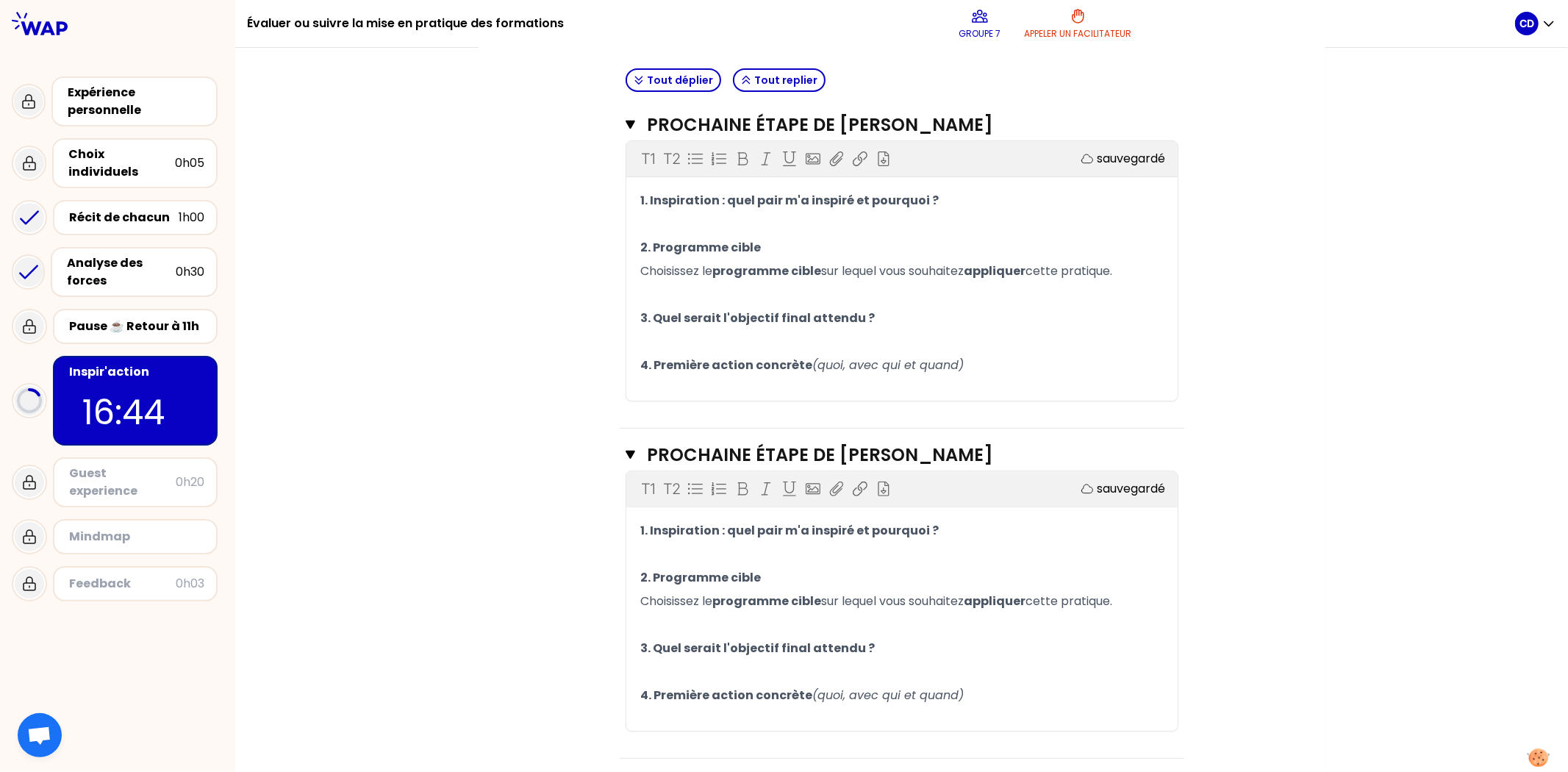
scroll to position [374, 0]
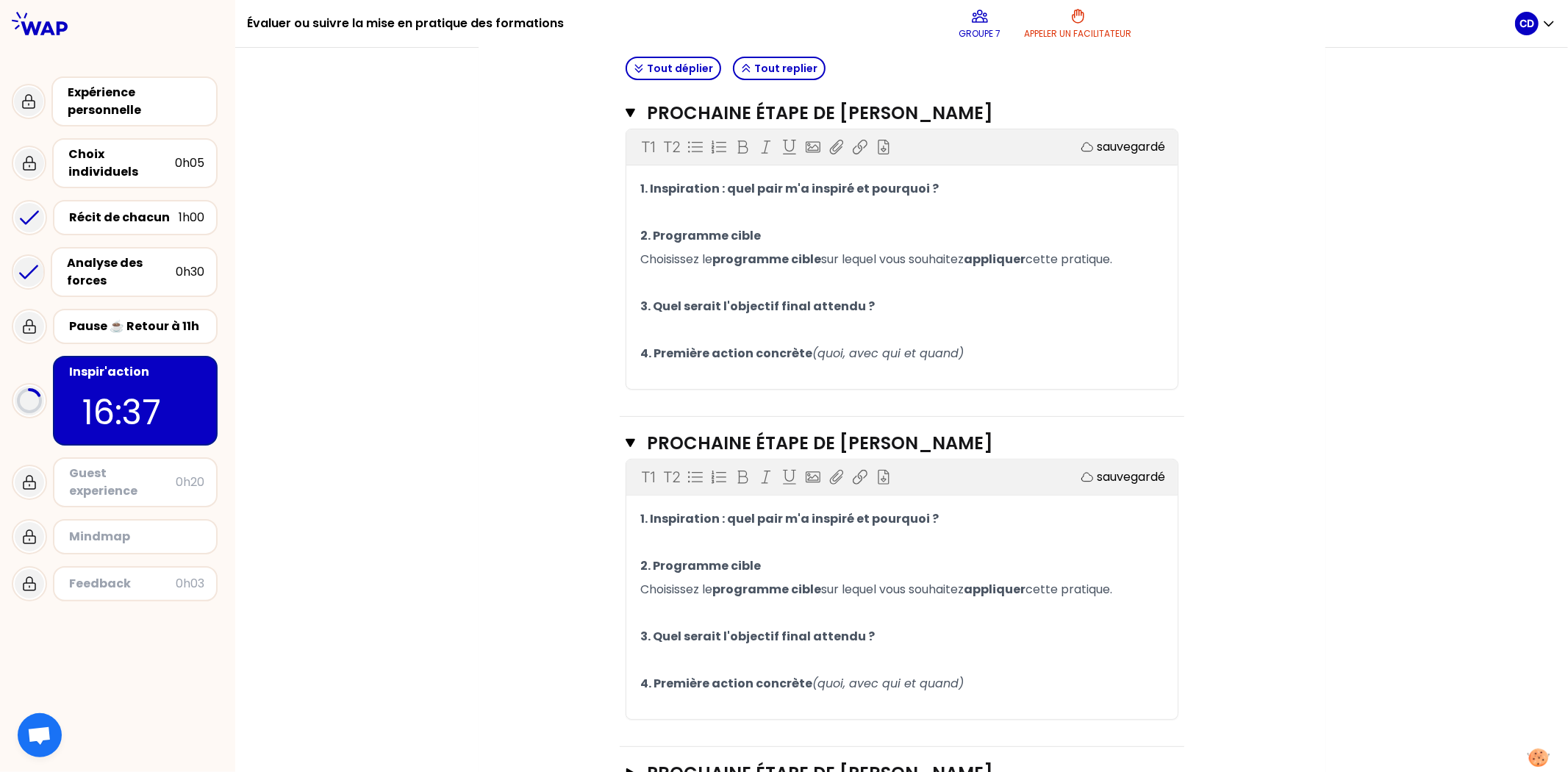
click at [792, 212] on p "﻿" at bounding box center [902, 212] width 522 height 23
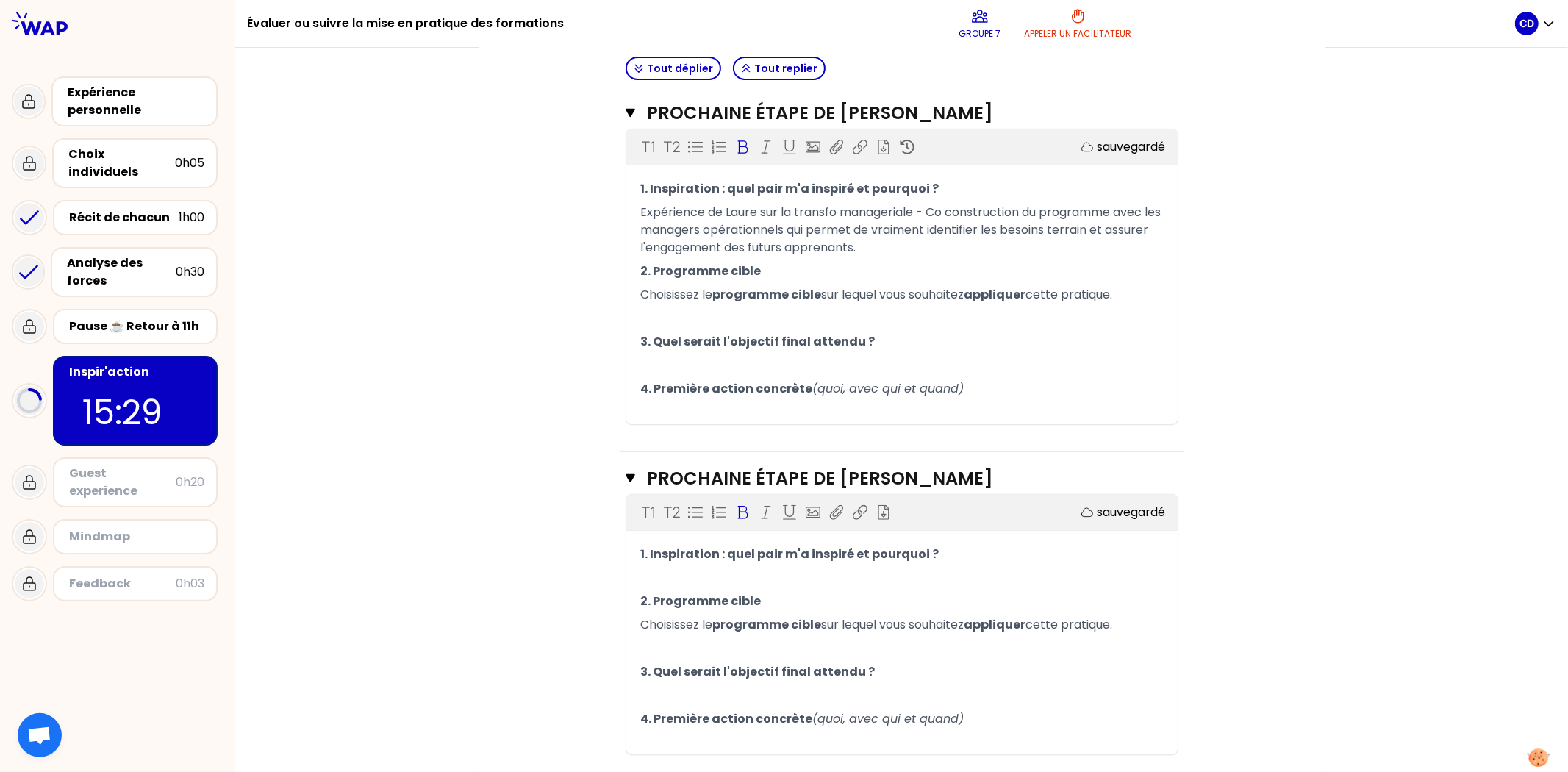
click at [769, 292] on span "programme cible" at bounding box center [768, 294] width 109 height 17
click at [707, 317] on p "﻿" at bounding box center [902, 318] width 522 height 23
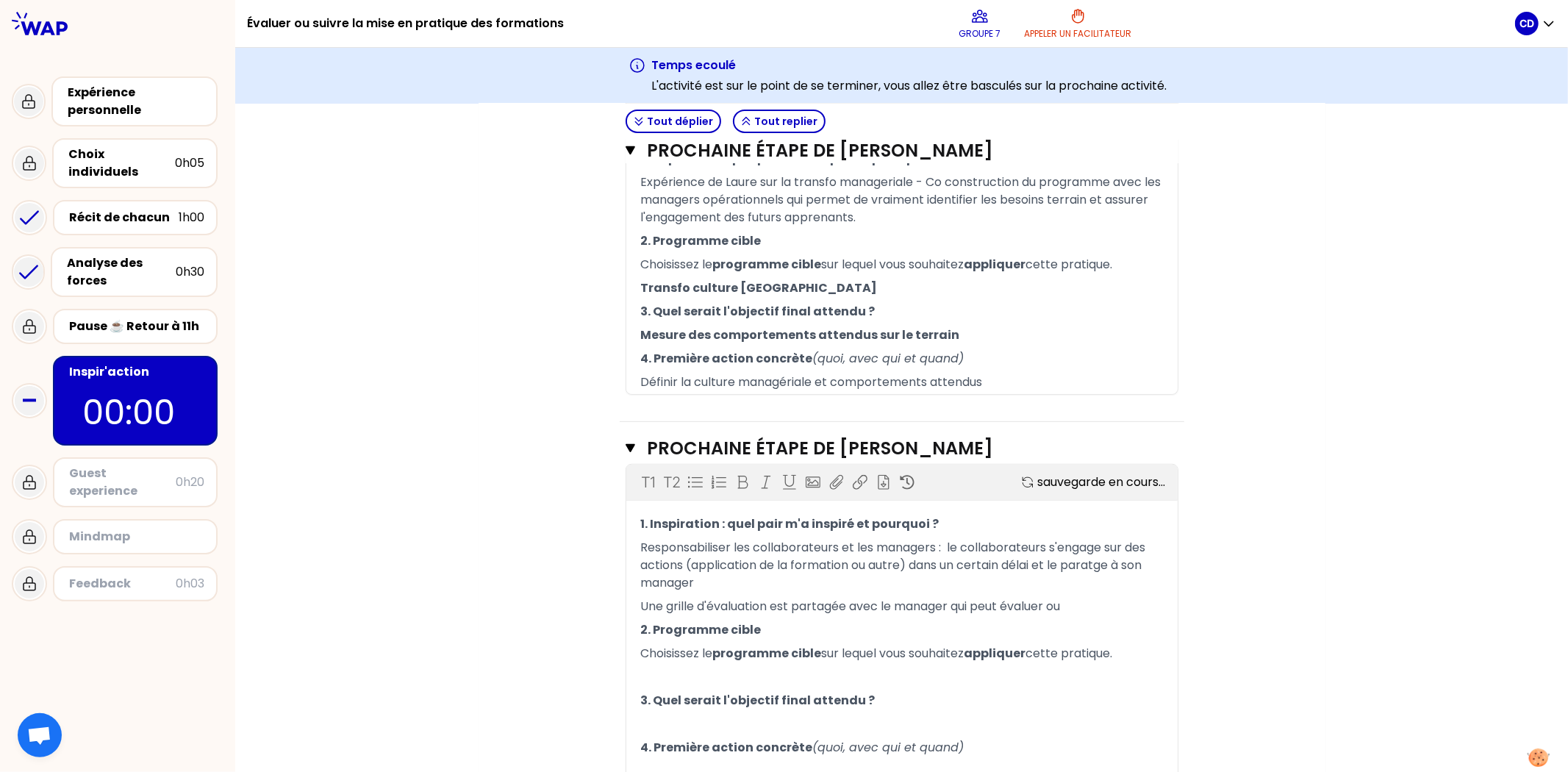
scroll to position [636, 0]
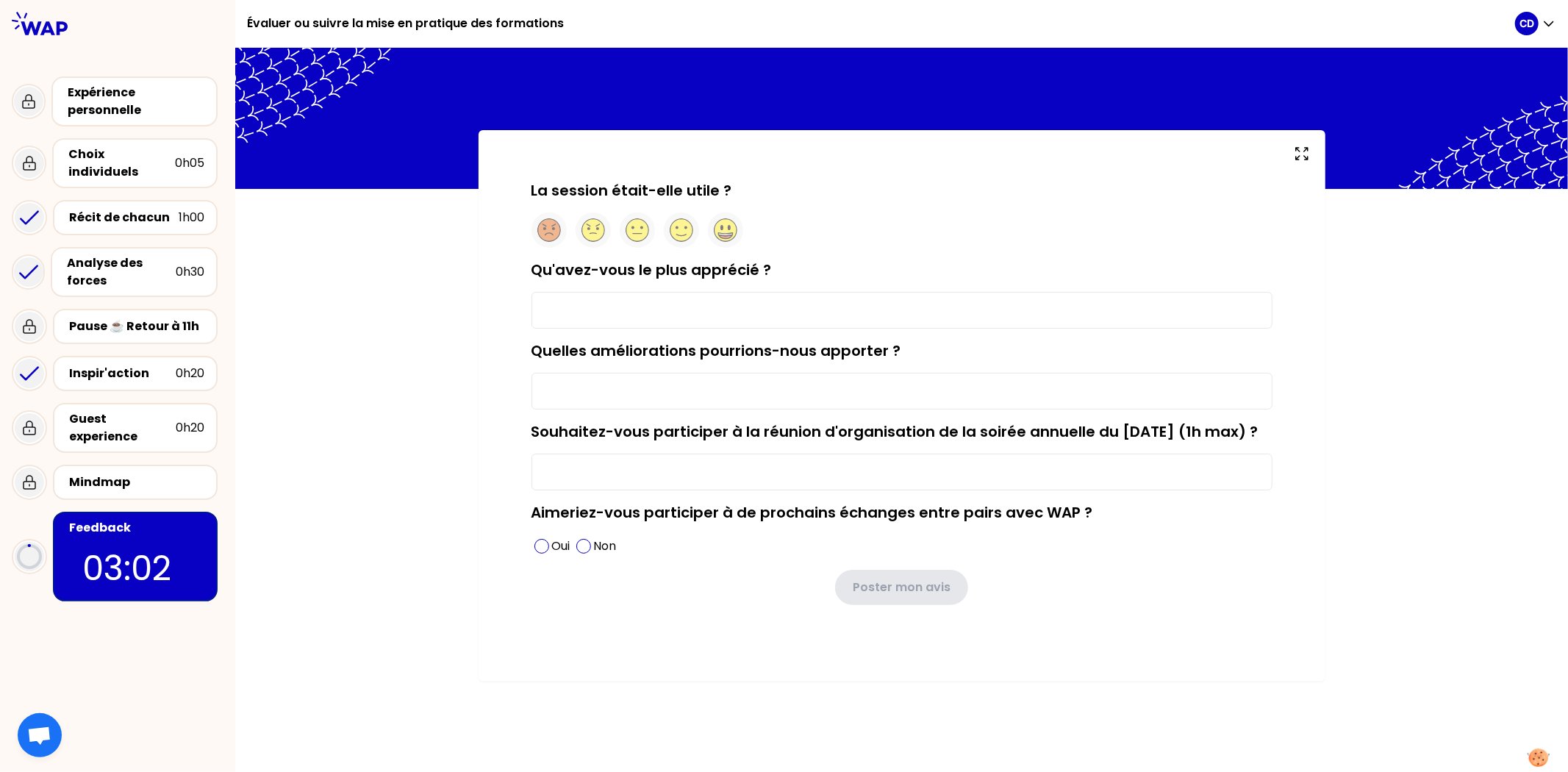
type input "diversité des expériences"
type input "oui je peux aider - je ne sais pas encore si je pourrai venir"
